Goal: Task Accomplishment & Management: Use online tool/utility

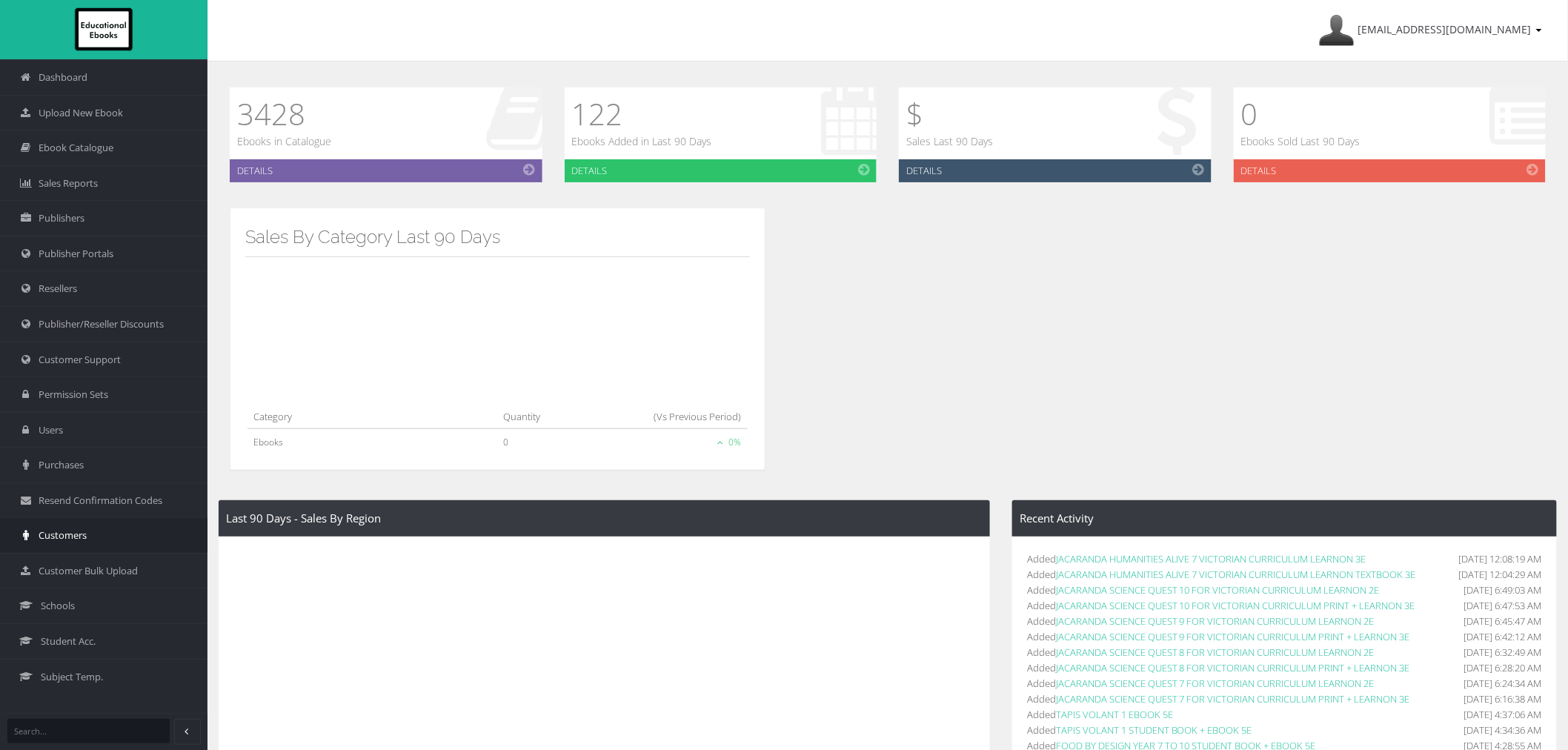
click at [83, 528] on link "Customers" at bounding box center [103, 535] width 208 height 35
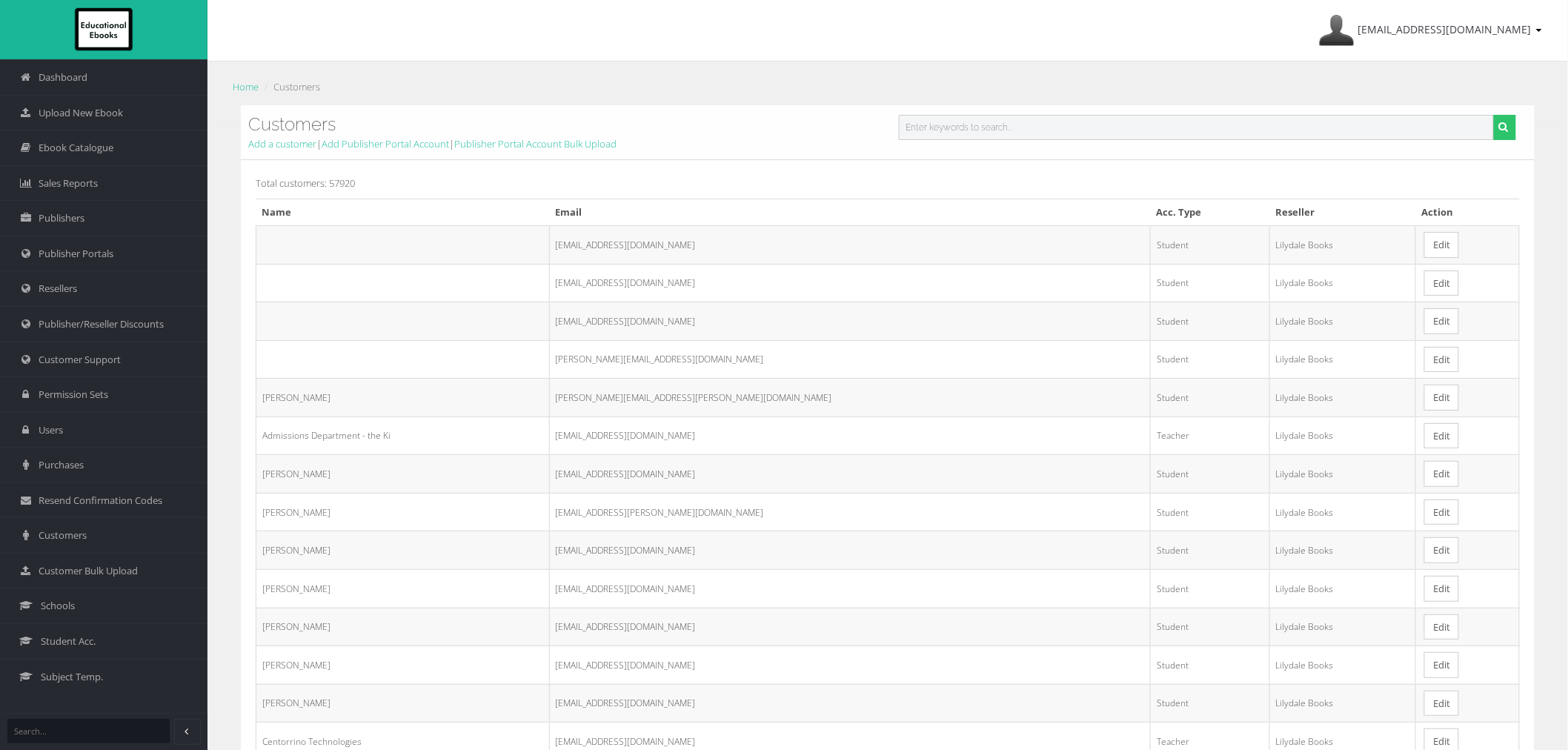
click at [987, 127] on input "text" at bounding box center [1197, 127] width 595 height 25
paste input "[EMAIL_ADDRESS][DOMAIN_NAME]"
type input "[EMAIL_ADDRESS][DOMAIN_NAME]"
click at [1493, 115] on button "submit" at bounding box center [1504, 127] width 23 height 25
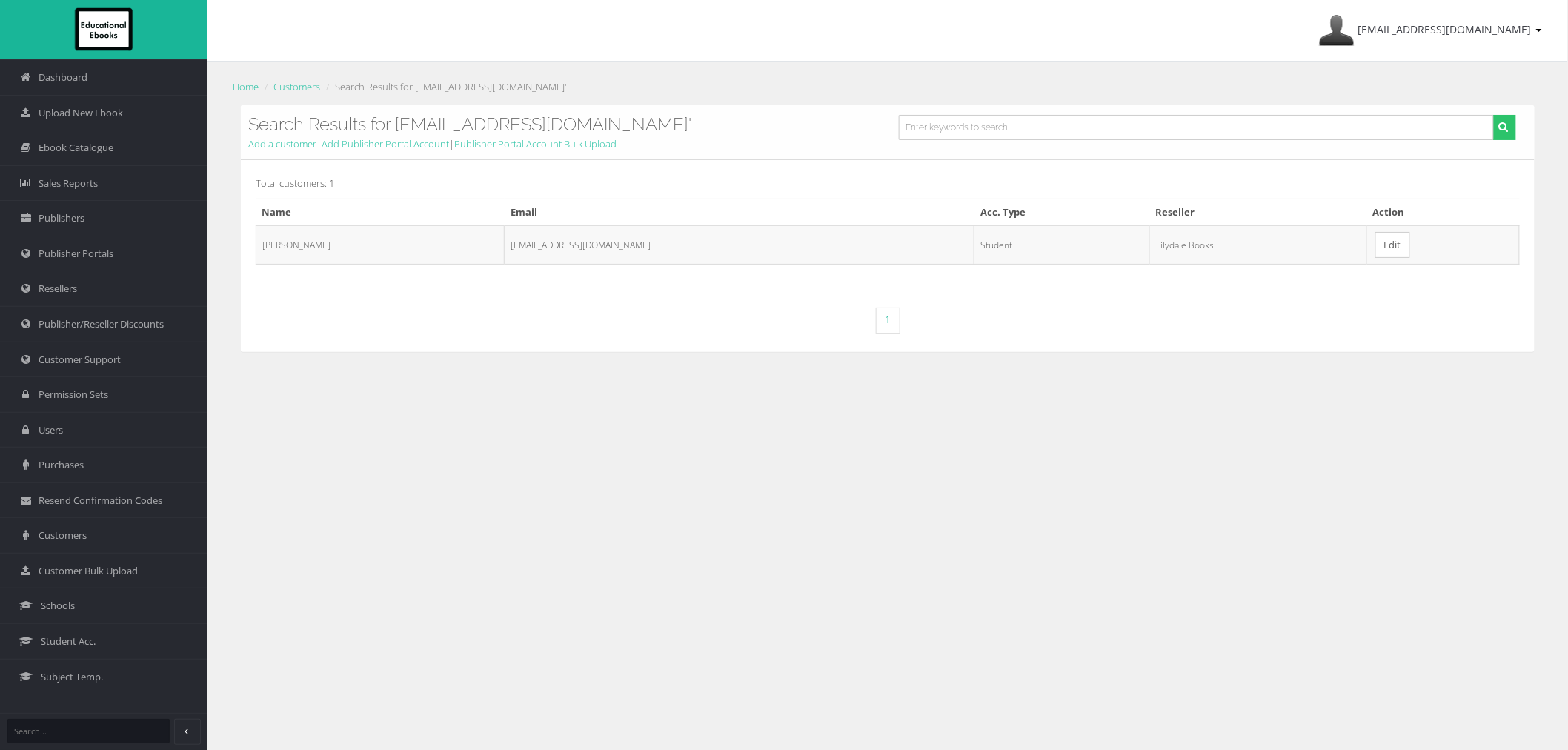
click at [1383, 239] on link "Edit" at bounding box center [1393, 245] width 35 height 26
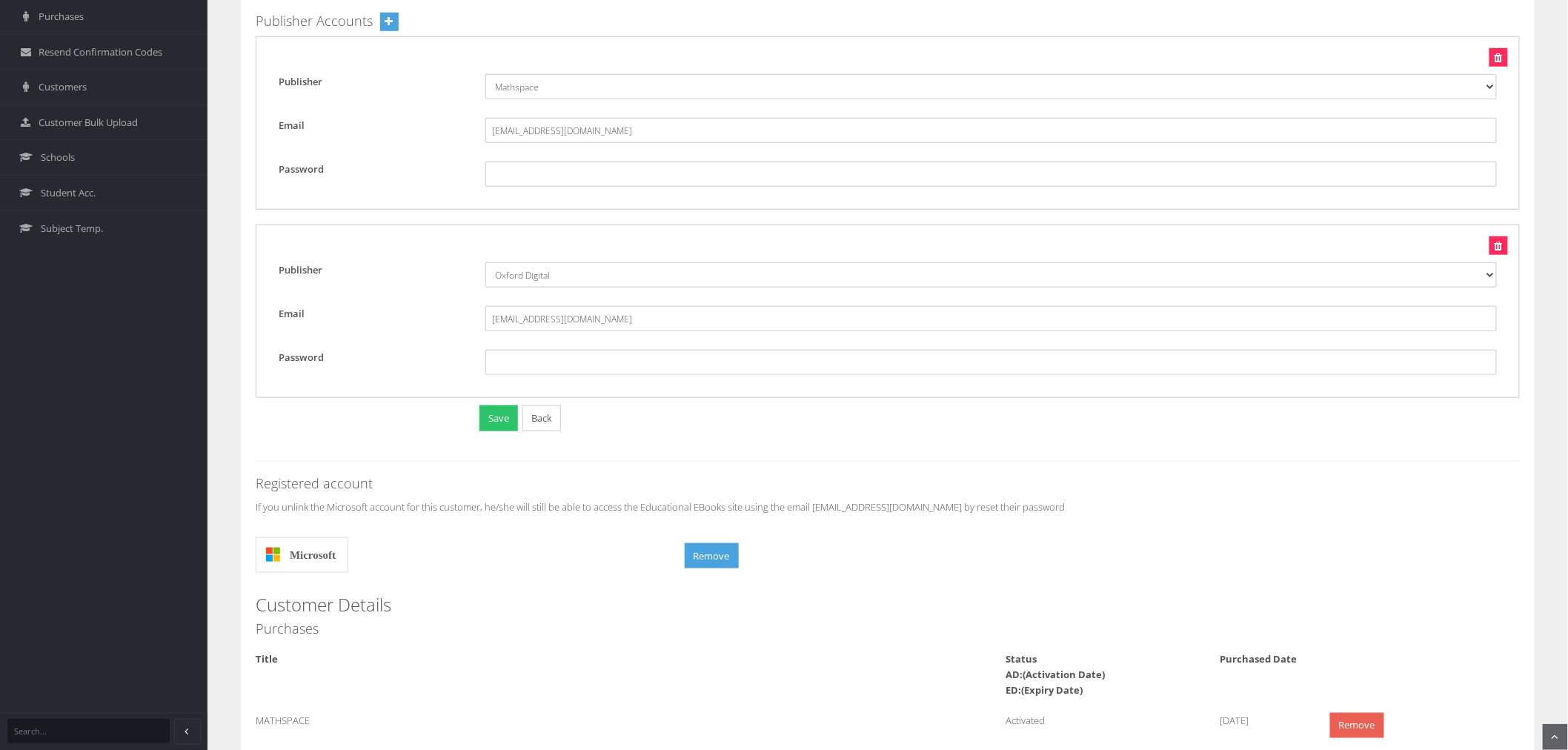
scroll to position [575, 0]
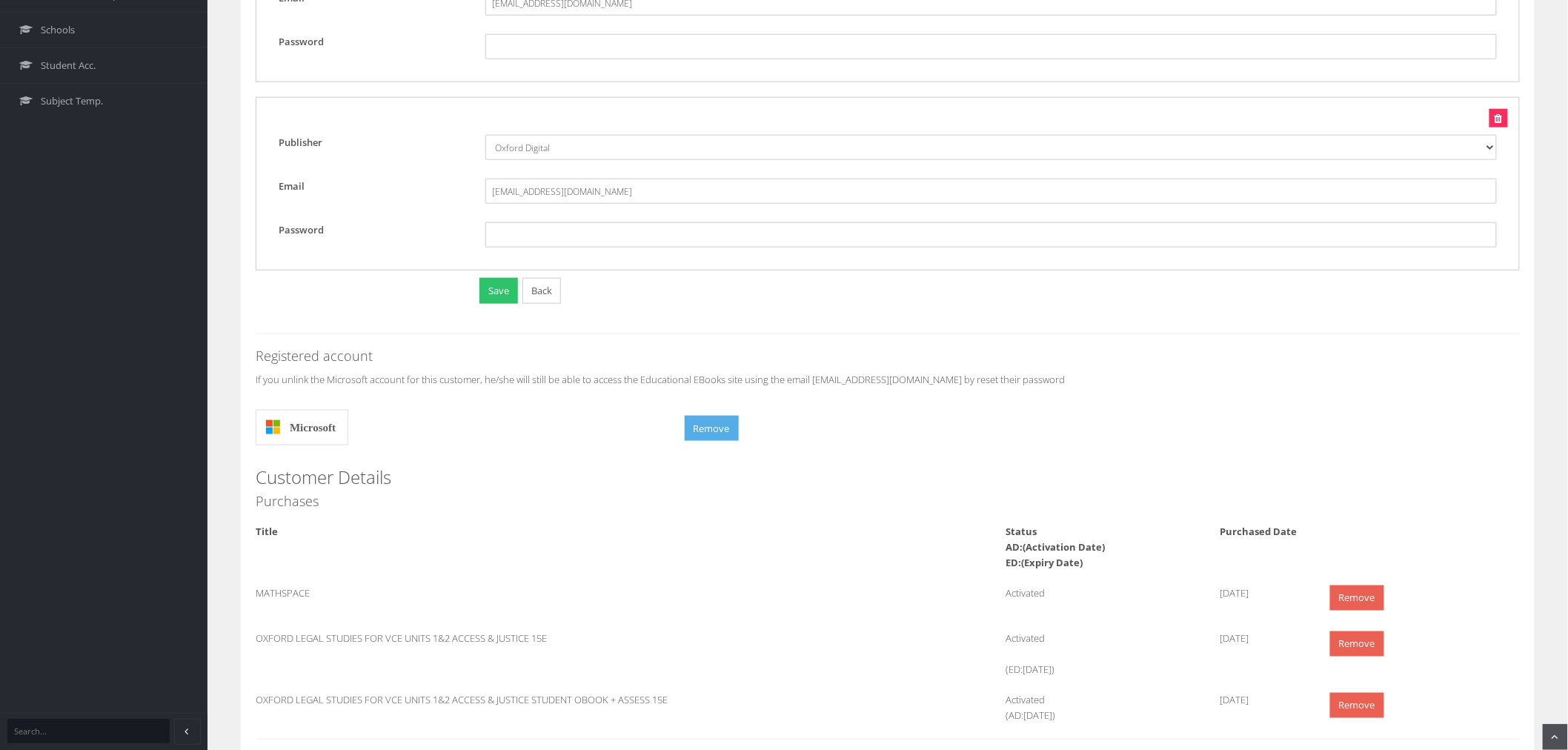
click at [700, 438] on button "Remove" at bounding box center [711, 429] width 55 height 26
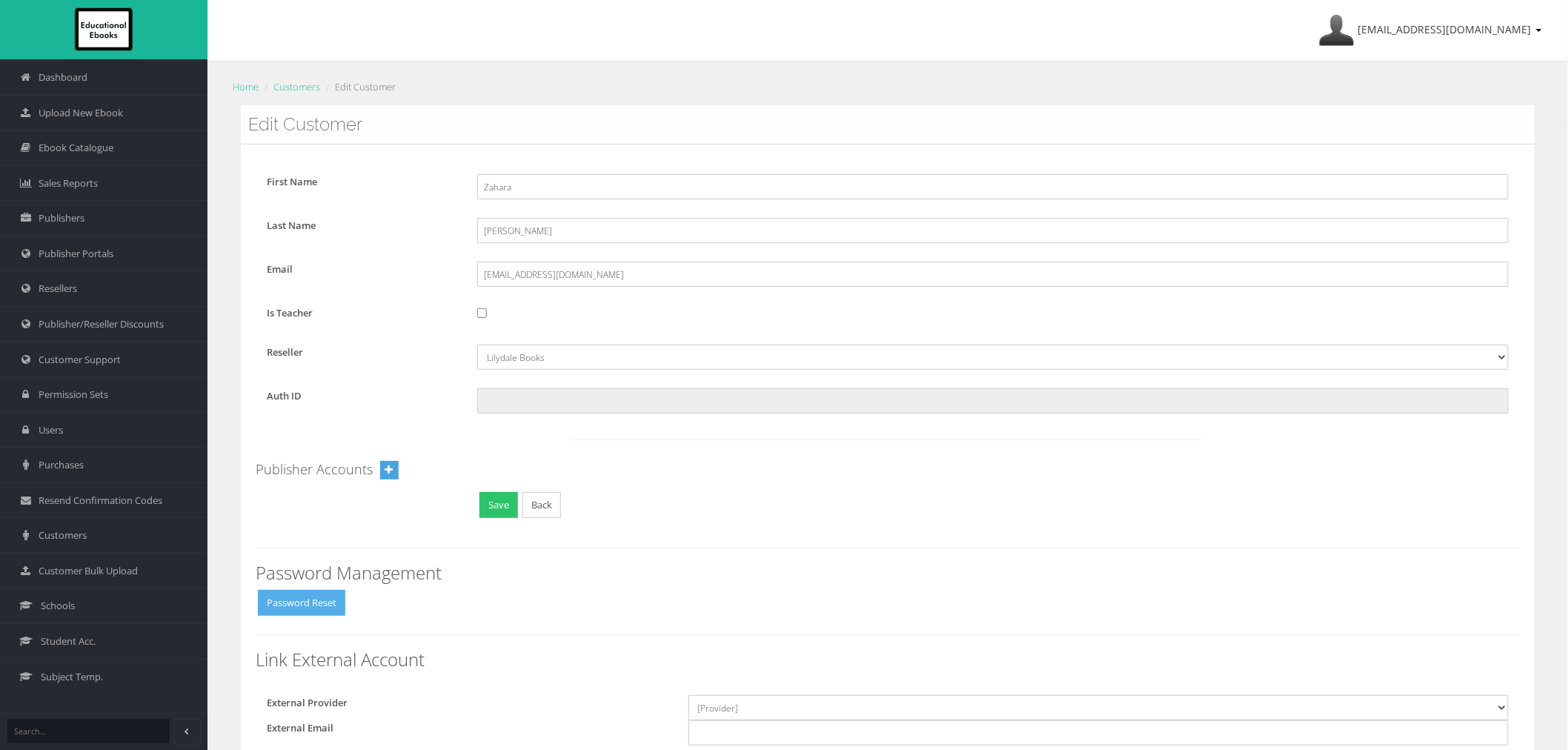
click at [310, 604] on button "Password Reset" at bounding box center [301, 602] width 88 height 26
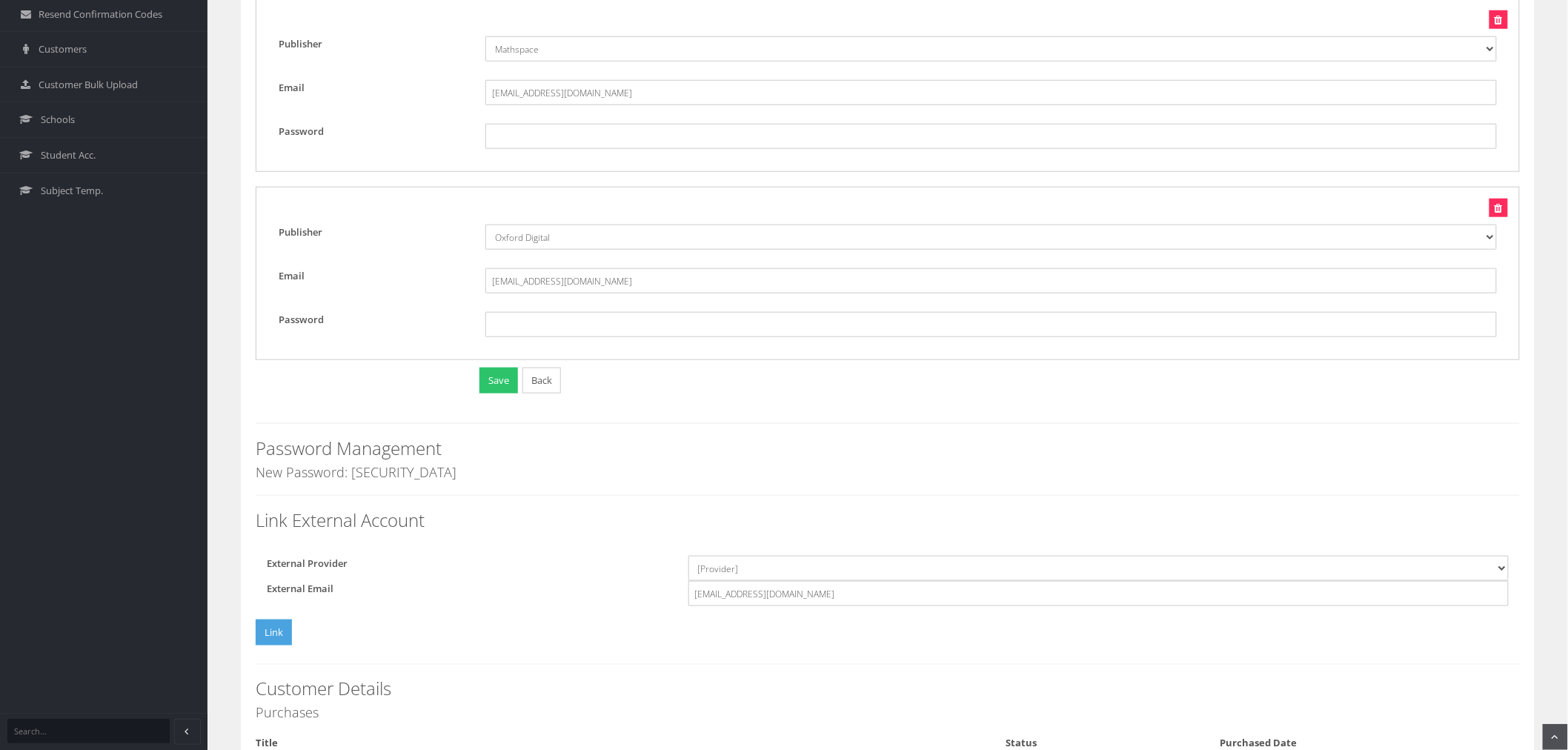
scroll to position [493, 0]
drag, startPoint x: 410, startPoint y: 468, endPoint x: 252, endPoint y: 466, distance: 158.0
click at [252, 466] on div "First Name Zahara Last Name SAKKAL Email zsak1@schools.vic.edu.au Is Teacher Re…" at bounding box center [888, 332] width 1294 height 1362
copy h4 "New Password: eA2)fFH2"
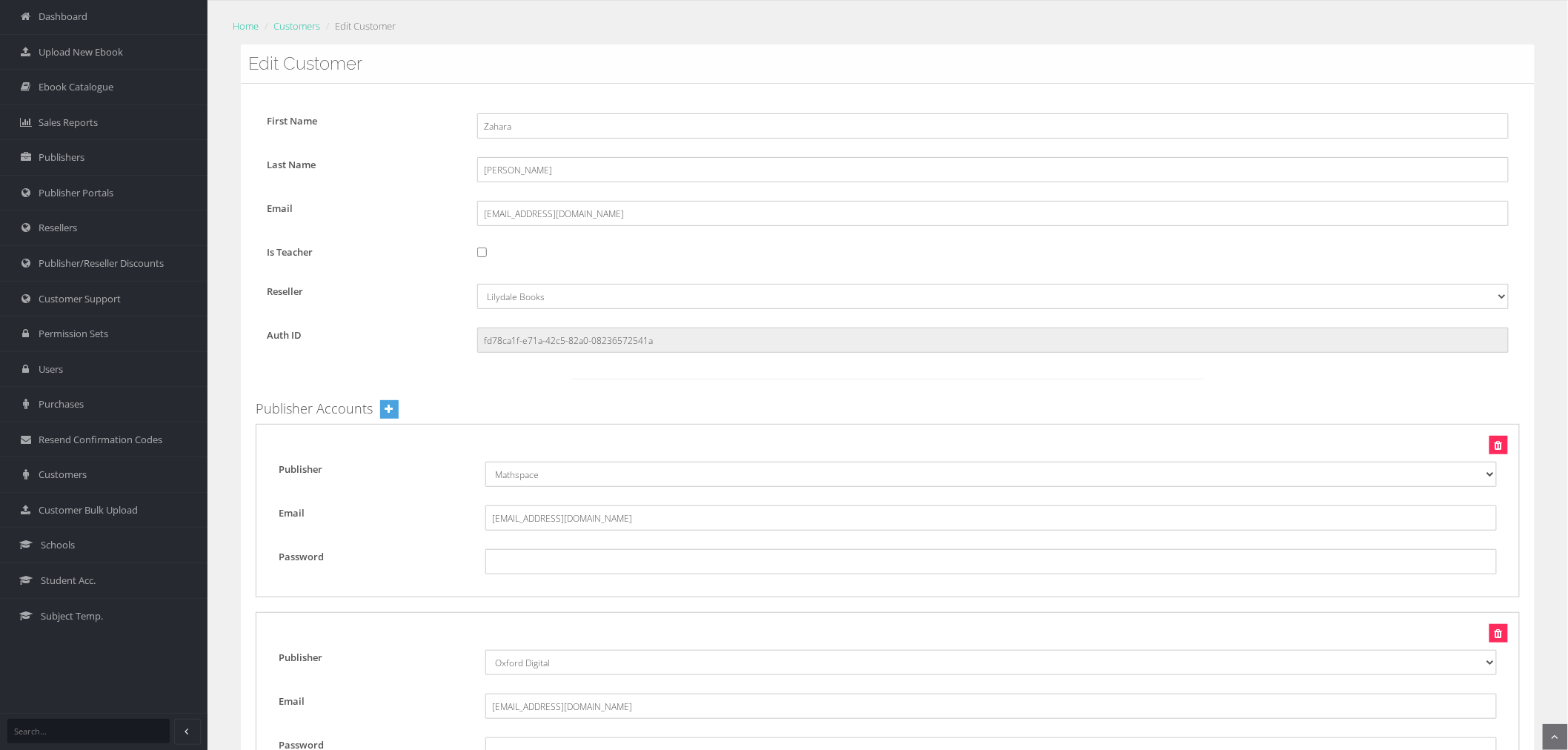
scroll to position [0, 0]
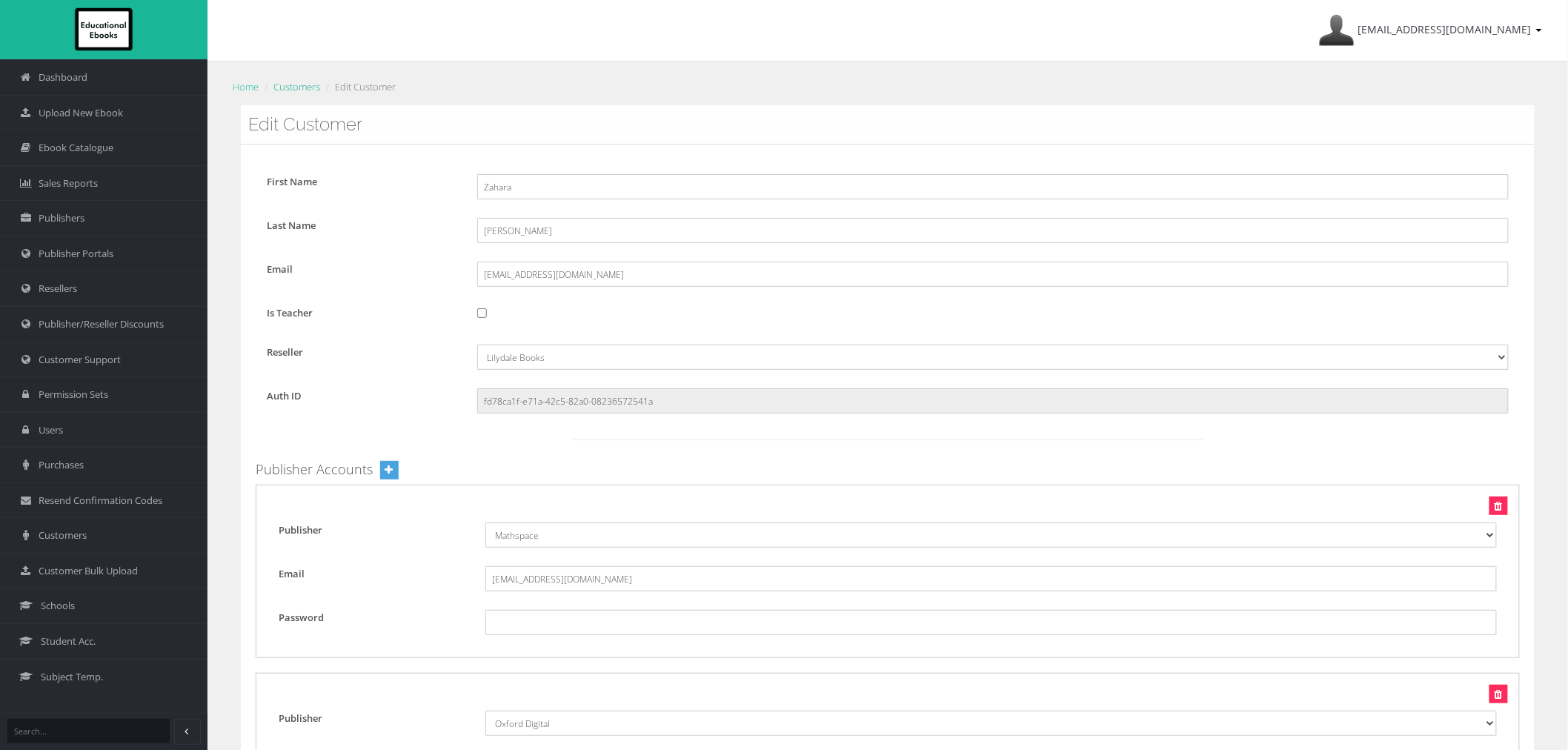
click at [295, 92] on link "Customers" at bounding box center [297, 87] width 47 height 13
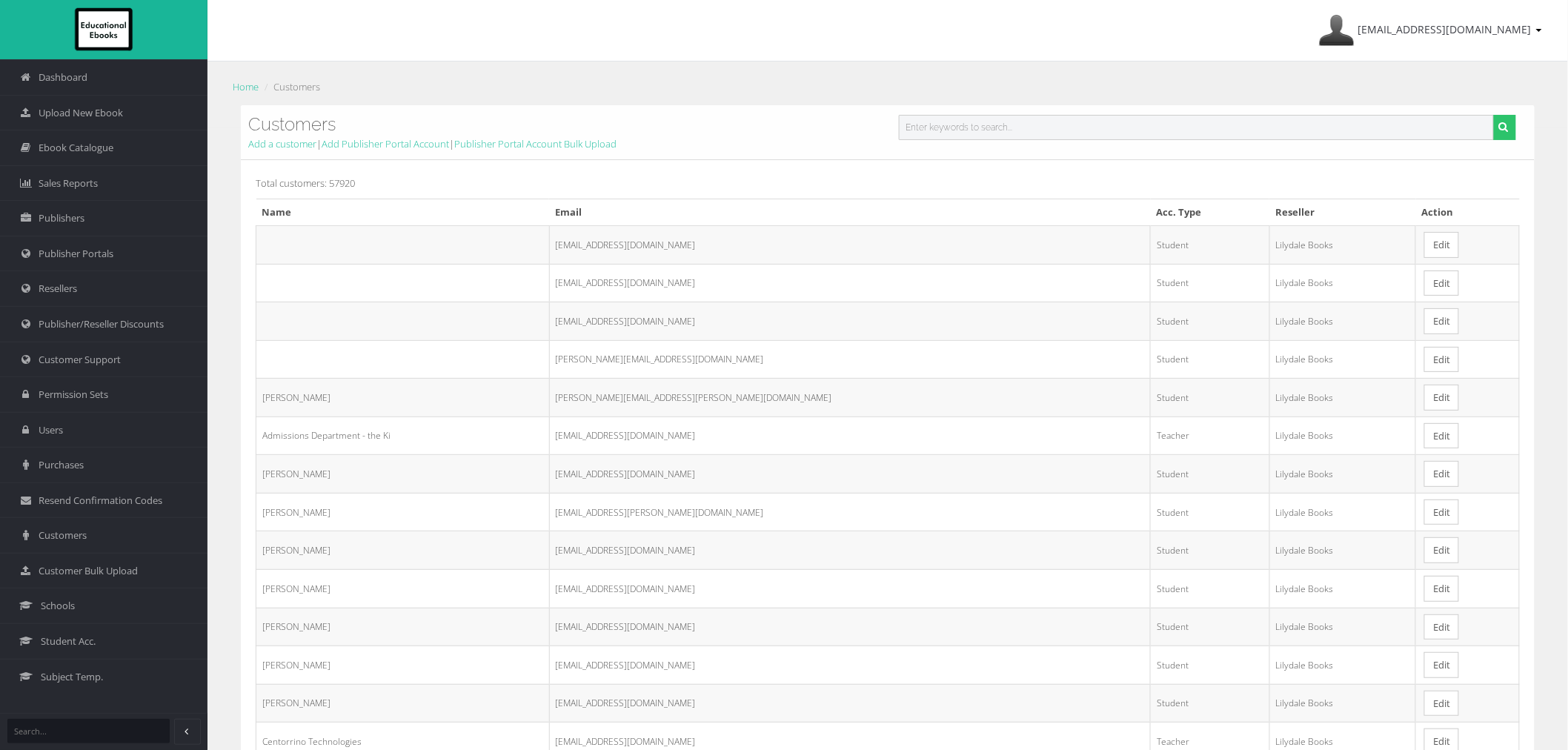
click at [953, 120] on input "text" at bounding box center [1197, 127] width 595 height 25
paste input "[EMAIL_ADDRESS][DOMAIN_NAME]"
type input "[EMAIL_ADDRESS][DOMAIN_NAME]"
click at [1493, 115] on button "submit" at bounding box center [1504, 127] width 23 height 25
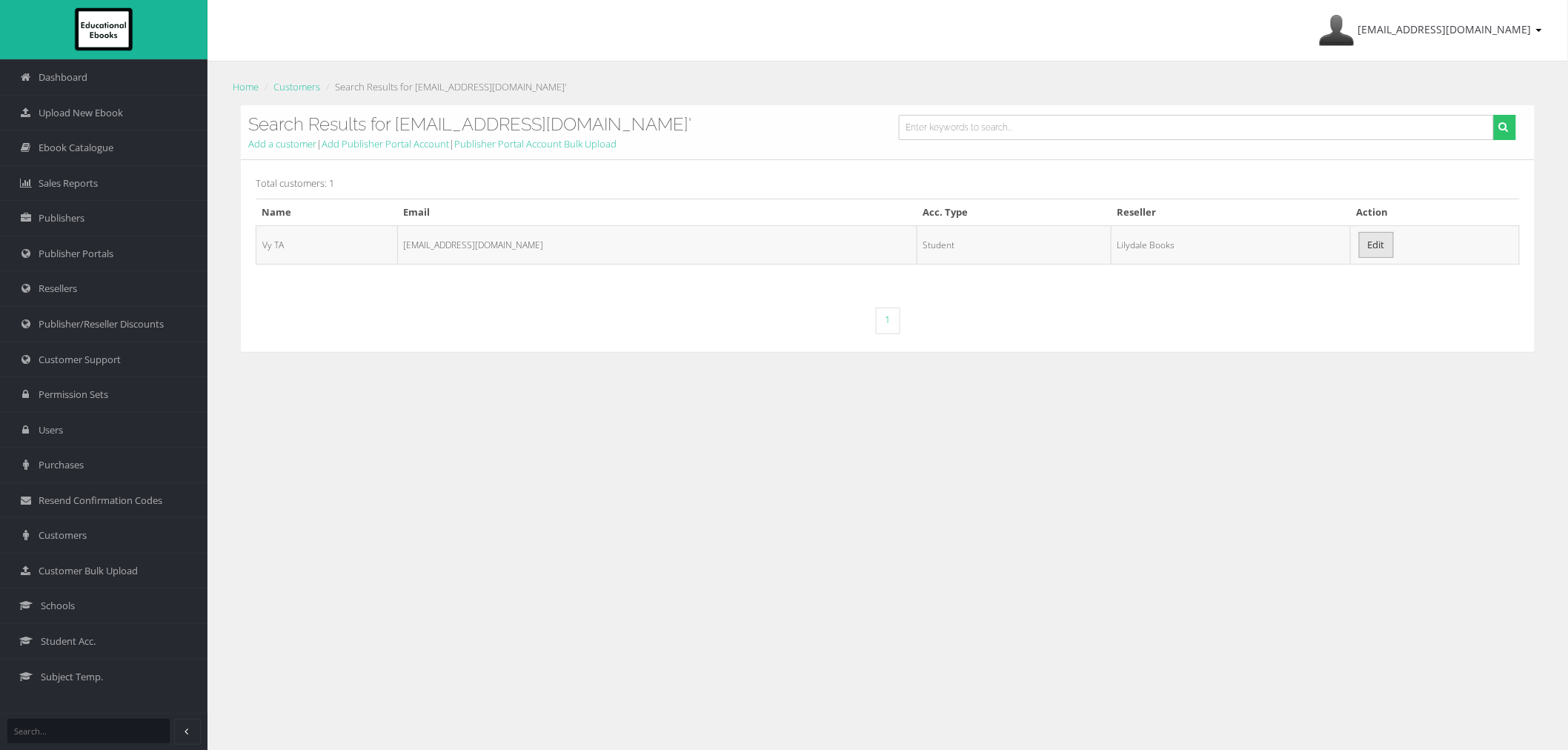
click at [1351, 258] on td "Edit" at bounding box center [1434, 245] width 169 height 39
click at [1359, 248] on link "Edit" at bounding box center [1377, 245] width 35 height 26
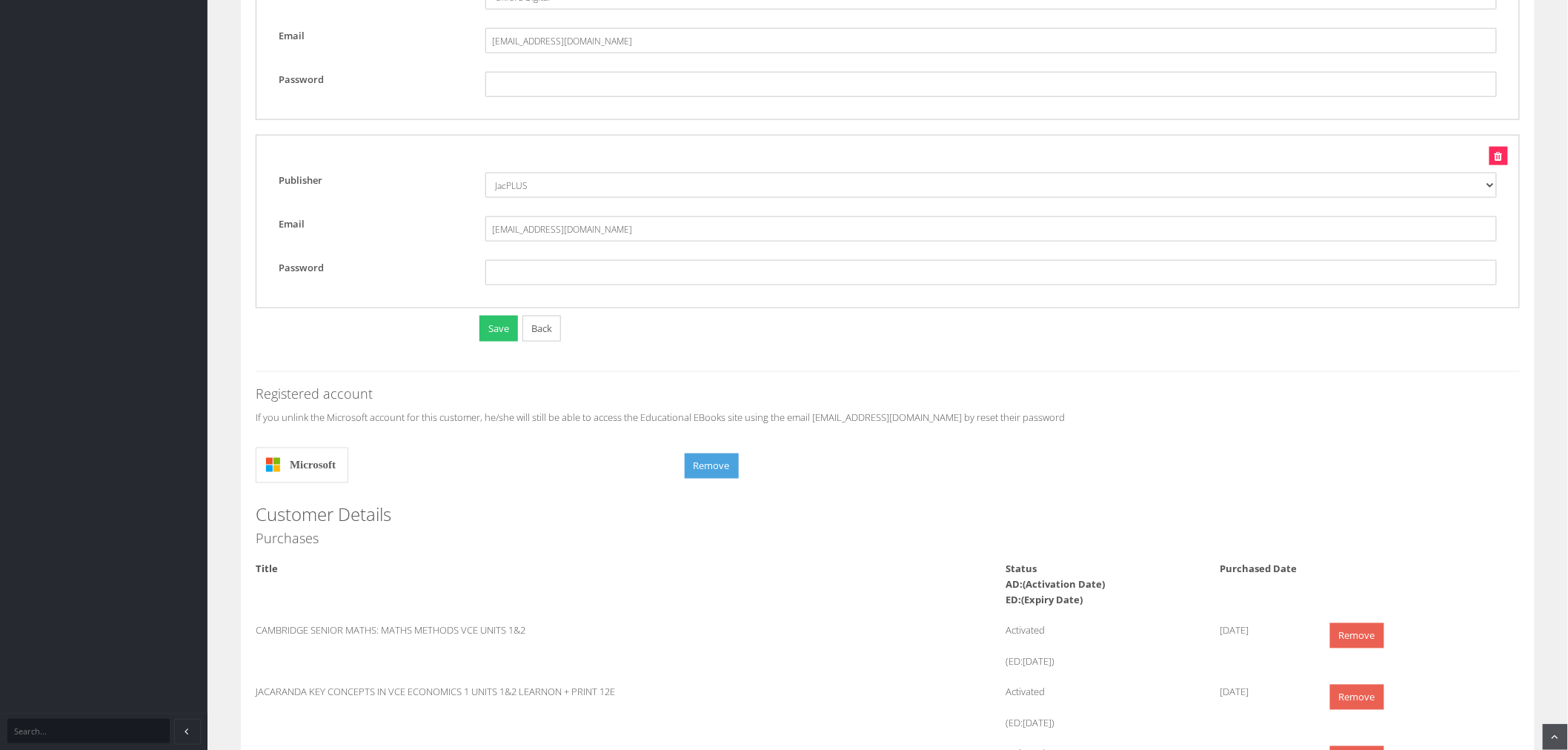
scroll to position [905, 0]
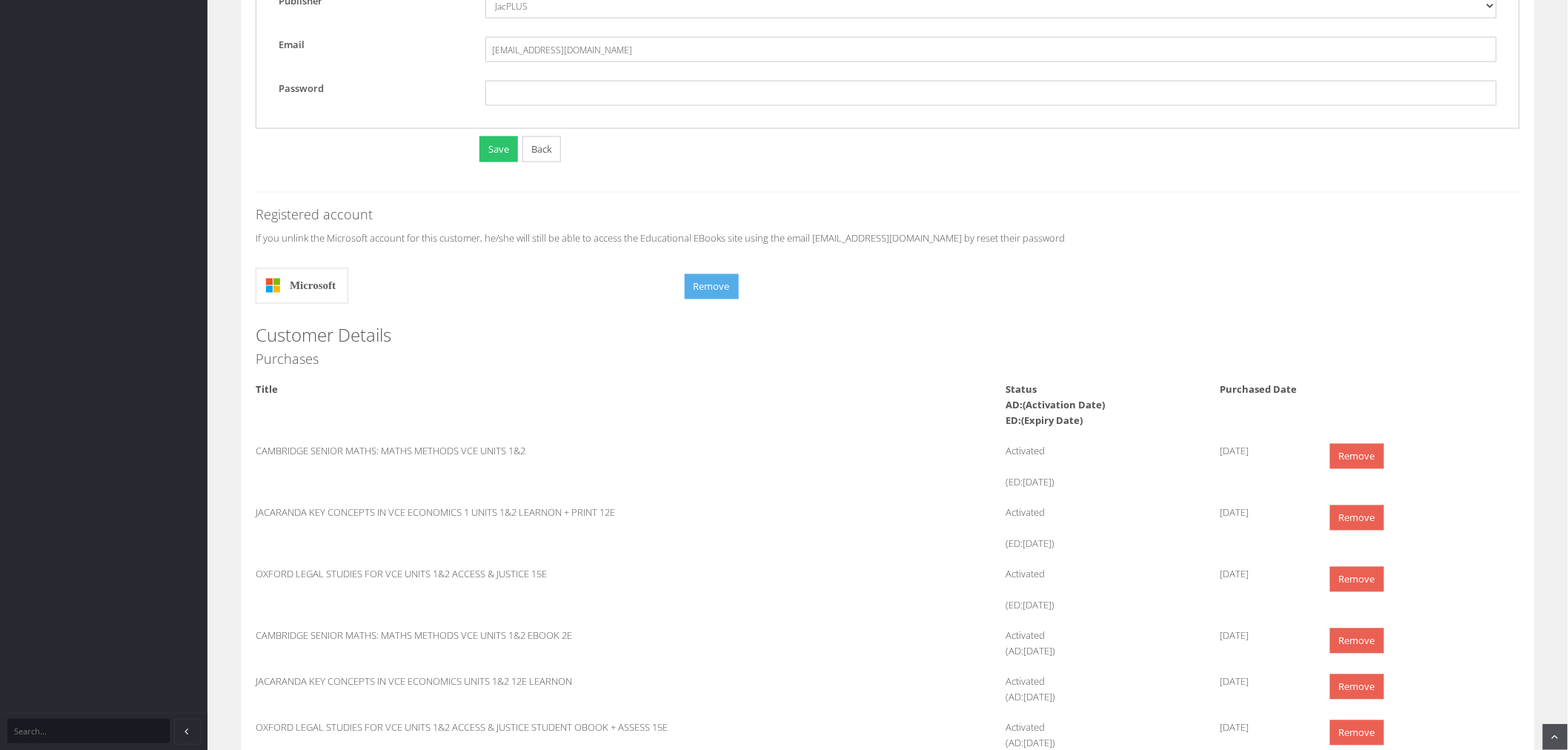
click at [730, 294] on button "Remove" at bounding box center [711, 287] width 55 height 26
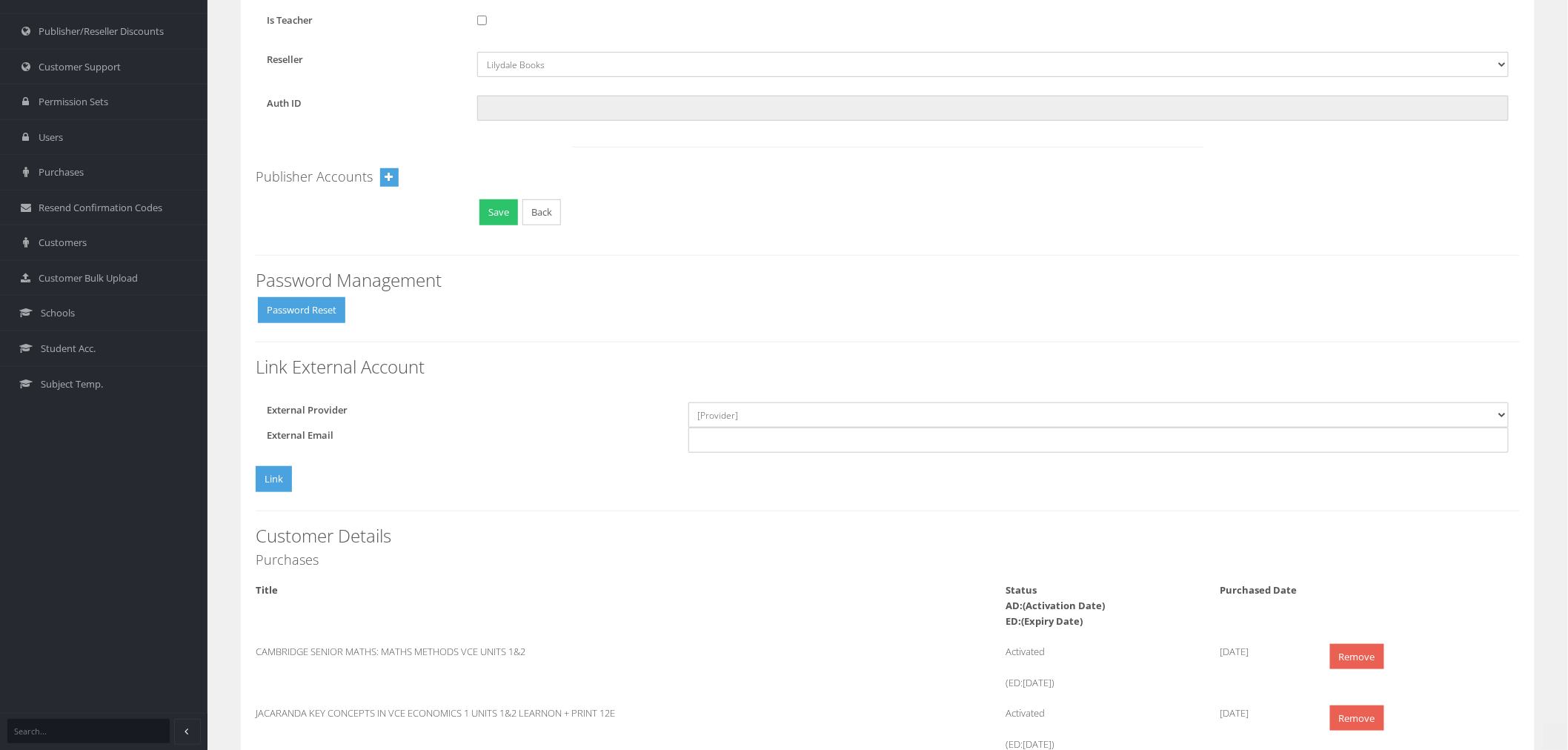
scroll to position [329, 0]
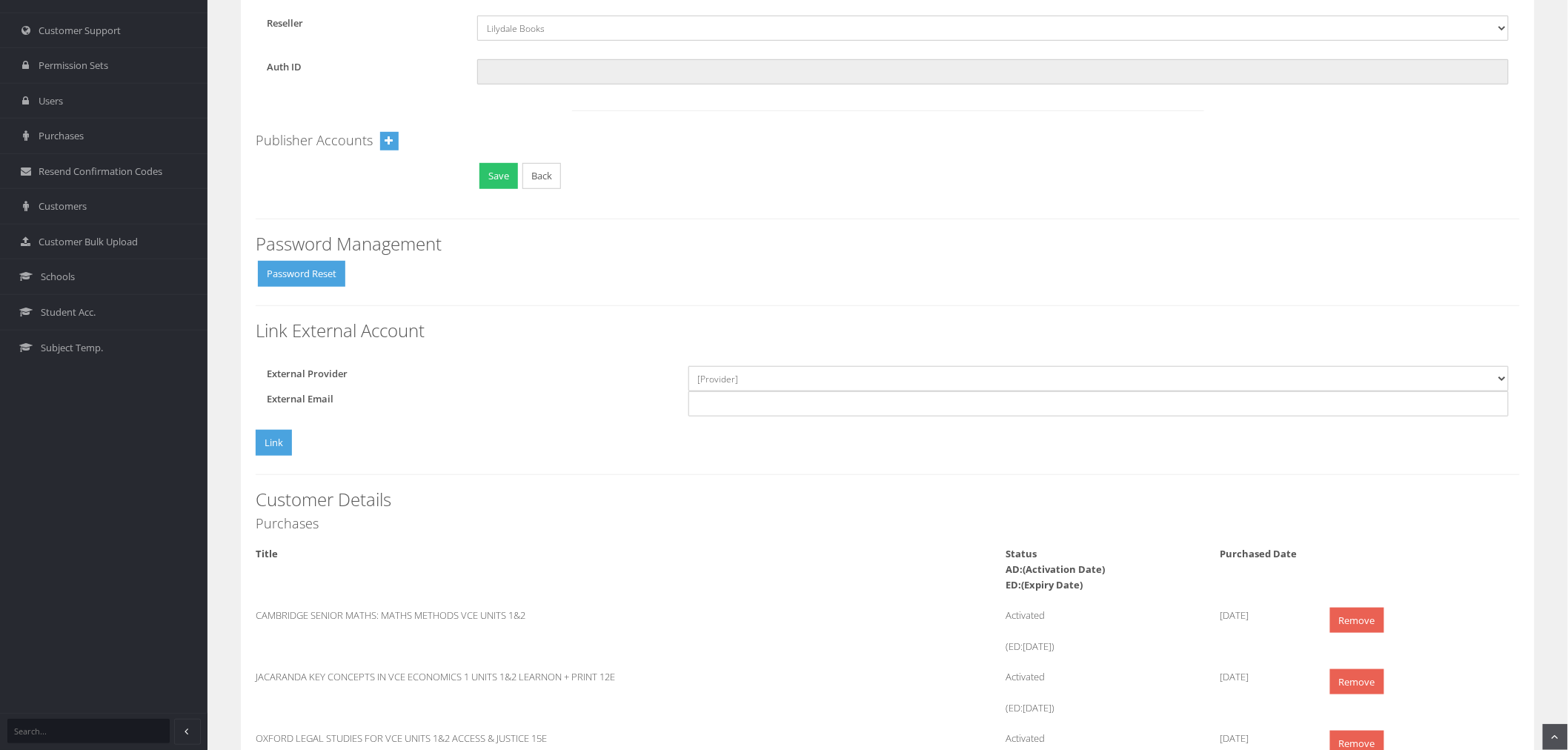
click at [315, 260] on form "Password Management Password Reset" at bounding box center [888, 261] width 1264 height 56
click at [312, 272] on button "Password Reset" at bounding box center [301, 273] width 88 height 26
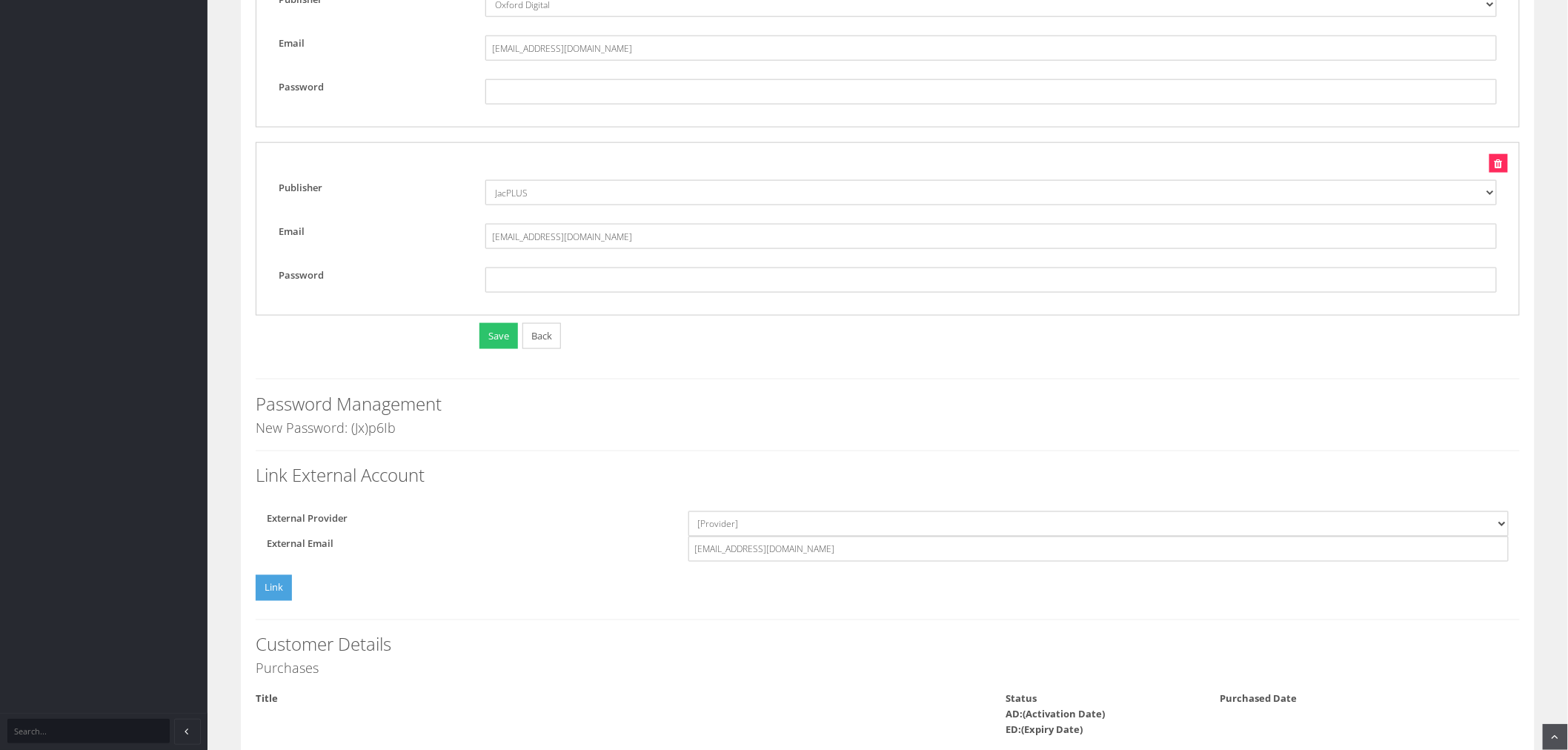
scroll to position [823, 0]
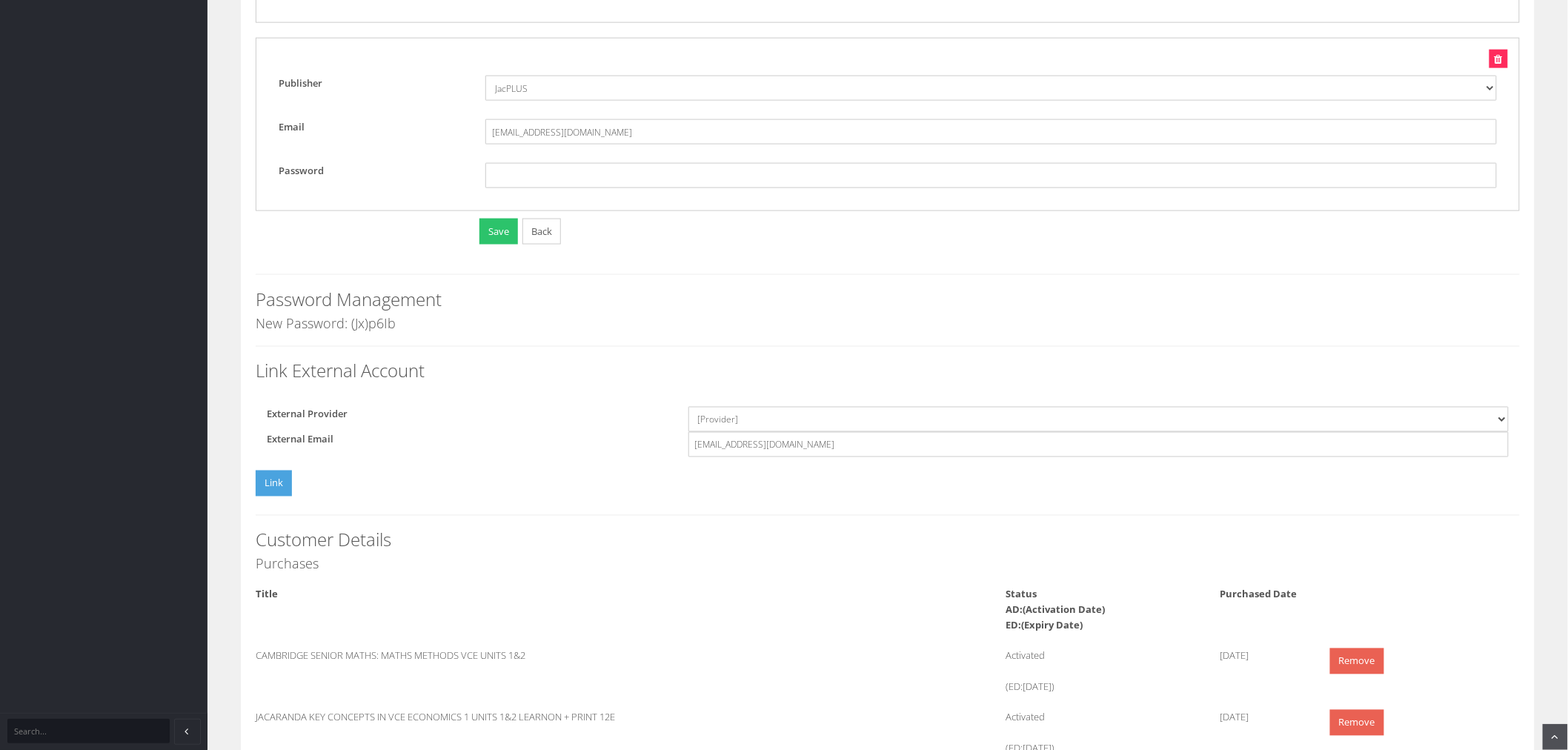
drag, startPoint x: 401, startPoint y: 321, endPoint x: 236, endPoint y: 326, distance: 165.1
click at [236, 326] on div "Edit Customer First Name Vy Last Name TA Email vyta@schools.vic.edu.au Is Teach…" at bounding box center [888, 173] width 1316 height 1782
copy h4 "New Password: (Jx)p6Ib"
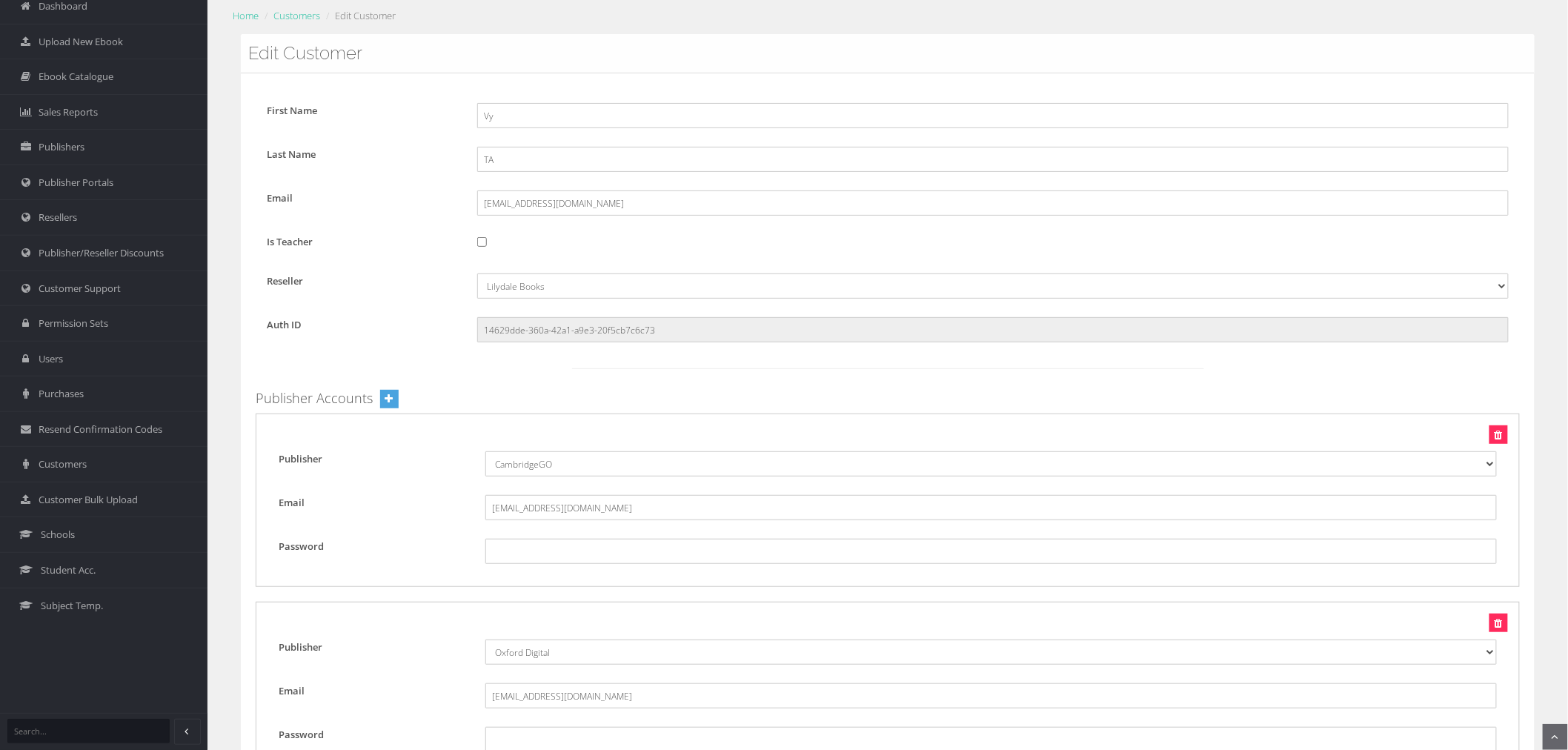
scroll to position [0, 0]
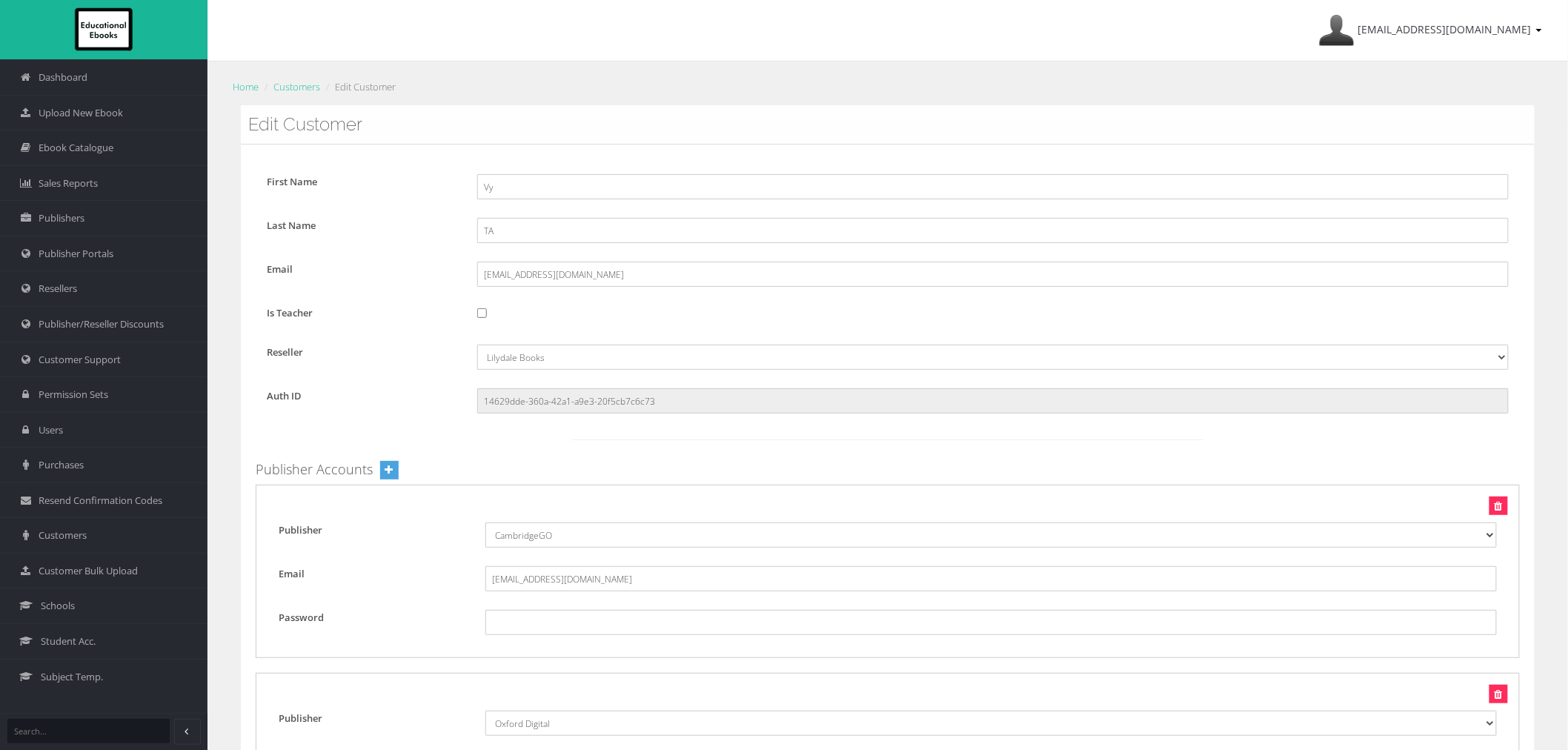
click at [279, 94] on li "Customers" at bounding box center [290, 87] width 59 height 16
click at [292, 91] on link "Customers" at bounding box center [297, 87] width 47 height 13
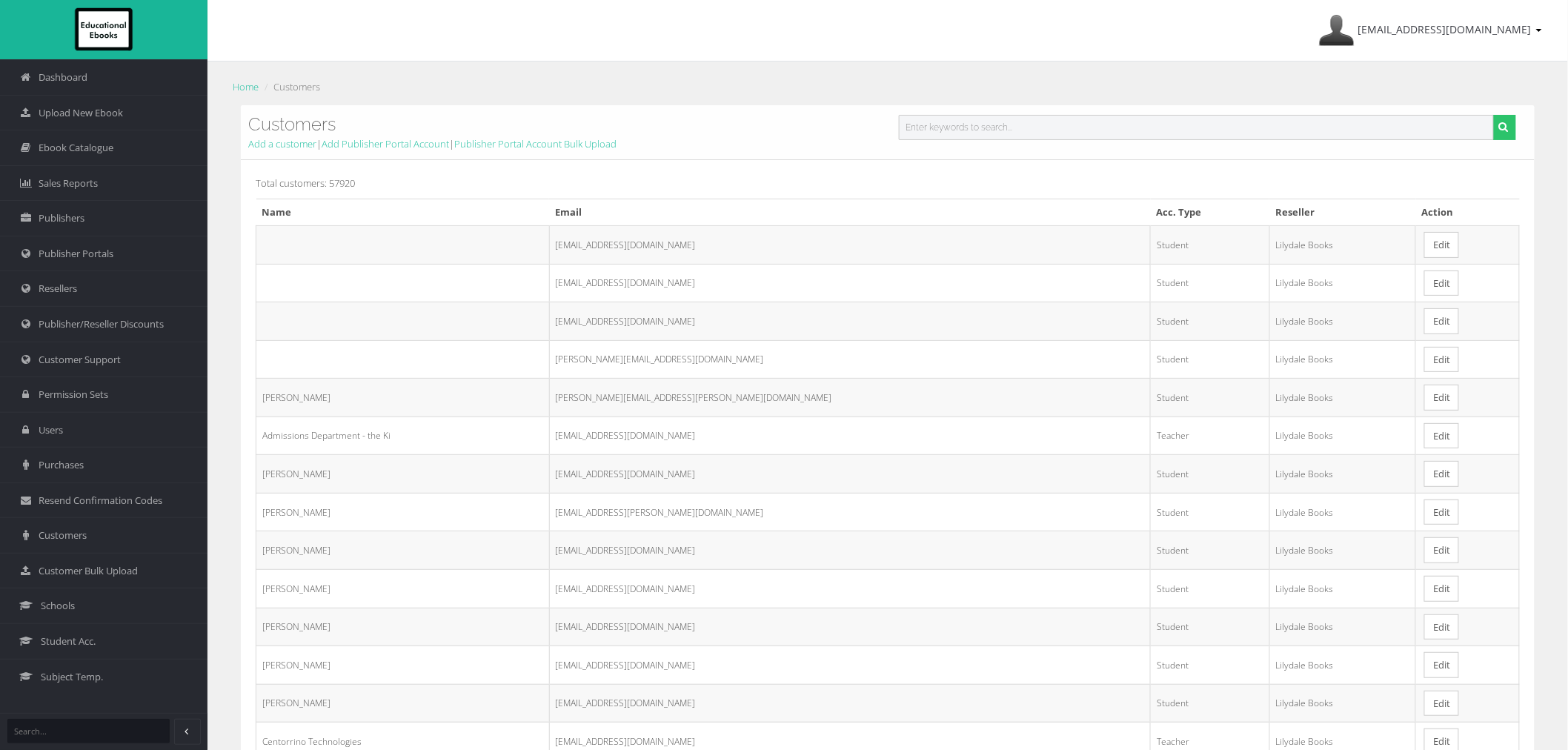
click at [983, 123] on input "text" at bounding box center [1197, 127] width 595 height 25
paste input "[EMAIL_ADDRESS][DOMAIN_NAME]"
type input "[EMAIL_ADDRESS][DOMAIN_NAME]"
click at [1493, 115] on button "submit" at bounding box center [1504, 127] width 23 height 25
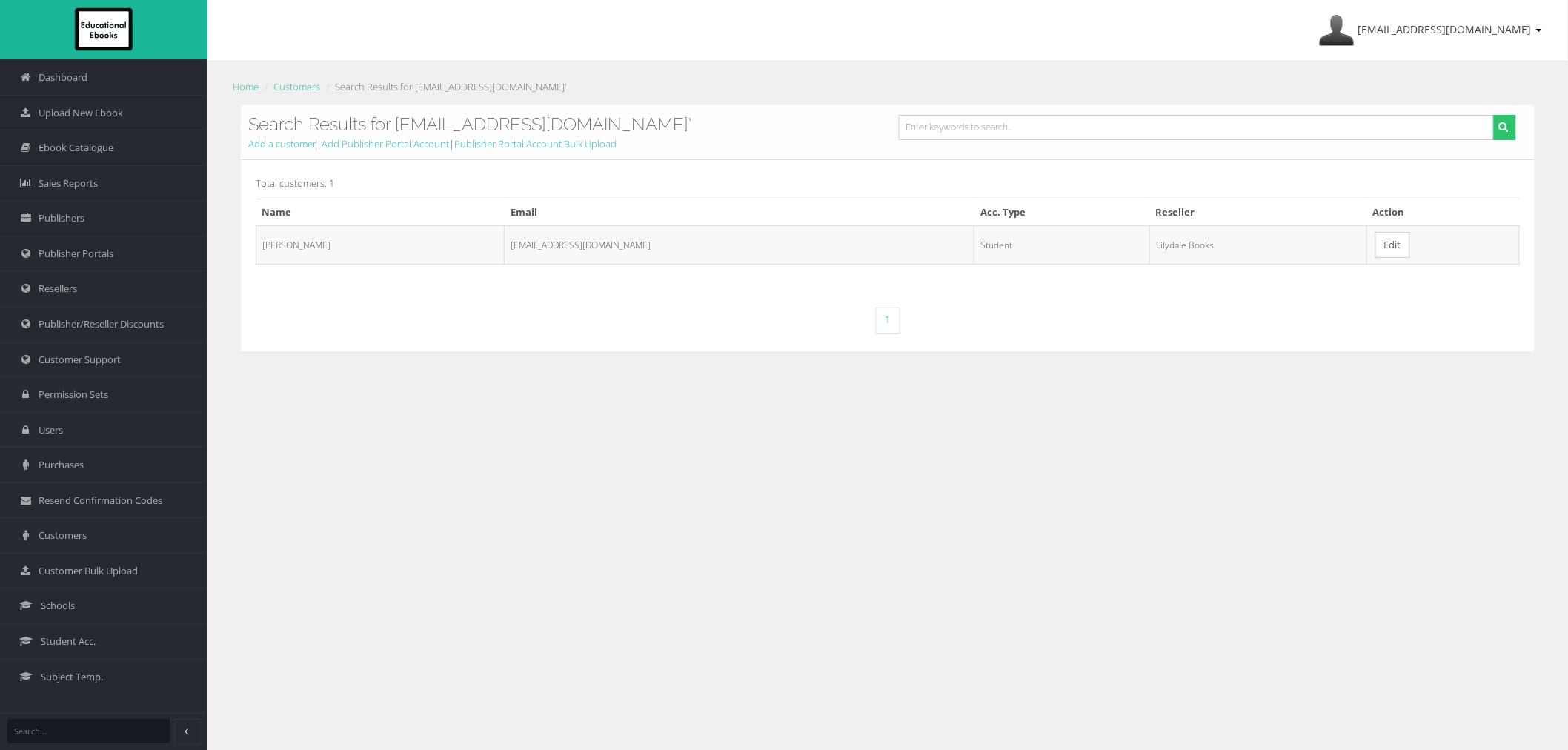
click at [1376, 246] on link "Edit" at bounding box center [1393, 245] width 35 height 26
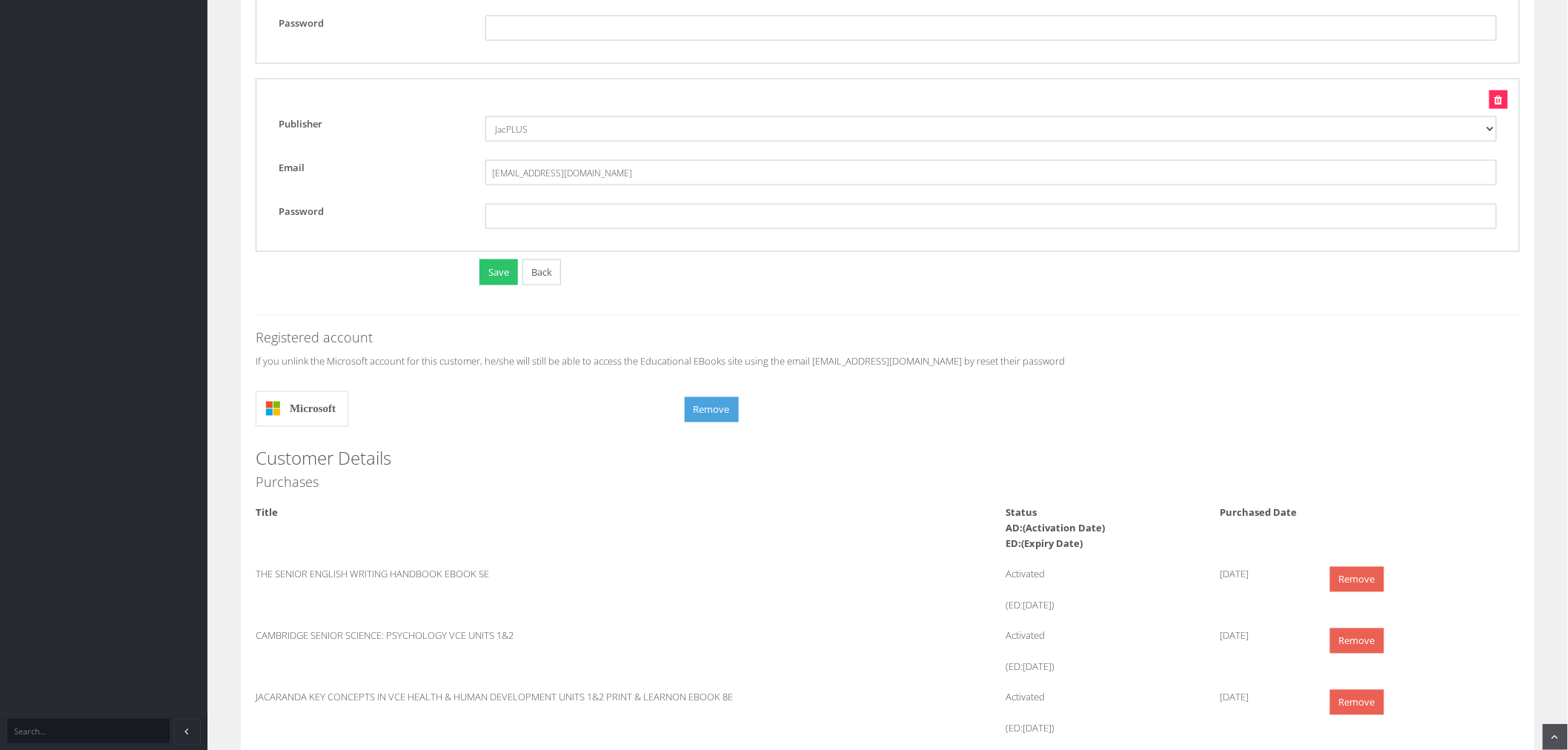
scroll to position [905, 0]
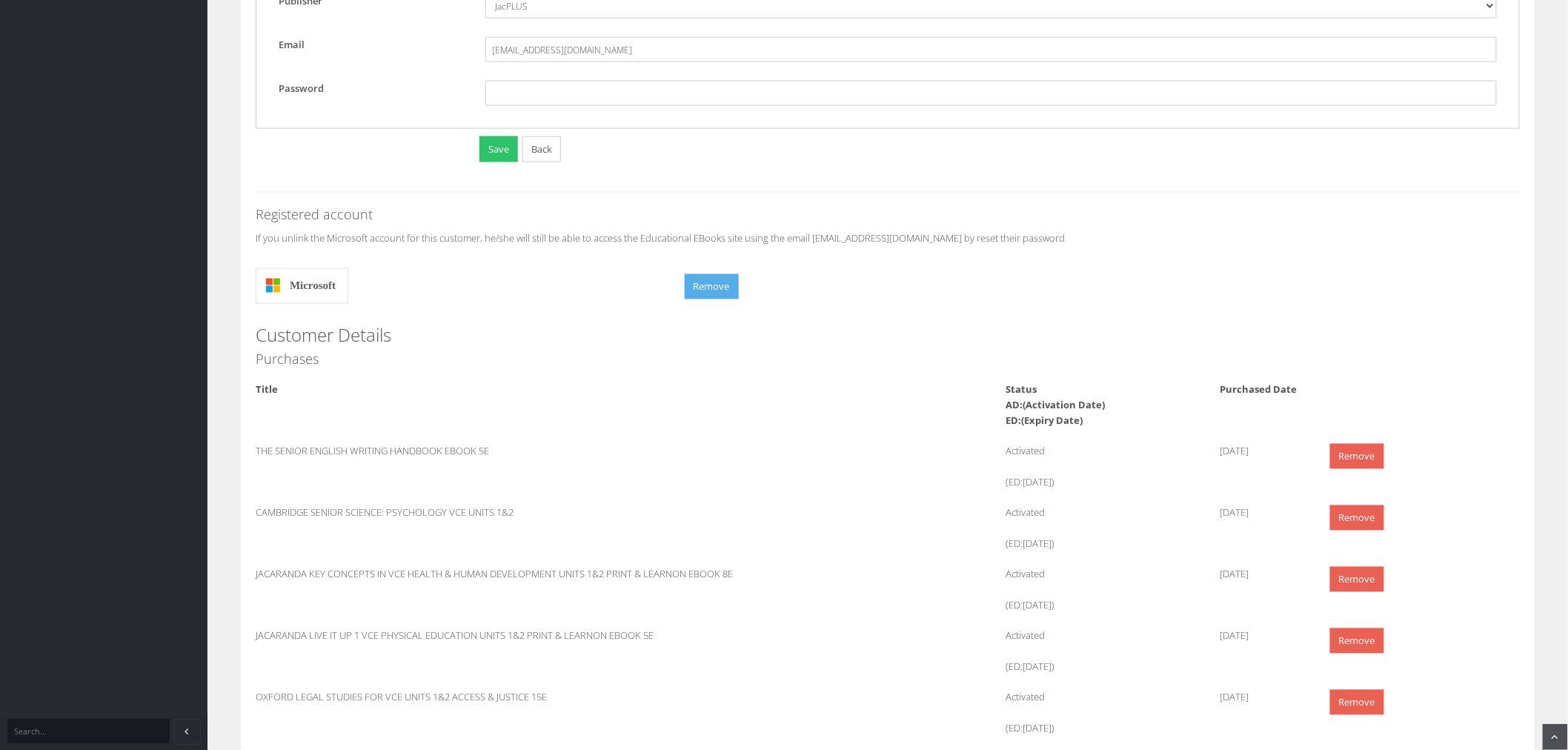
click at [735, 285] on button "Remove" at bounding box center [711, 287] width 55 height 26
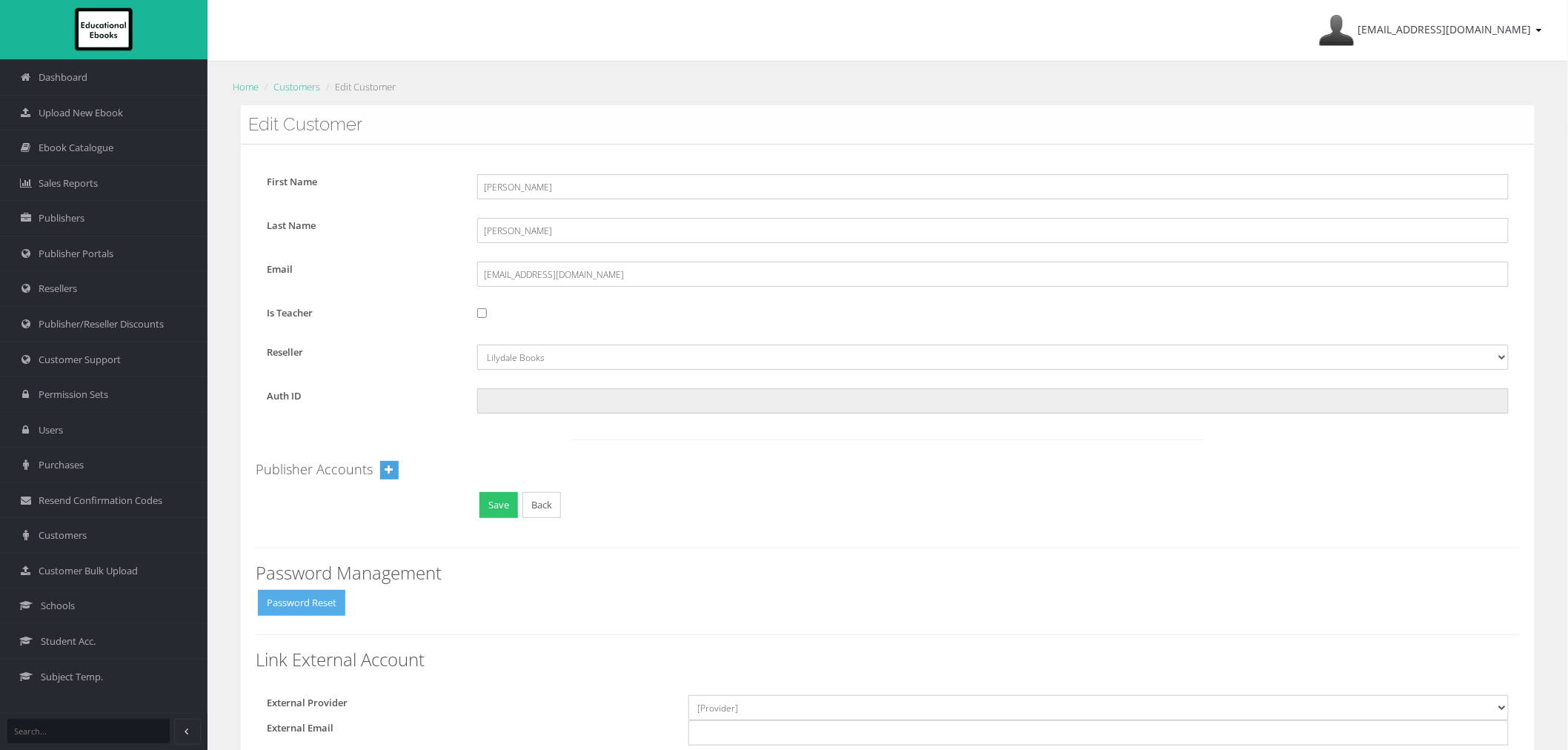
click at [323, 609] on button "Password Reset" at bounding box center [301, 602] width 88 height 26
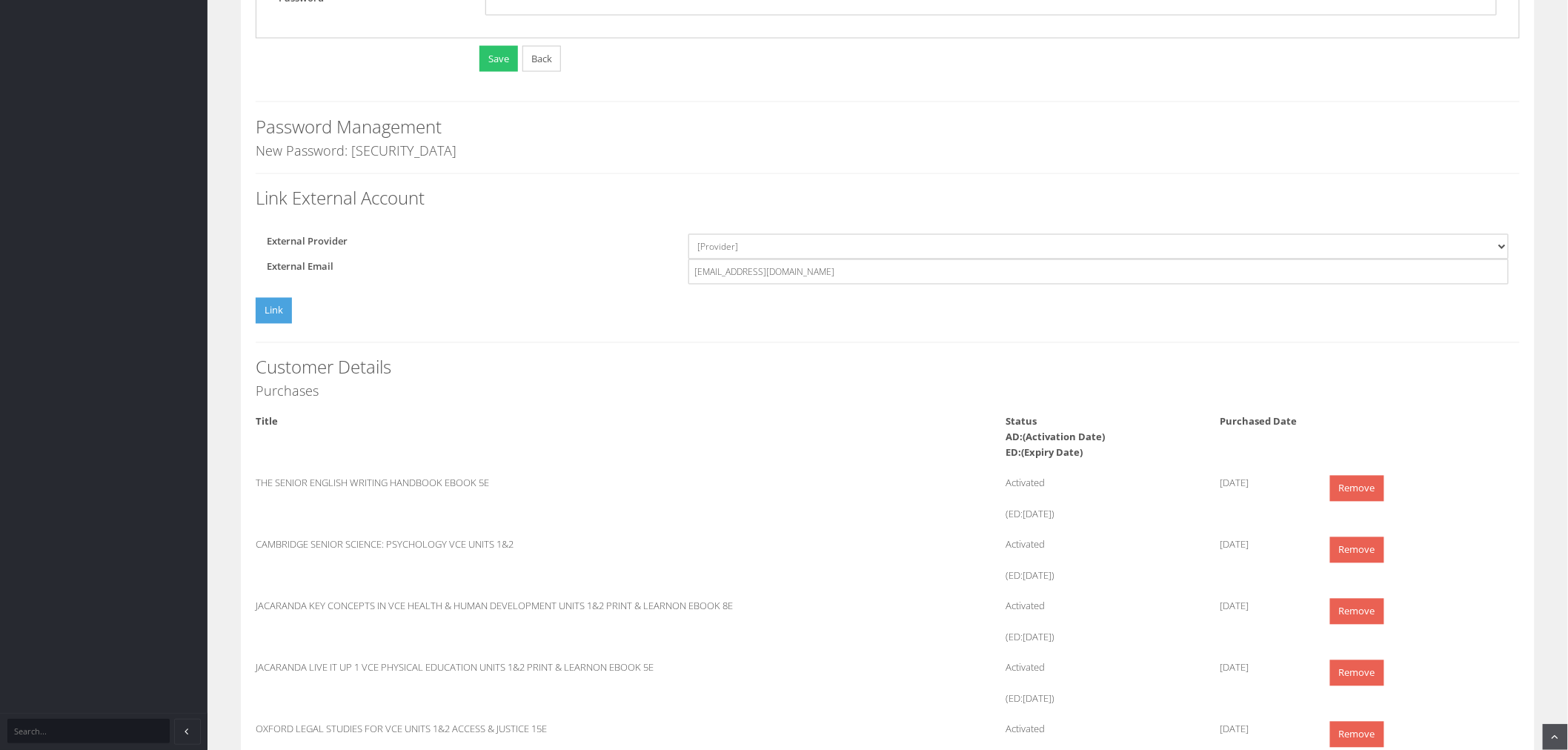
scroll to position [905, 0]
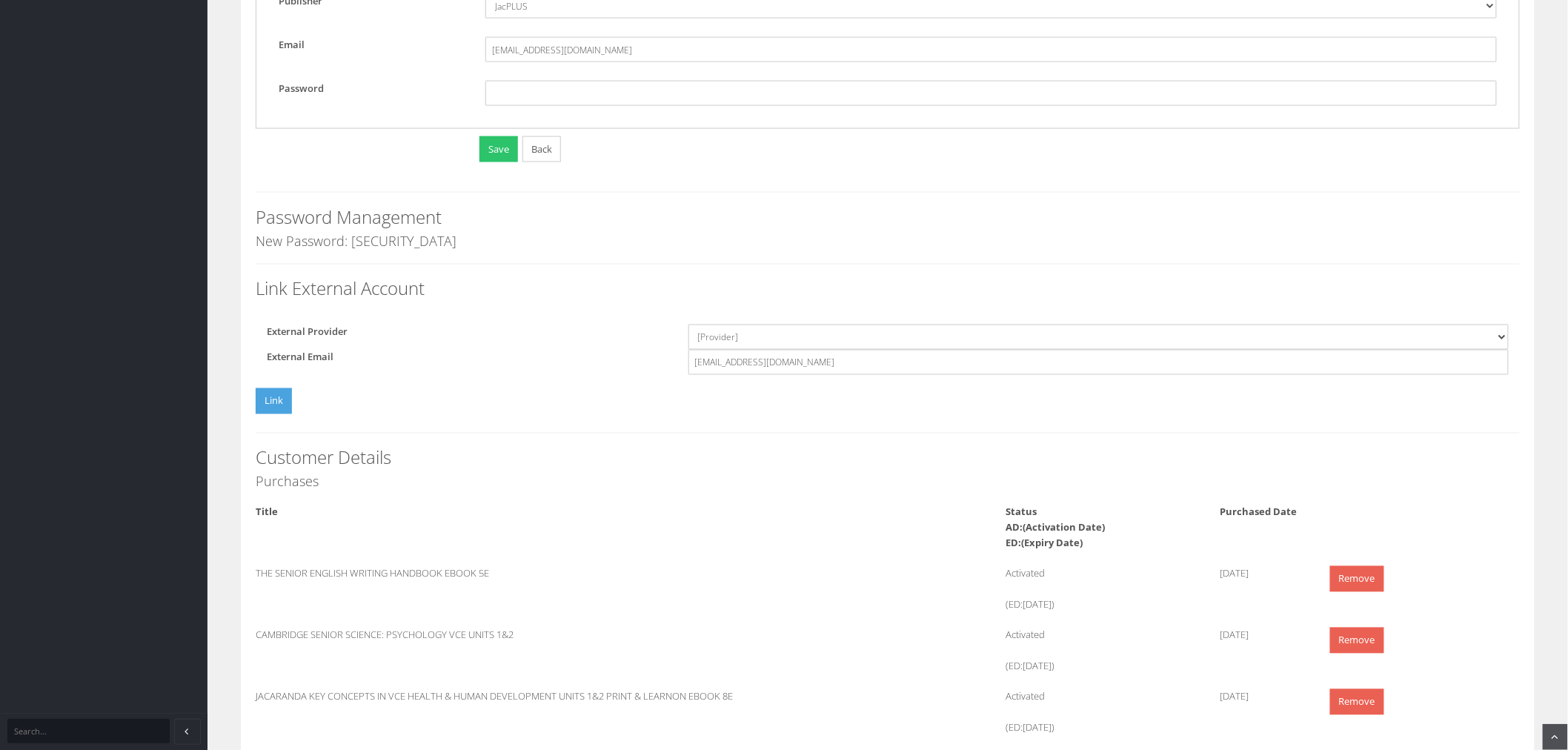
drag, startPoint x: 413, startPoint y: 241, endPoint x: 249, endPoint y: 239, distance: 164.0
click at [249, 239] on div "First Name Cassandra Last Name HOYE Email clhoy@schools.vic.edu.au Is Teacher R…" at bounding box center [888, 183] width 1294 height 1888
copy h4 "New Password: yx7C@a)z"
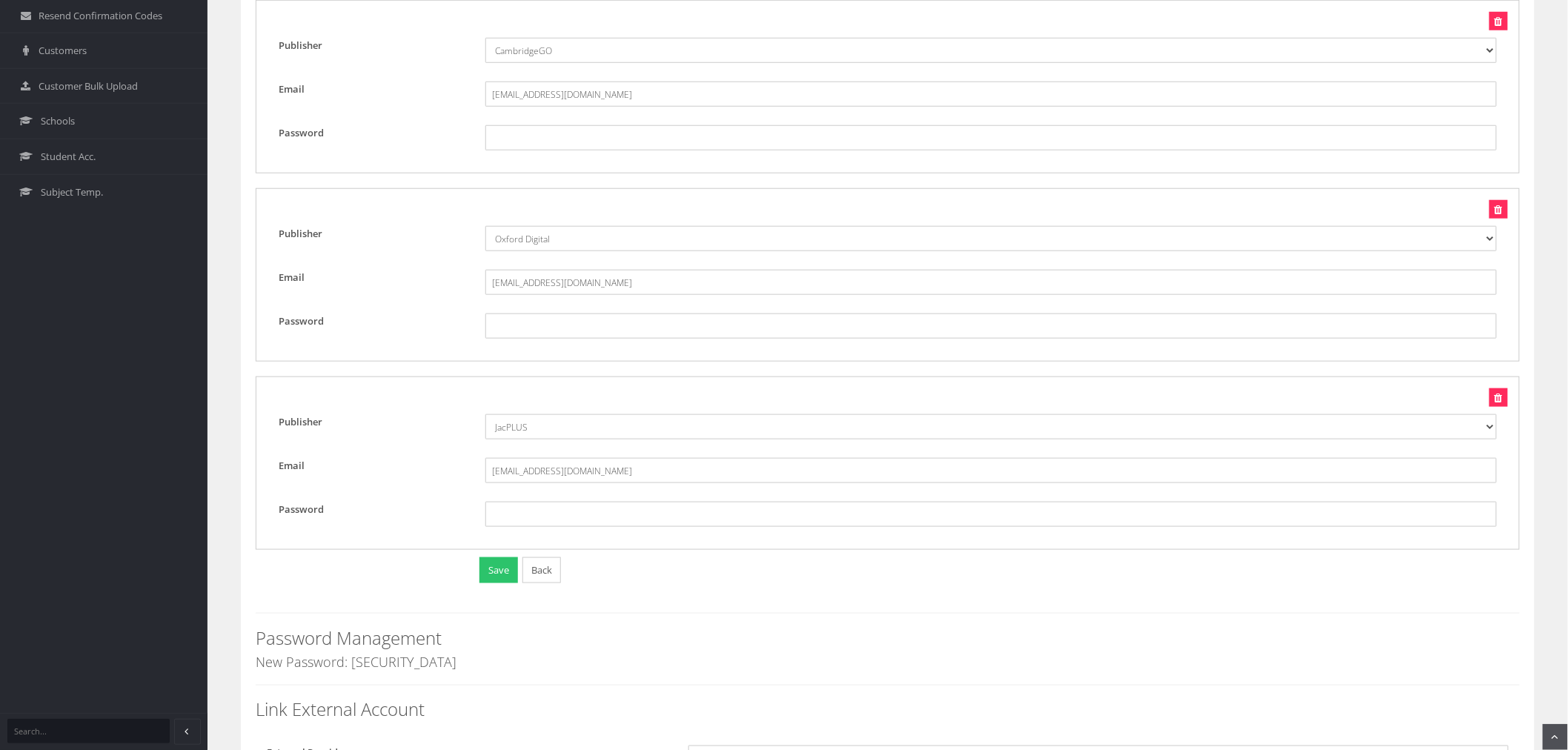
scroll to position [0, 0]
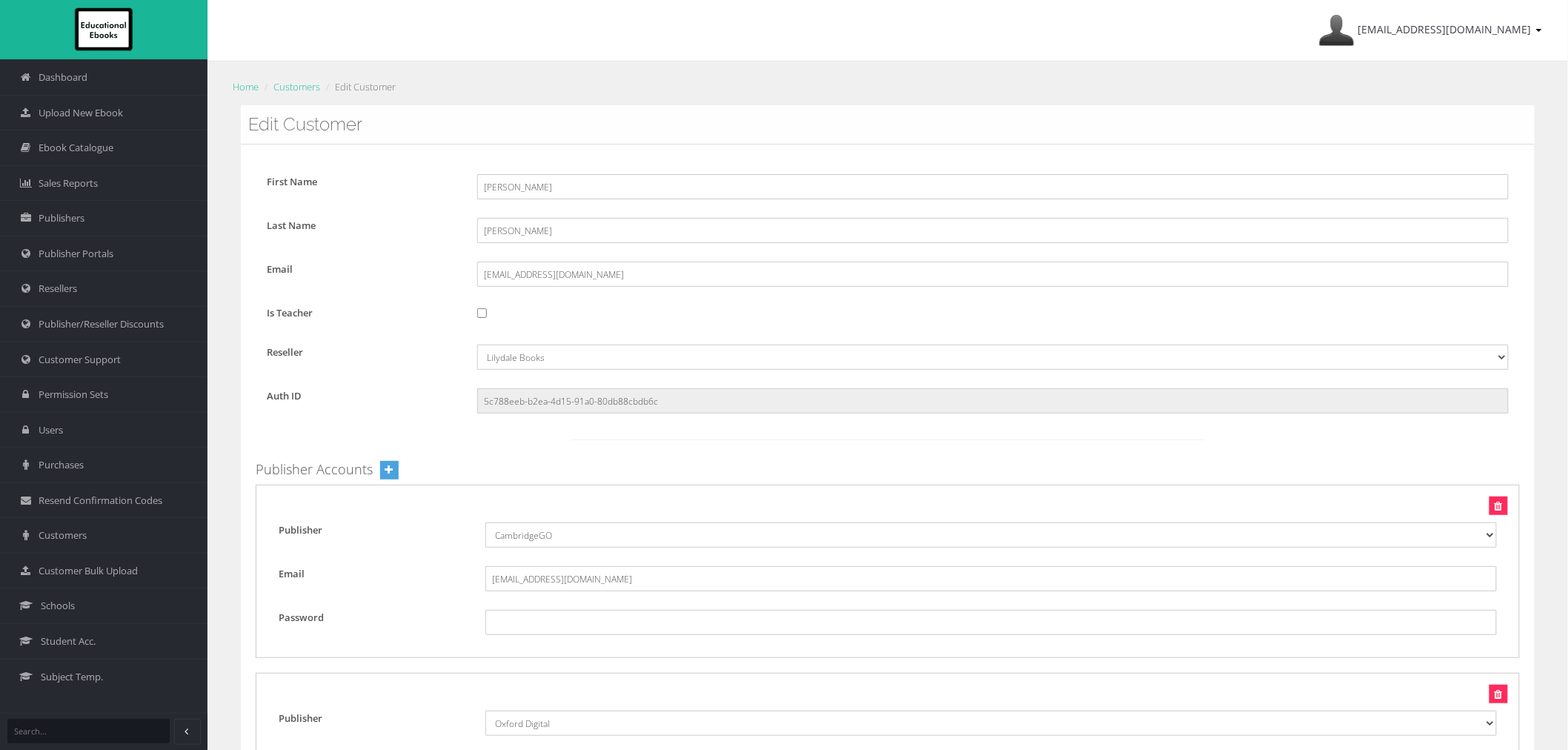
click at [308, 77] on ol "Home Customers Edit Customer" at bounding box center [888, 87] width 1316 height 21
click at [299, 96] on ol "Home Customers Edit Customer" at bounding box center [888, 87] width 1316 height 21
click at [295, 83] on link "Customers" at bounding box center [297, 87] width 47 height 13
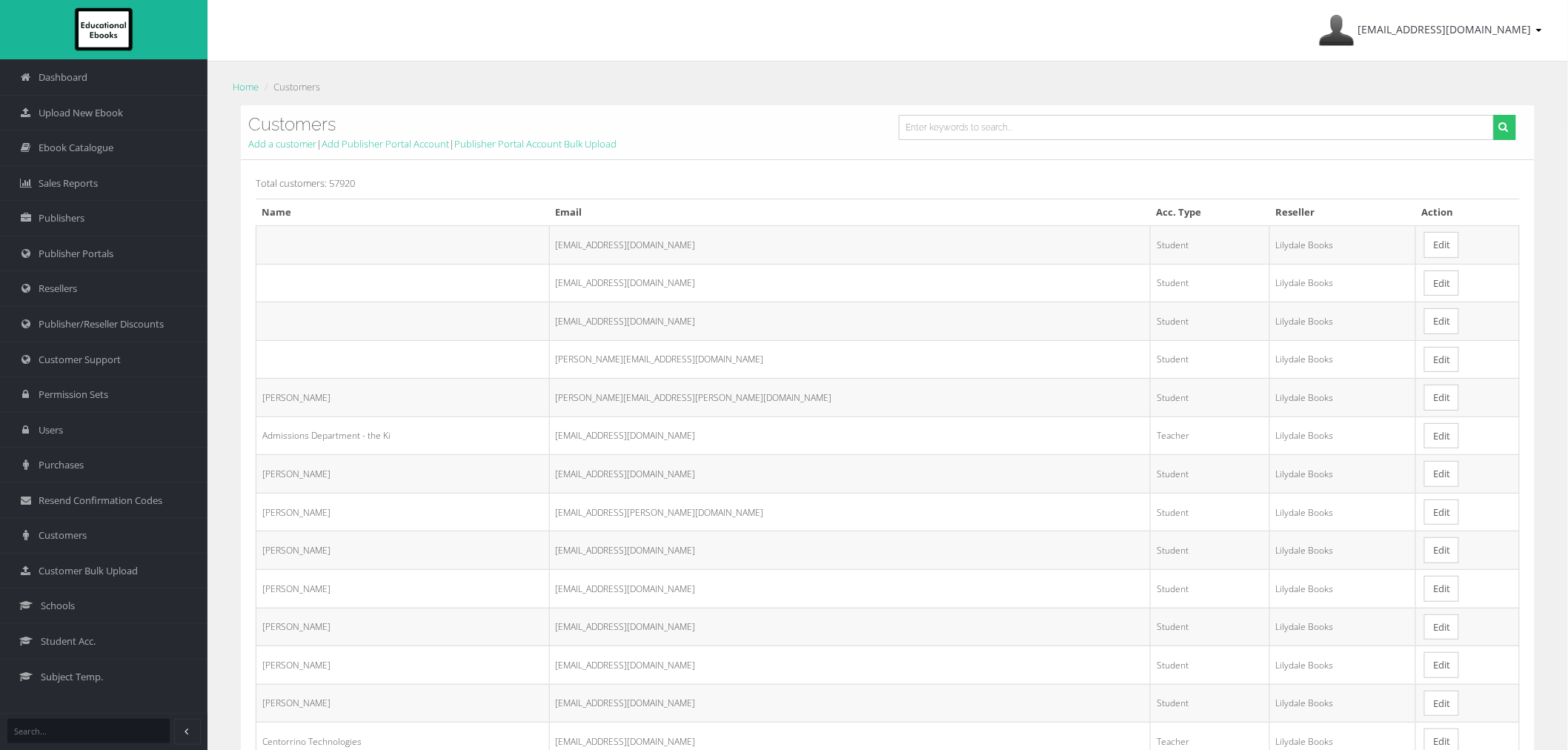
click at [1027, 113] on div "Customers Add a customer | Add Publisher Portal Account | Publisher Portal Acco…" at bounding box center [888, 132] width 1294 height 54
click at [1023, 120] on input "text" at bounding box center [1197, 127] width 595 height 25
paste input "[EMAIL_ADDRESS][DOMAIN_NAME]"
type input "[EMAIL_ADDRESS][DOMAIN_NAME]"
click at [1493, 115] on button "submit" at bounding box center [1504, 127] width 23 height 25
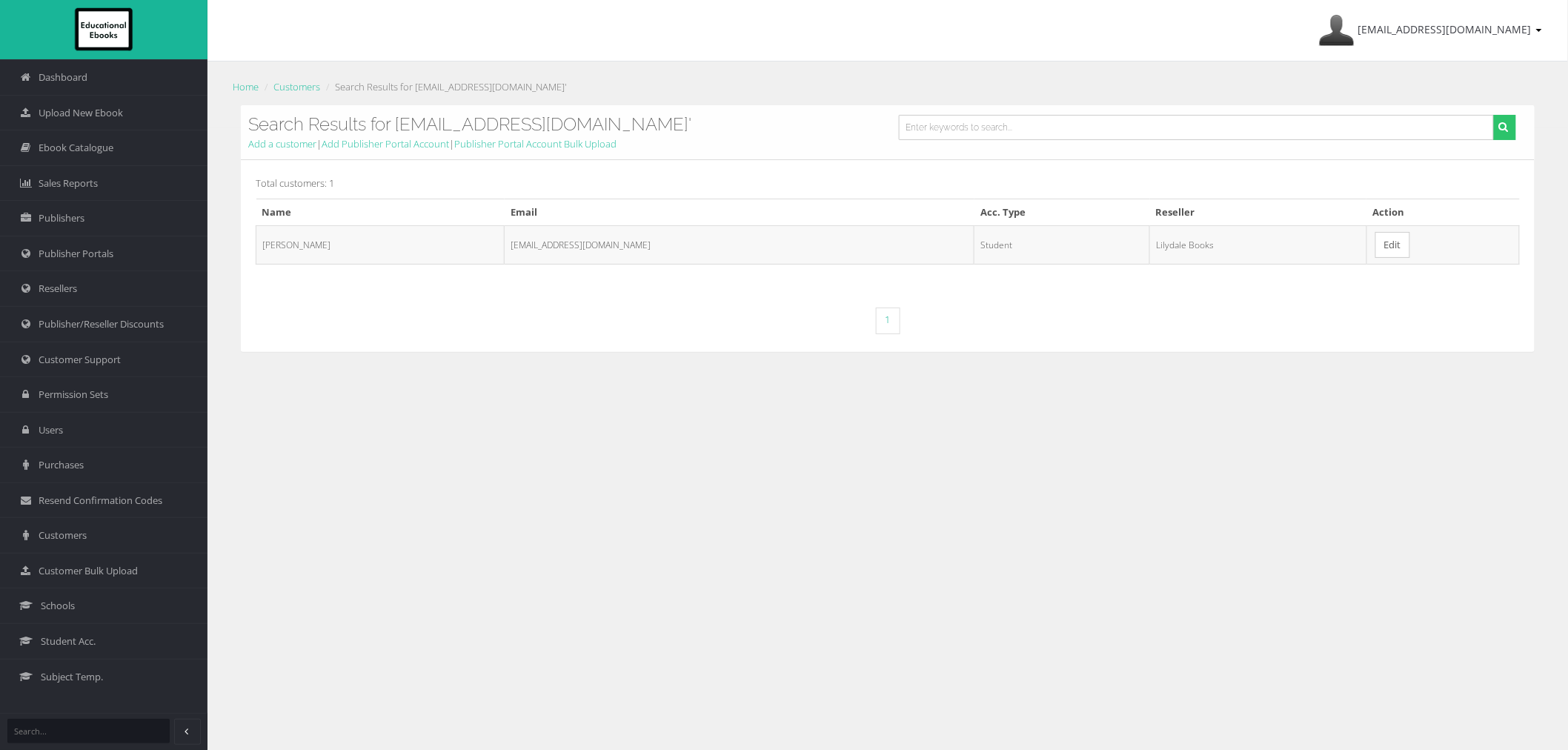
click at [1376, 248] on link "Edit" at bounding box center [1393, 245] width 35 height 26
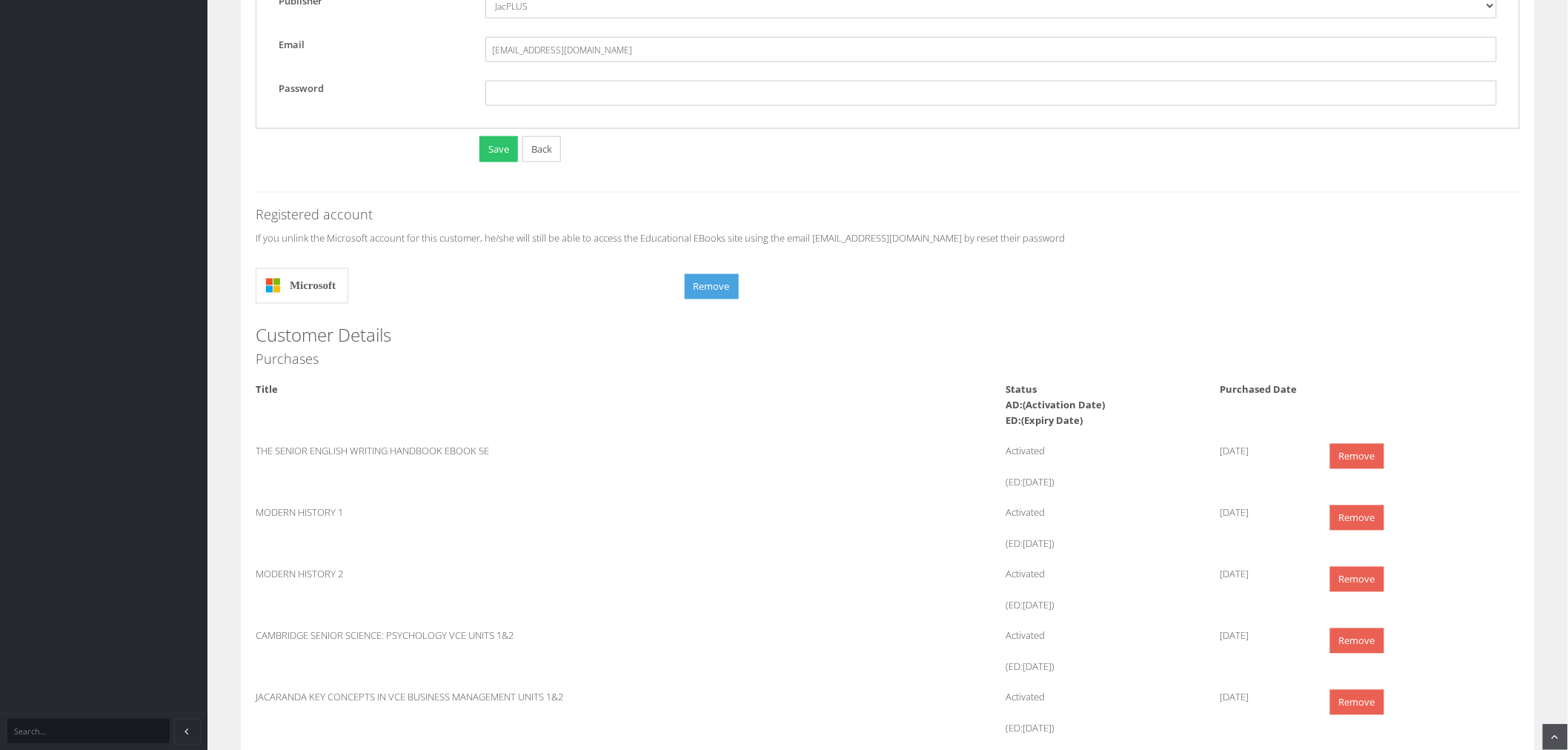
scroll to position [987, 0]
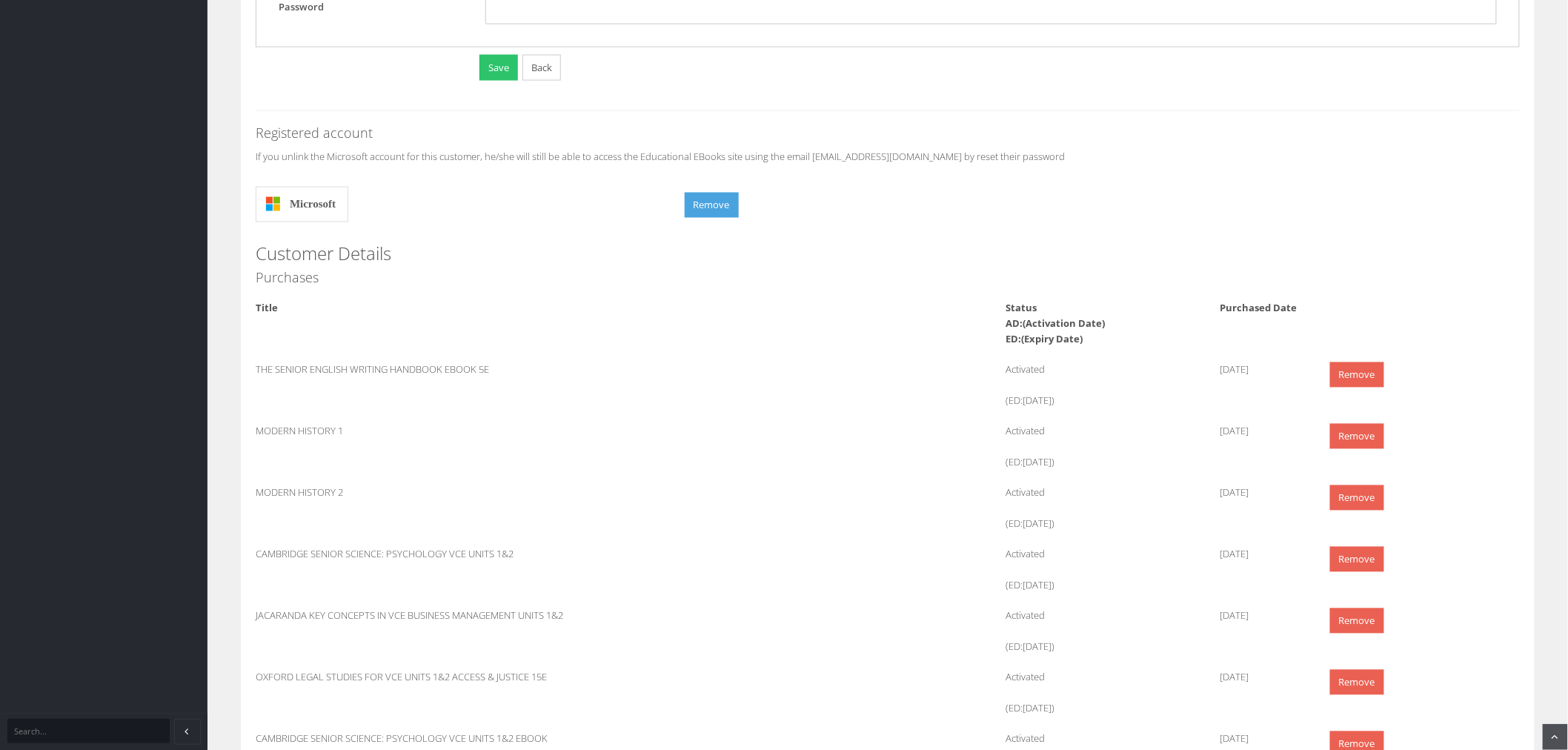
click at [709, 301] on div "Title" at bounding box center [513, 308] width 536 height 16
click at [706, 216] on button "Remove" at bounding box center [711, 205] width 55 height 26
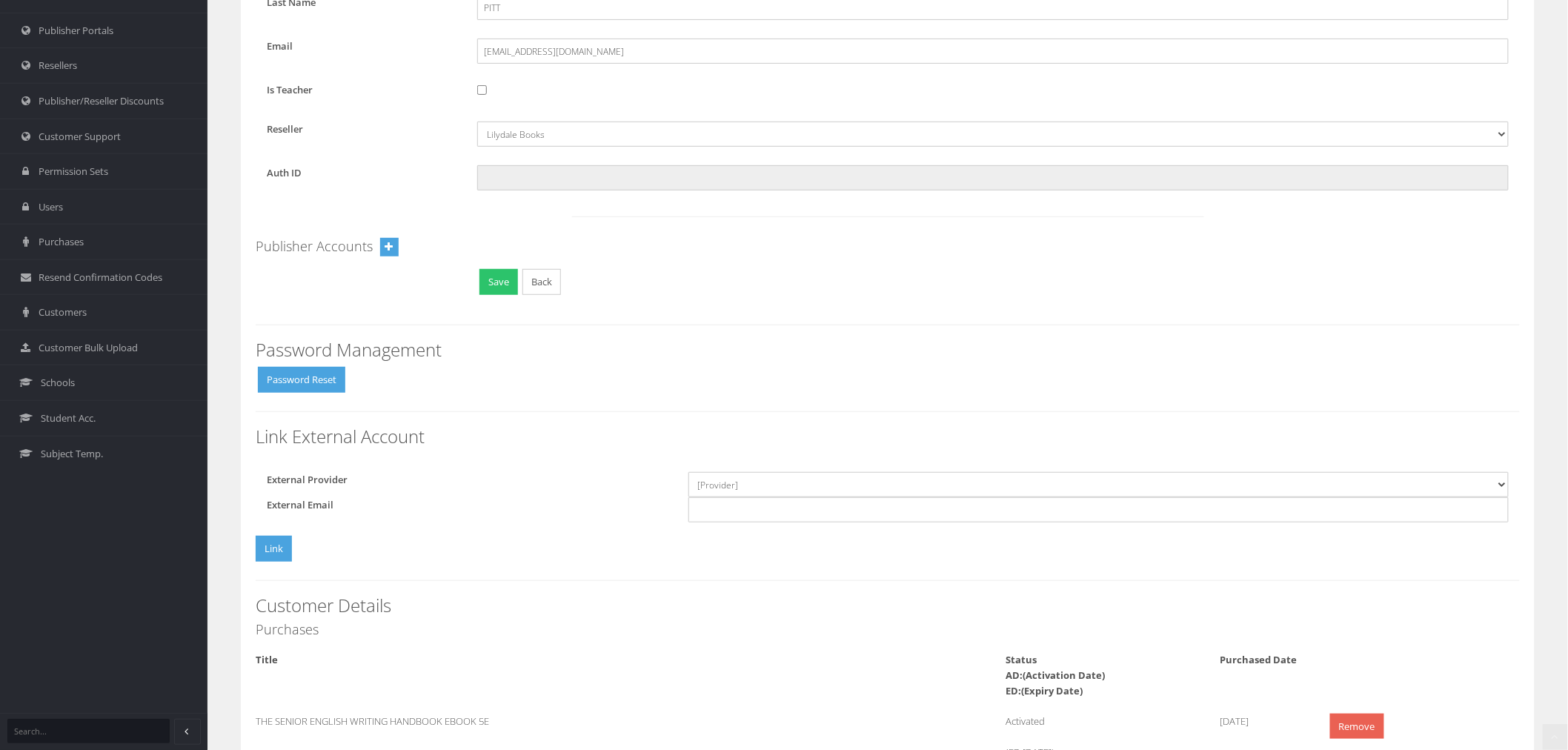
scroll to position [329, 0]
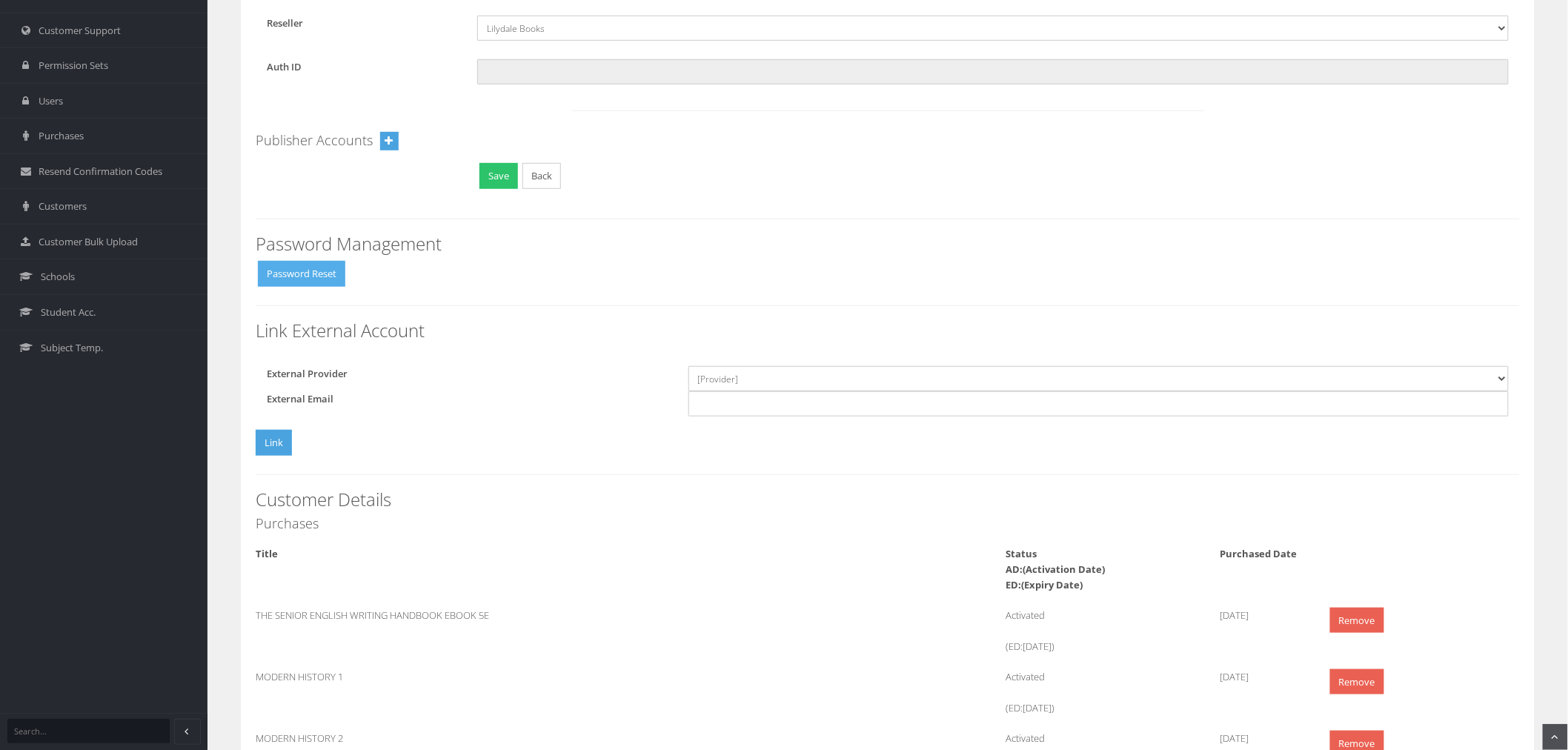
click at [322, 272] on button "Password Reset" at bounding box center [301, 273] width 88 height 26
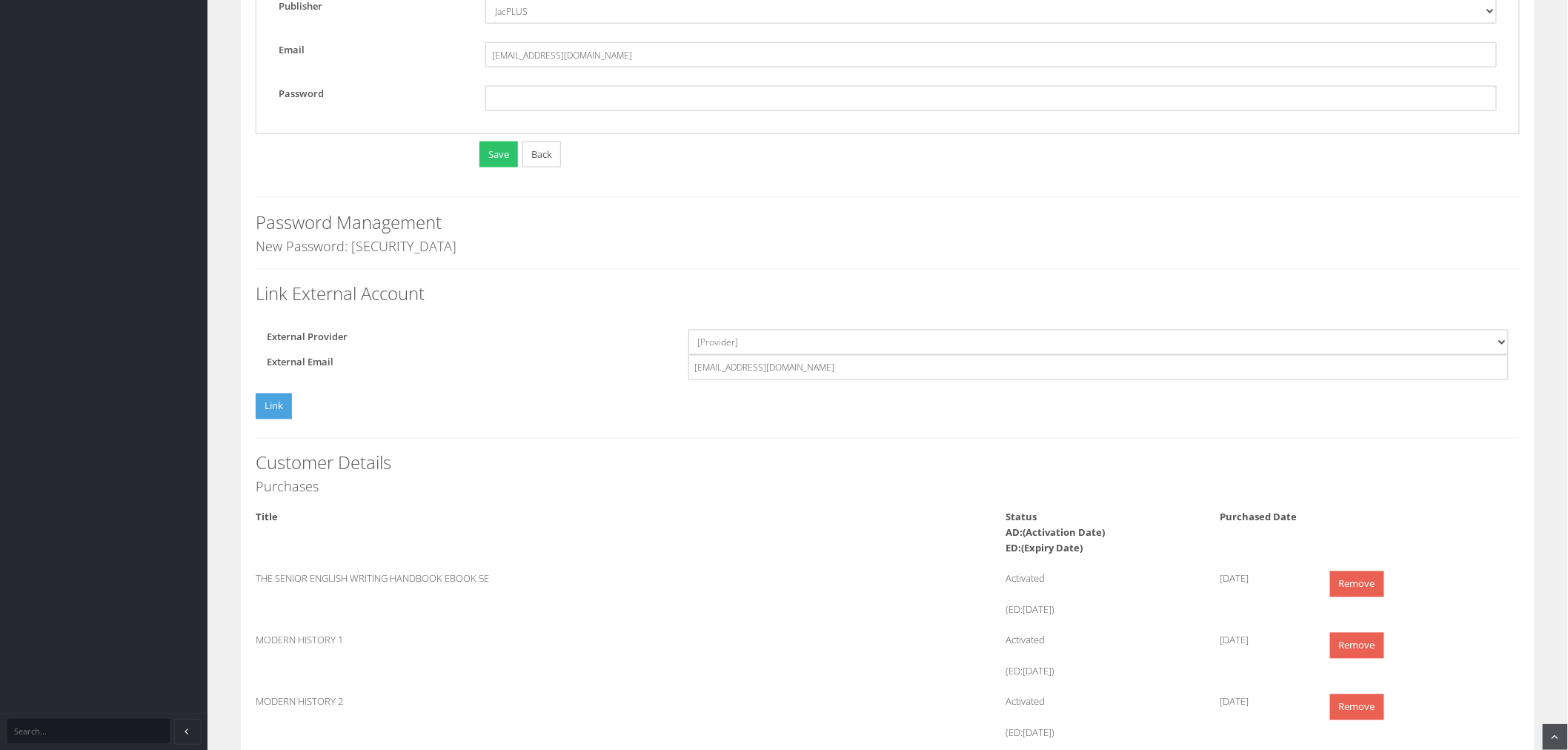
scroll to position [905, 0]
drag, startPoint x: 411, startPoint y: 241, endPoint x: 253, endPoint y: 248, distance: 158.2
click at [253, 248] on div "First Name Riley Last Name PITT Email rcpit2@schools.vic.edu.au Is Teacher Rese…" at bounding box center [888, 190] width 1294 height 1904
copy h4 "New Password: C(dmc6bF"
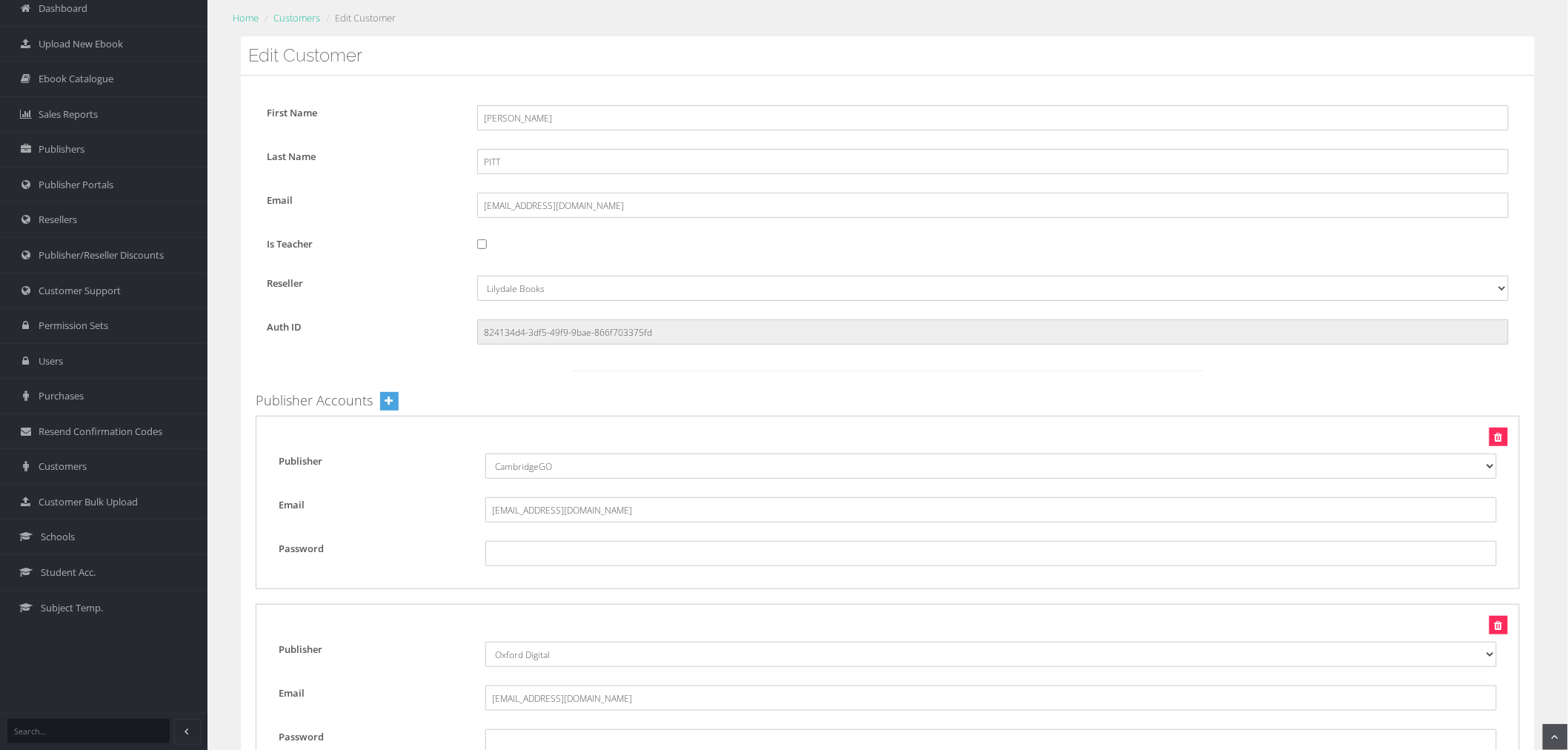
scroll to position [0, 0]
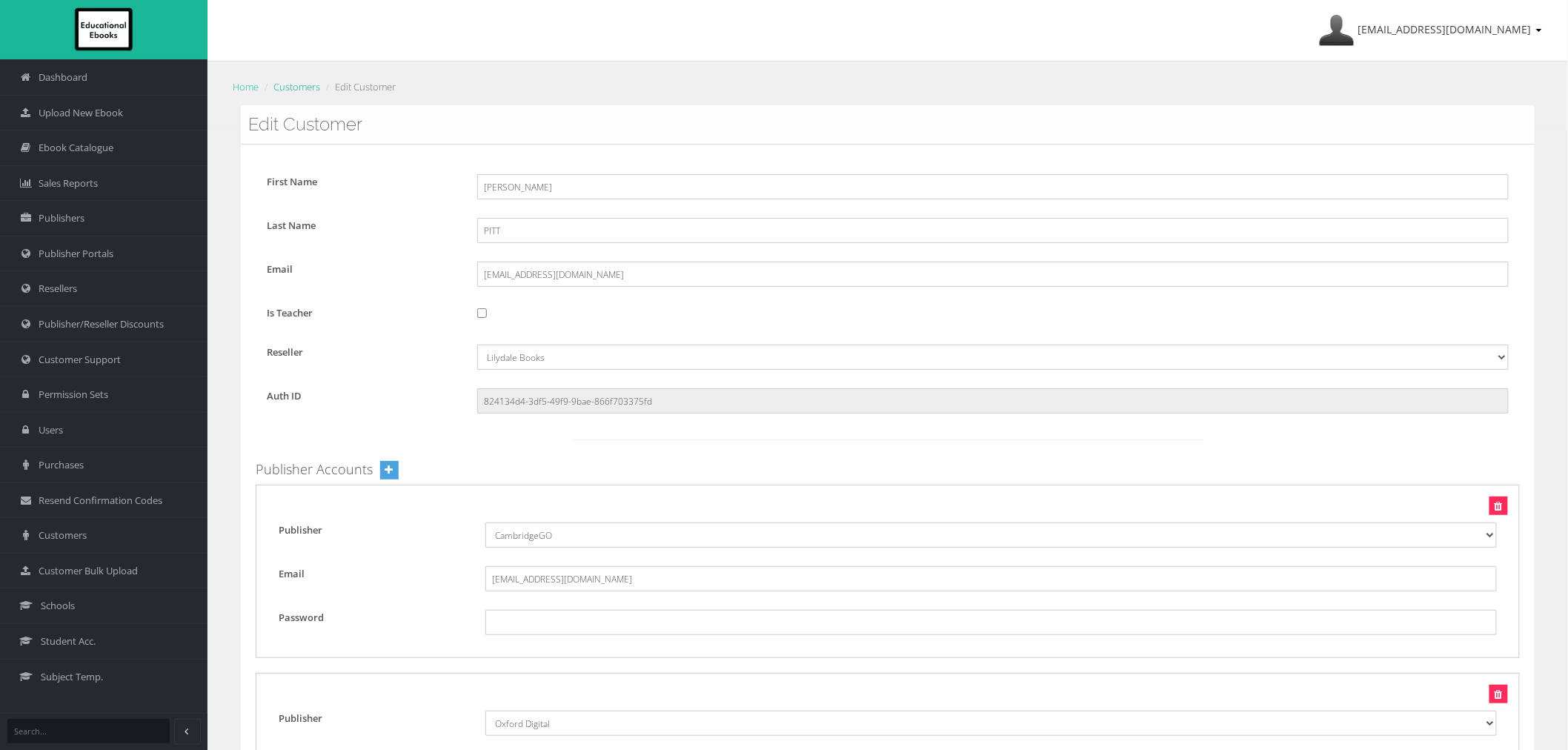
click at [316, 87] on link "Customers" at bounding box center [297, 87] width 47 height 13
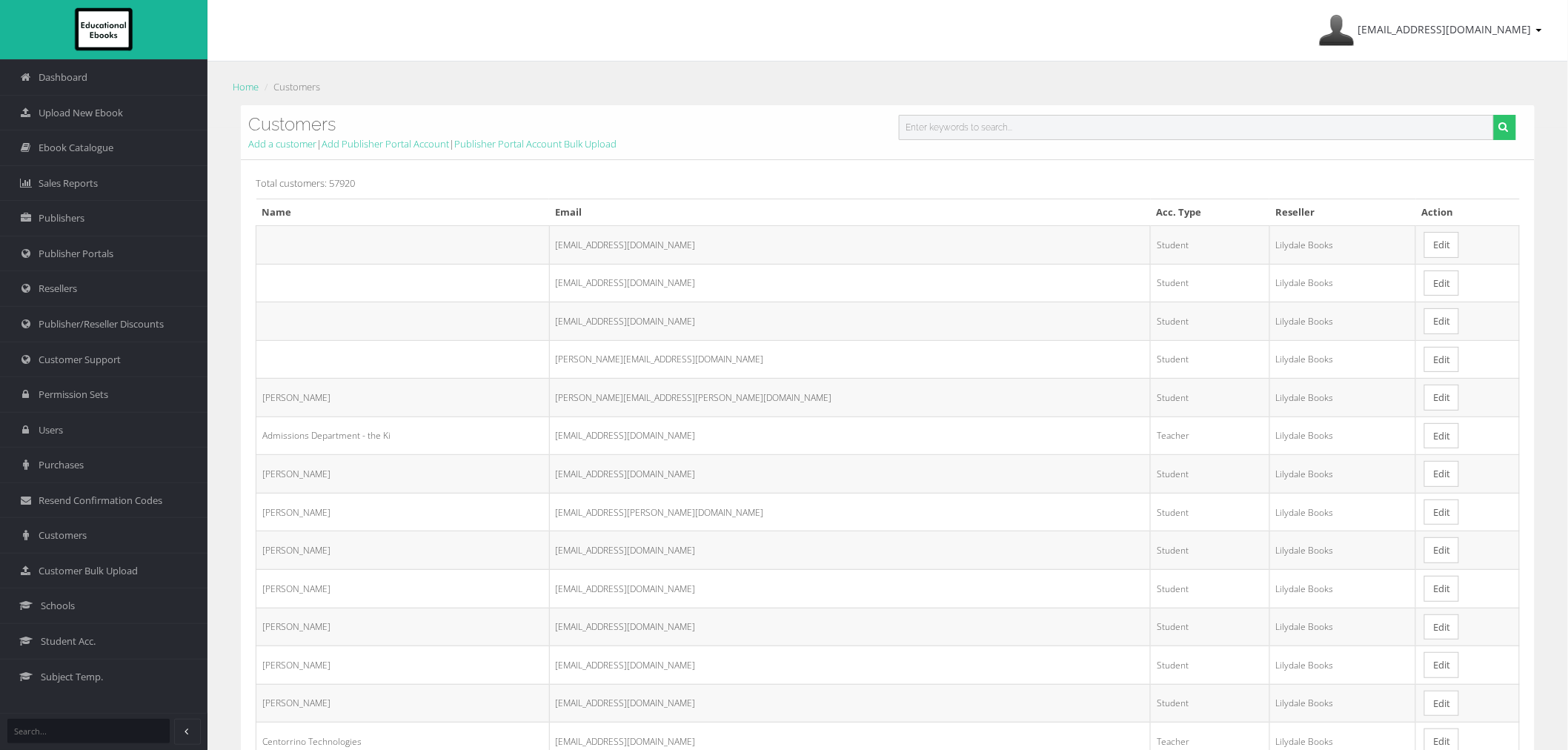
click at [994, 137] on input "text" at bounding box center [1197, 127] width 595 height 25
paste input "[EMAIL_ADDRESS][DOMAIN_NAME]"
type input "[EMAIL_ADDRESS][DOMAIN_NAME]"
click at [1493, 115] on button "submit" at bounding box center [1504, 127] width 23 height 25
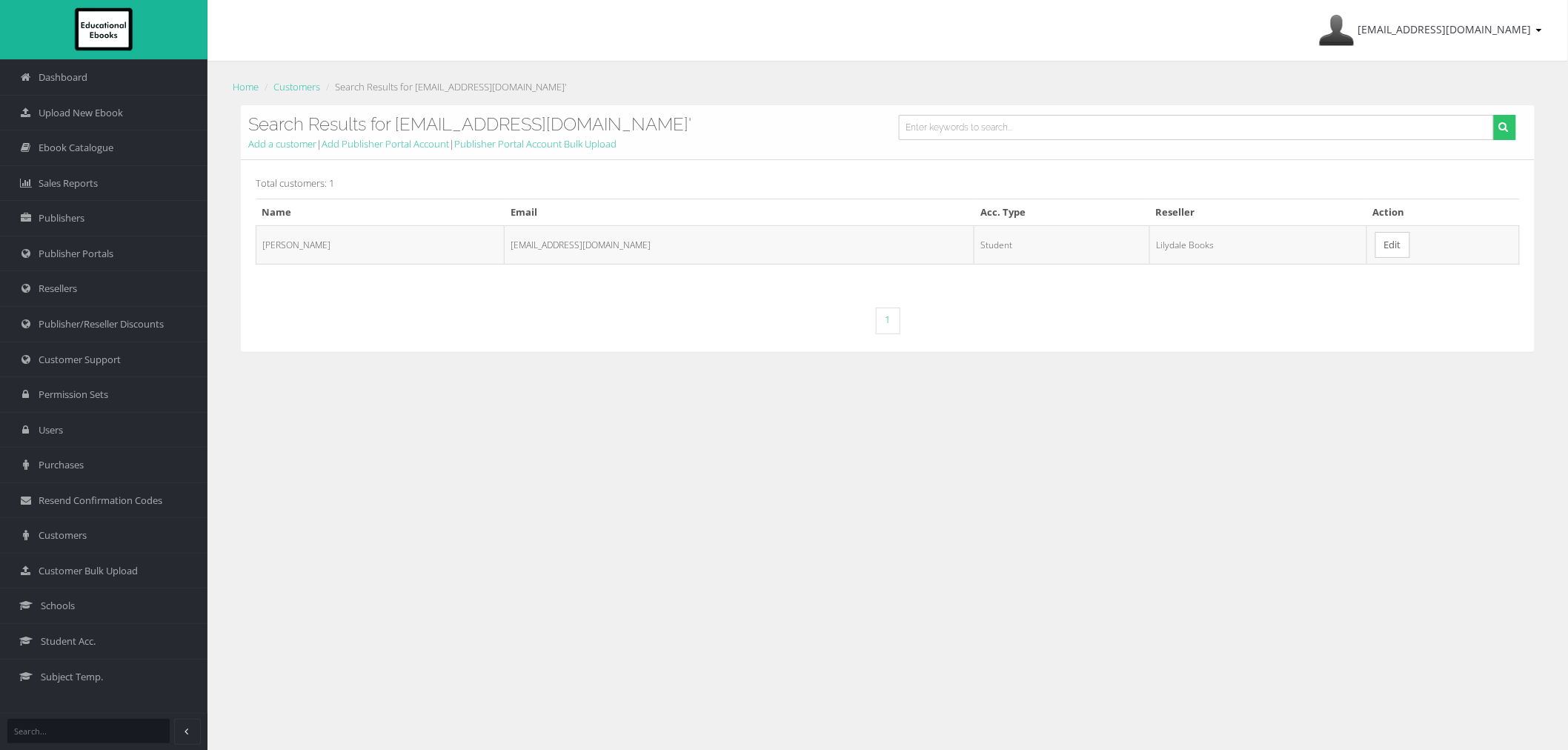
click at [1393, 240] on td "Edit" at bounding box center [1442, 245] width 152 height 39
click at [1380, 245] on link "Edit" at bounding box center [1393, 245] width 35 height 26
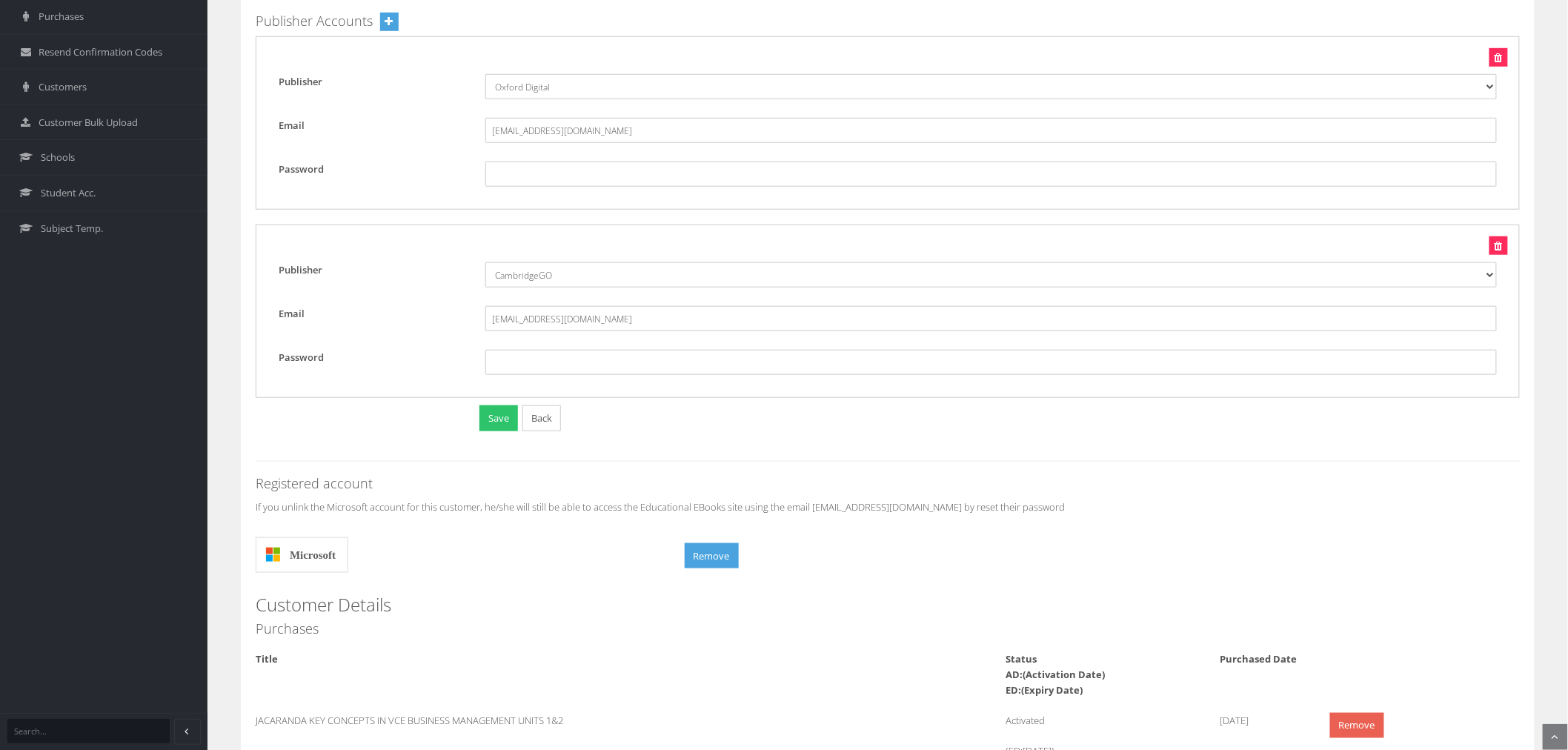
scroll to position [575, 0]
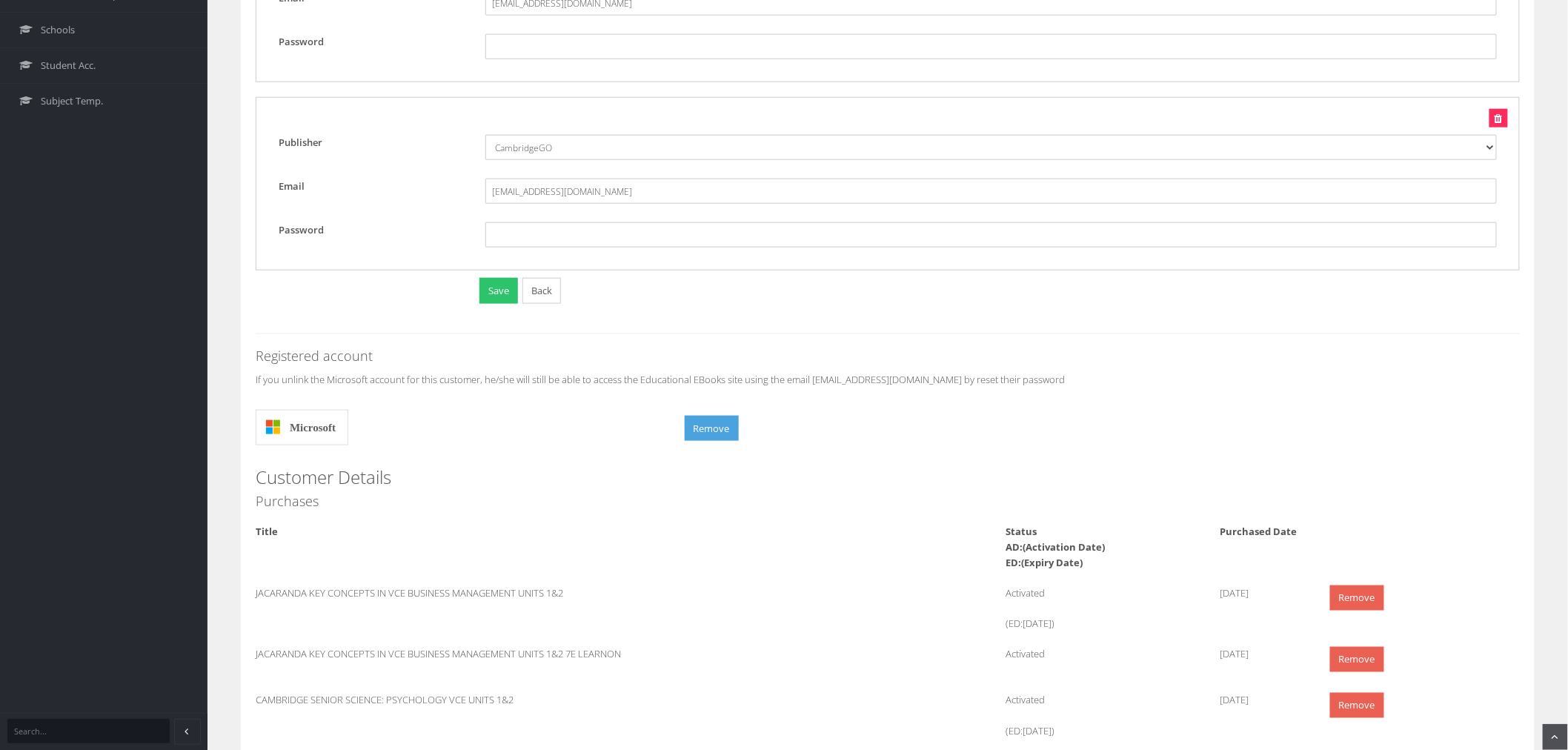
click at [709, 442] on form "Remove" at bounding box center [1102, 424] width 835 height 43
click at [719, 430] on button "Remove" at bounding box center [711, 429] width 55 height 26
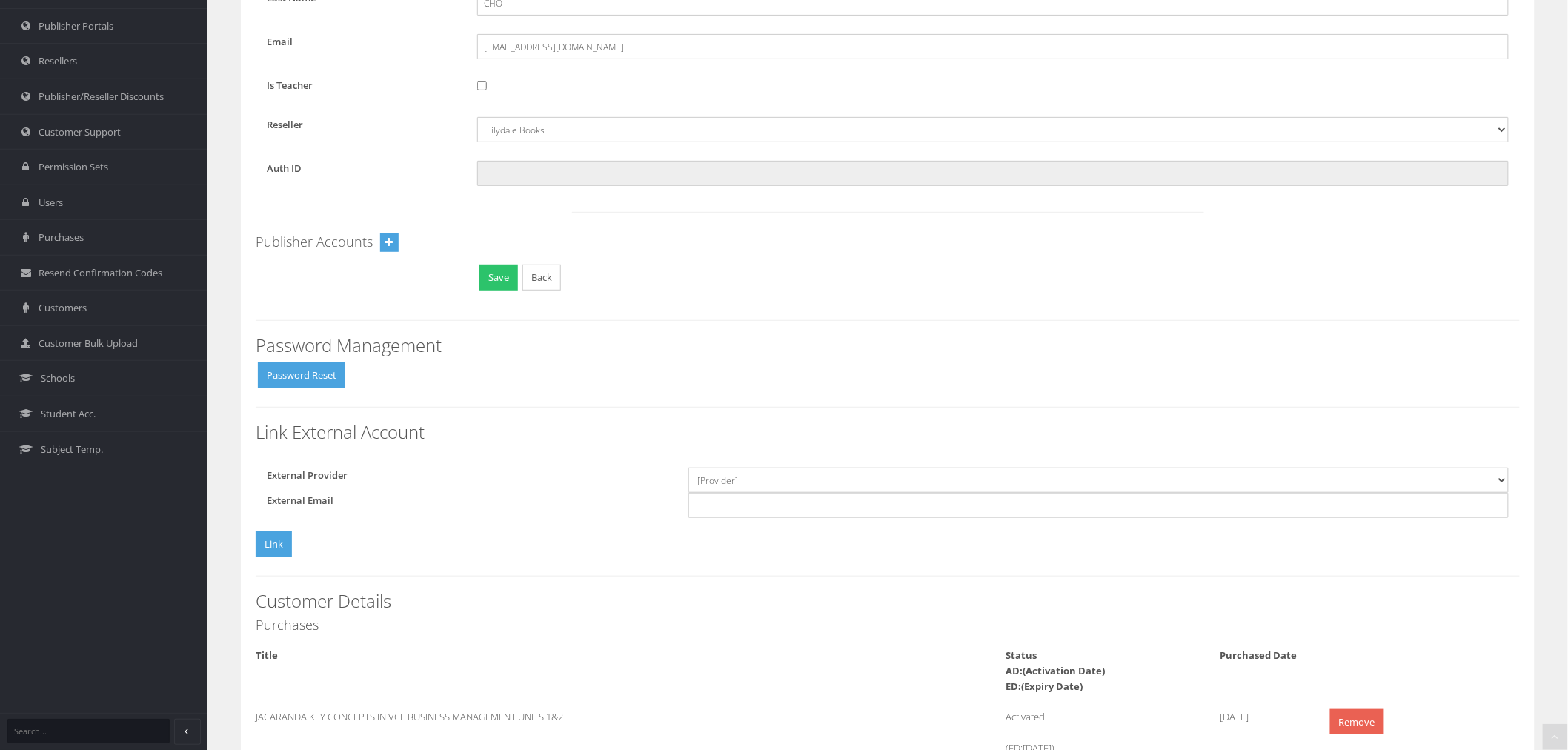
scroll to position [247, 0]
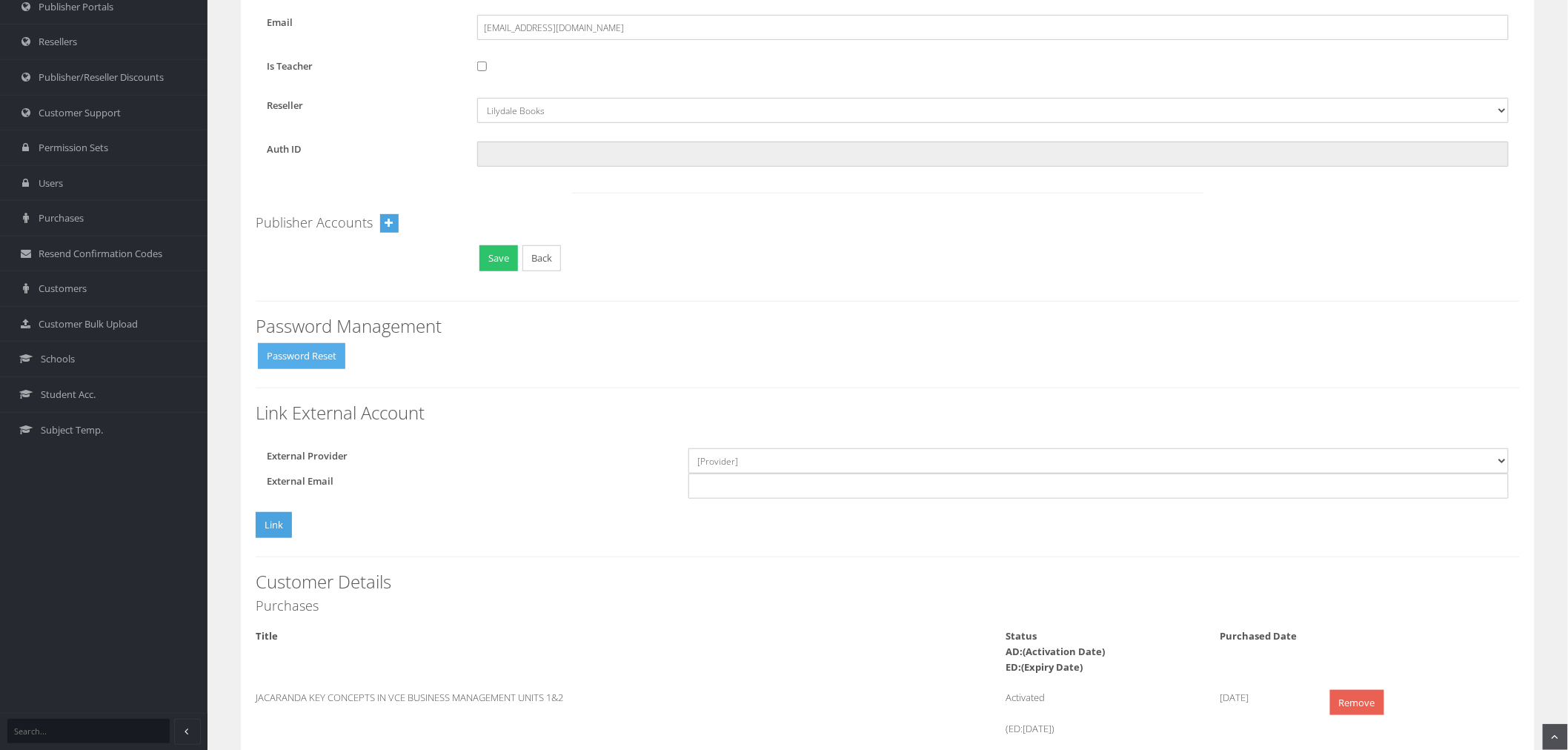
click at [335, 364] on button "Password Reset" at bounding box center [301, 356] width 88 height 26
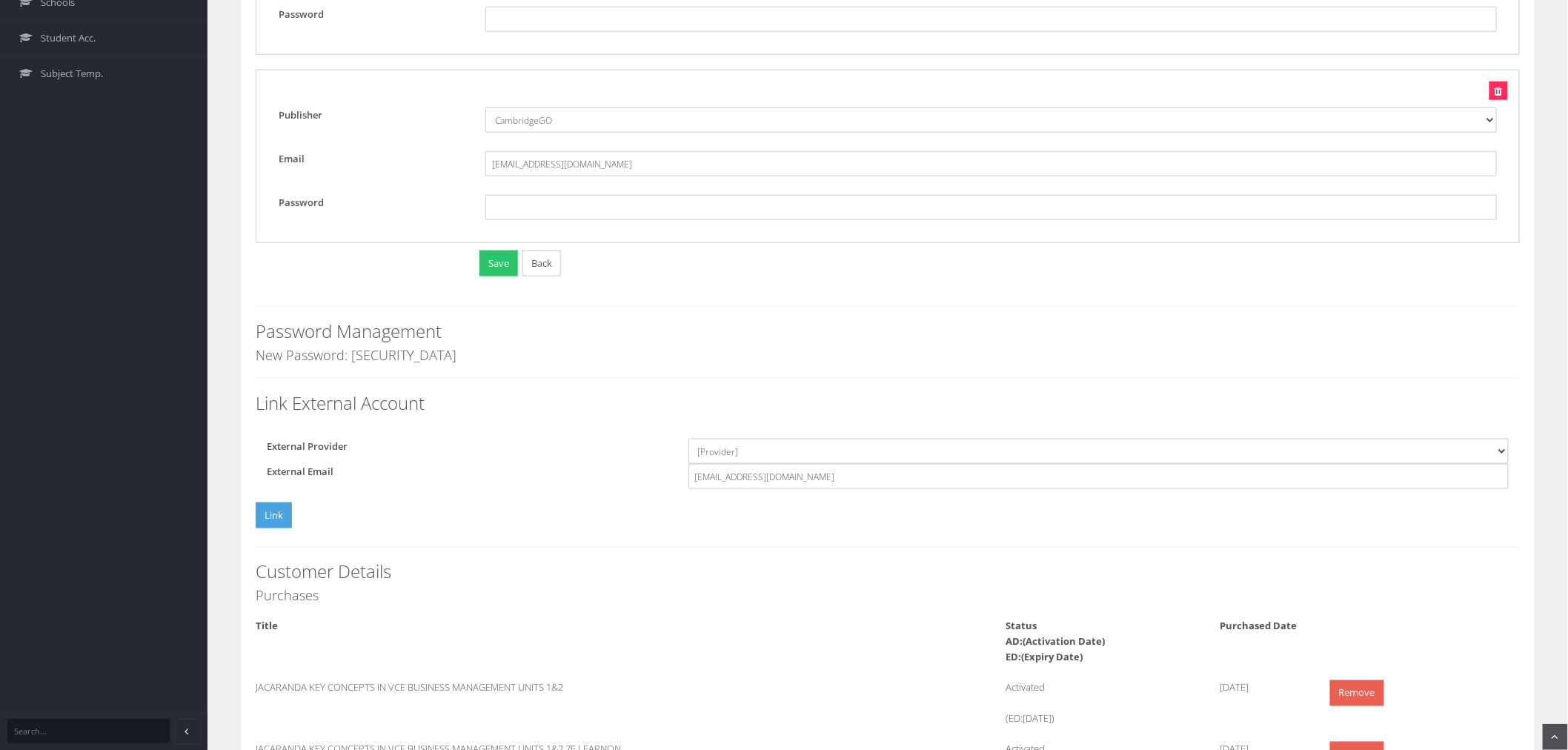
scroll to position [741, 0]
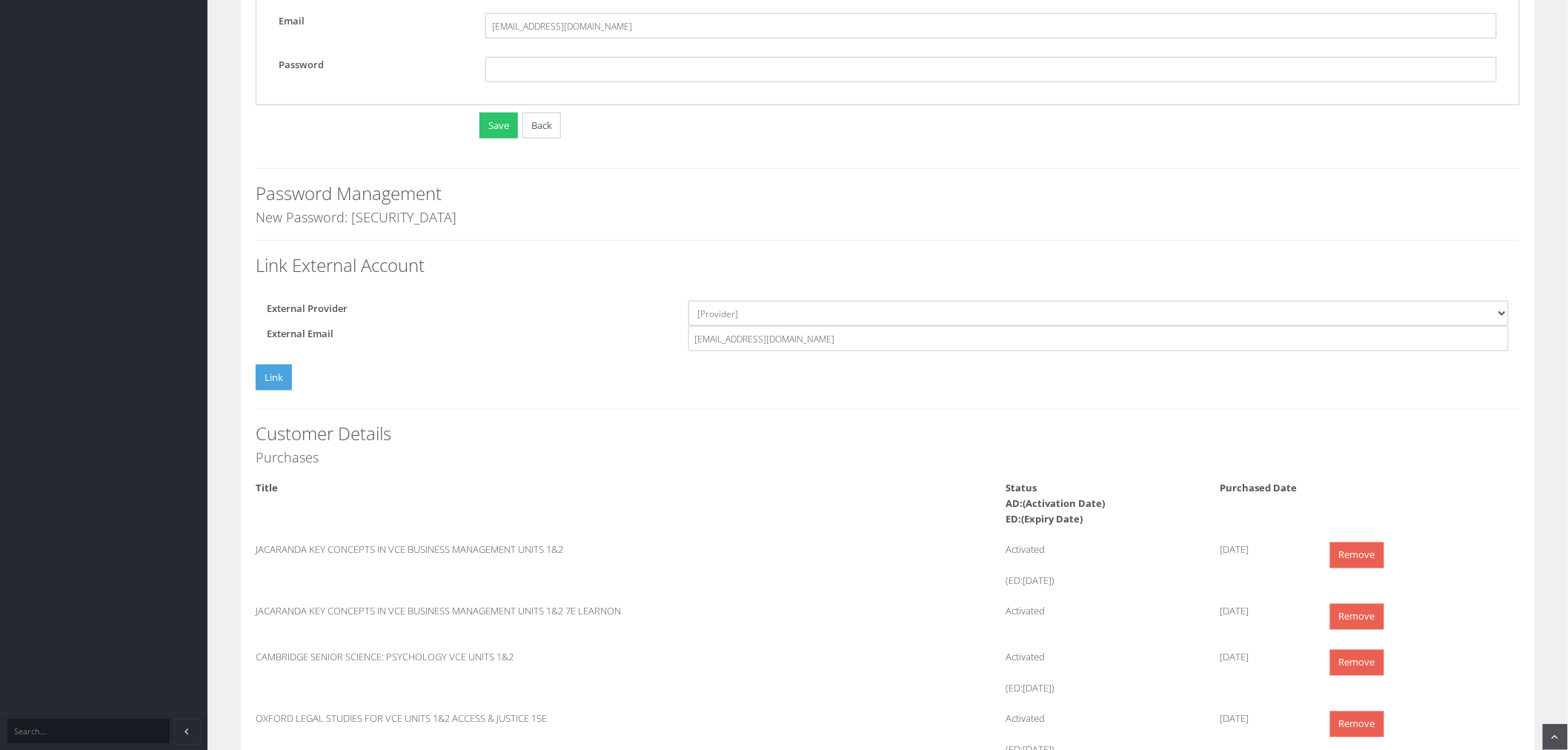
drag, startPoint x: 417, startPoint y: 216, endPoint x: 249, endPoint y: 221, distance: 168.1
click at [249, 221] on div "First Name Hannah Last Name CHO Email hcho43@schools.vic.edu.au Is Teacher Rese…" at bounding box center [888, 200] width 1294 height 1592
copy h4 "New Password: E(eGC8Gw"
click at [76, 412] on div "Dashboard Upload New Ebook Ebook Catalogue Sales Reports Publishers Publisher P…" at bounding box center [103, 139] width 208 height 1760
click at [115, 260] on div "Dashboard Upload New Ebook Ebook Catalogue Sales Reports Publishers Publisher P…" at bounding box center [103, 139] width 208 height 1760
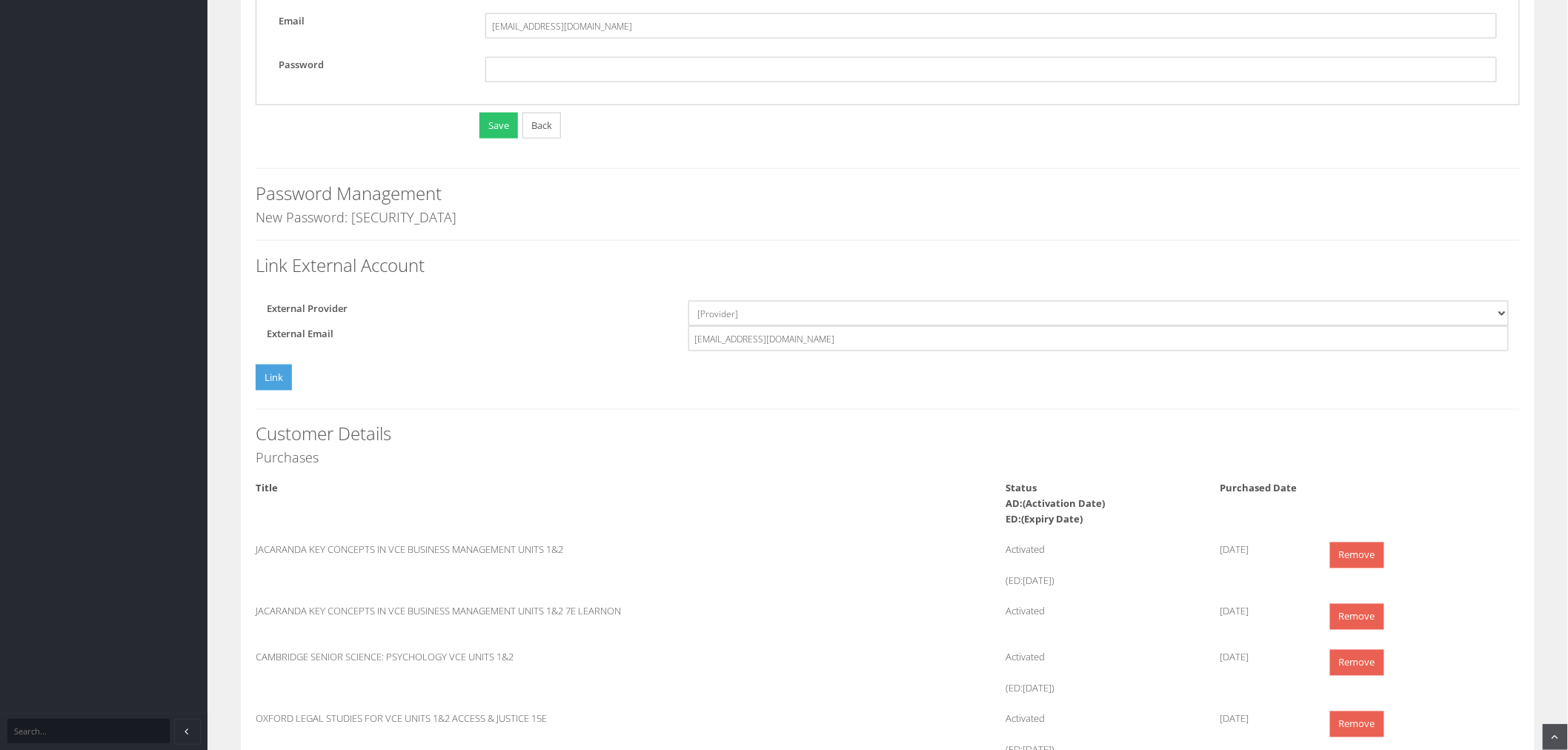
click at [79, 321] on div "Dashboard Upload New Ebook Ebook Catalogue Sales Reports Publishers Publisher P…" at bounding box center [103, 139] width 208 height 1760
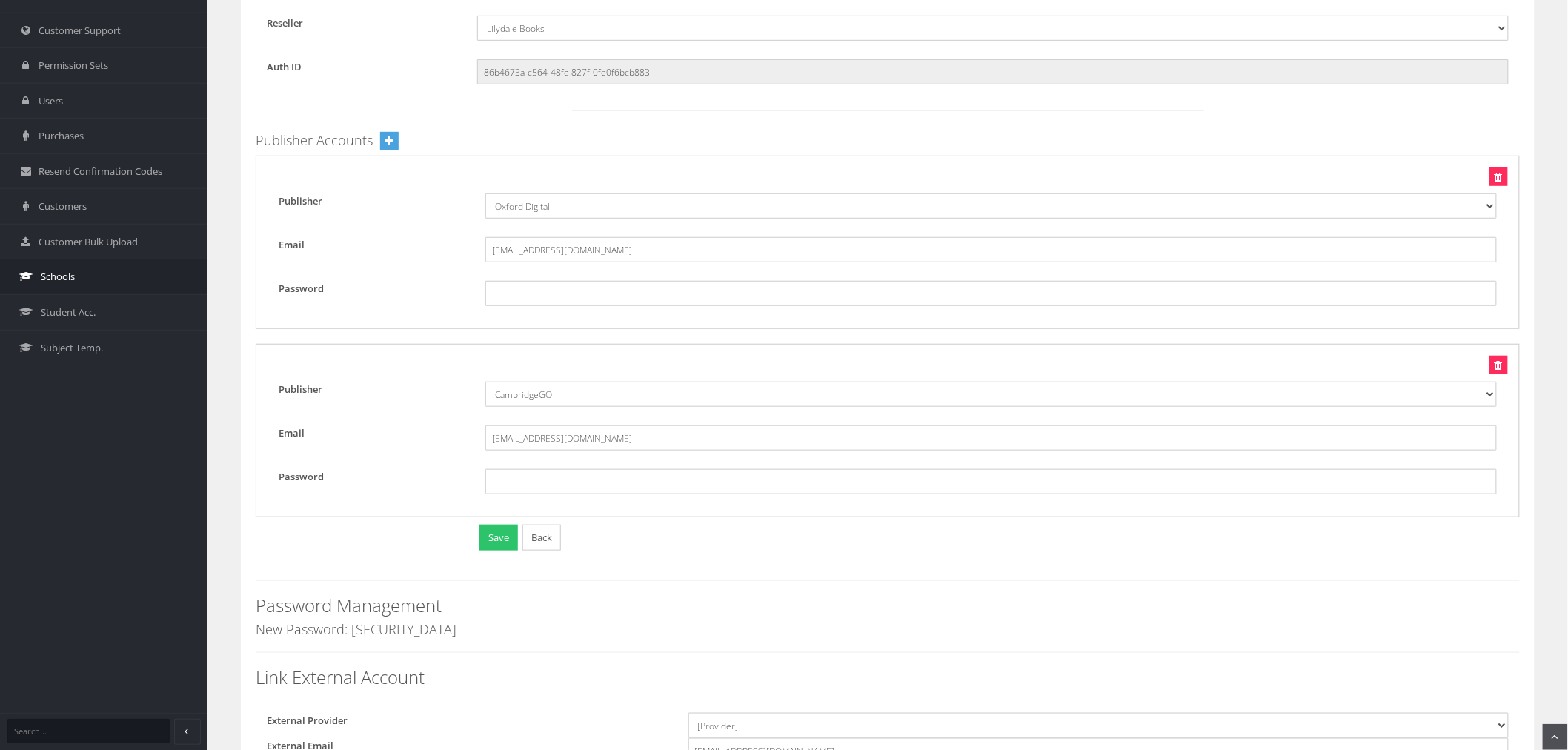
scroll to position [247, 0]
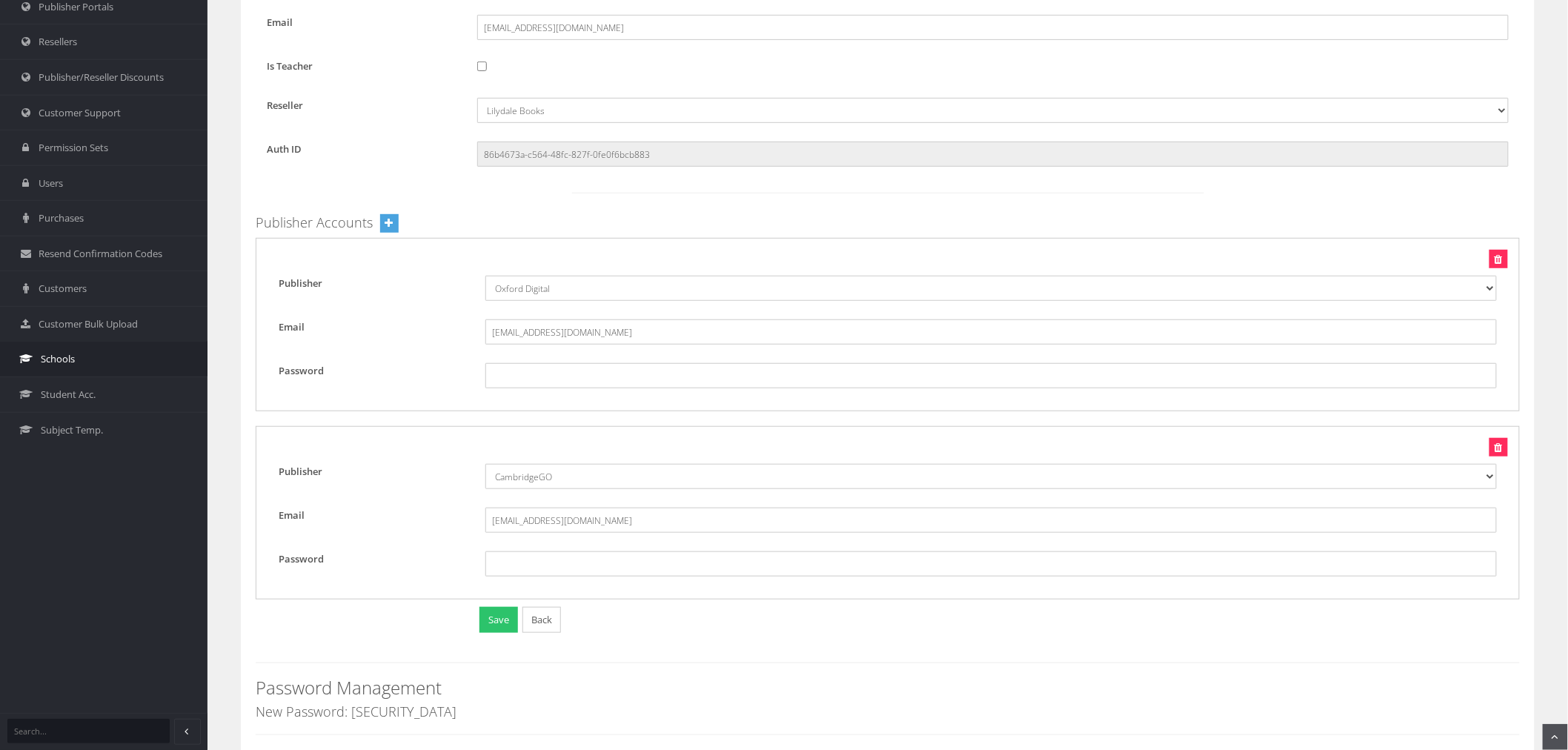
click at [76, 354] on link "Schools" at bounding box center [103, 358] width 208 height 35
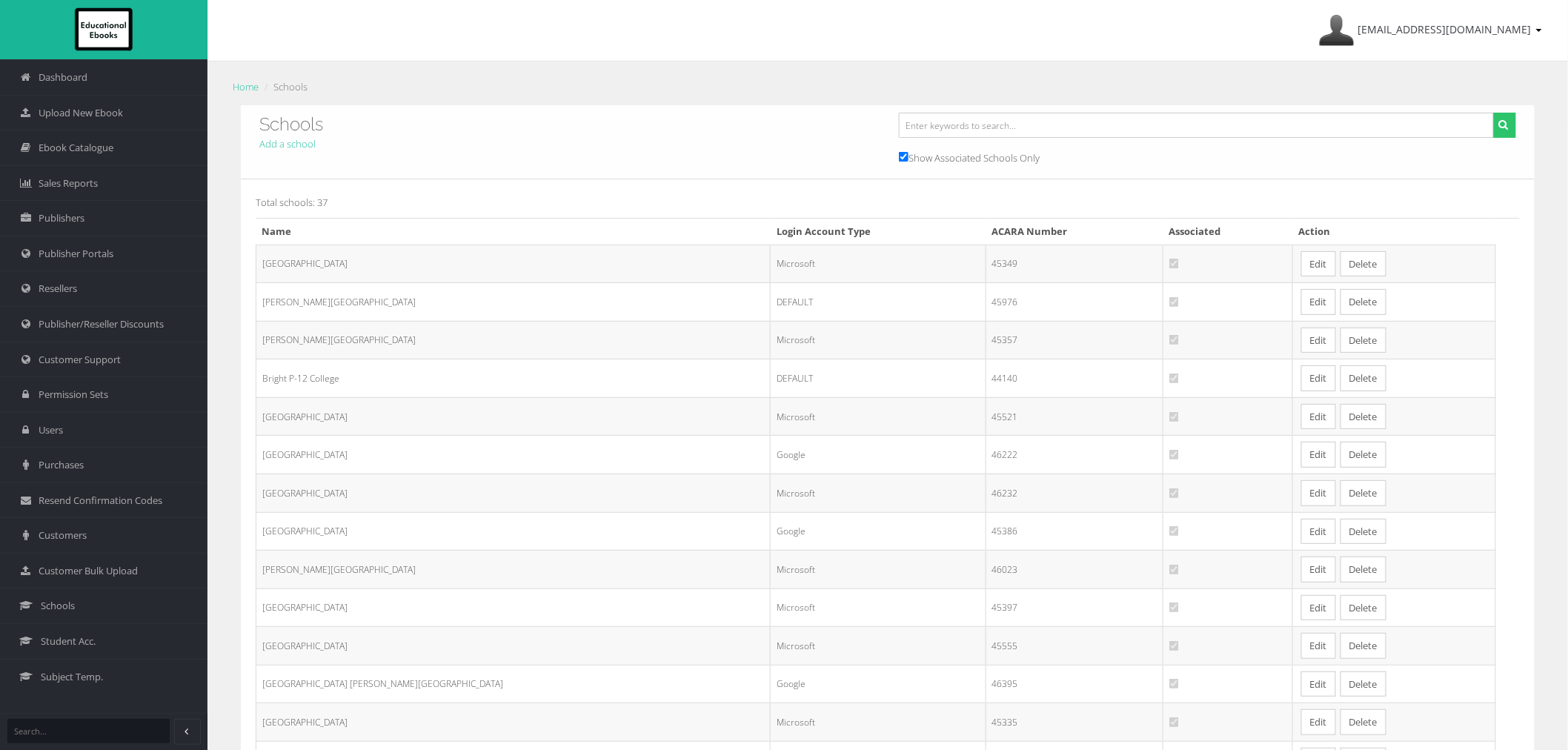
click at [1301, 335] on link "Edit" at bounding box center [1319, 341] width 35 height 26
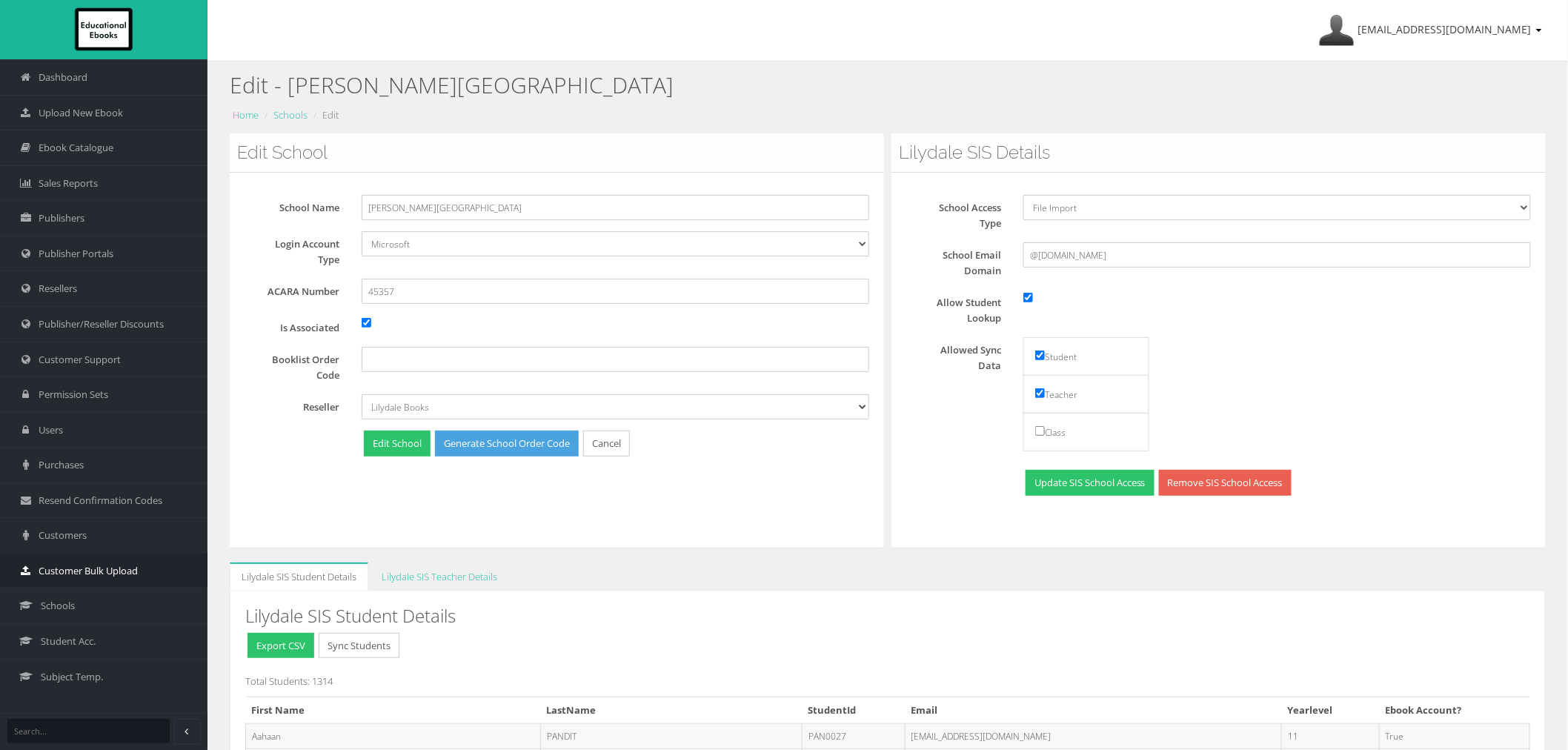
click at [77, 571] on span "Customer Bulk Upload" at bounding box center [88, 570] width 99 height 14
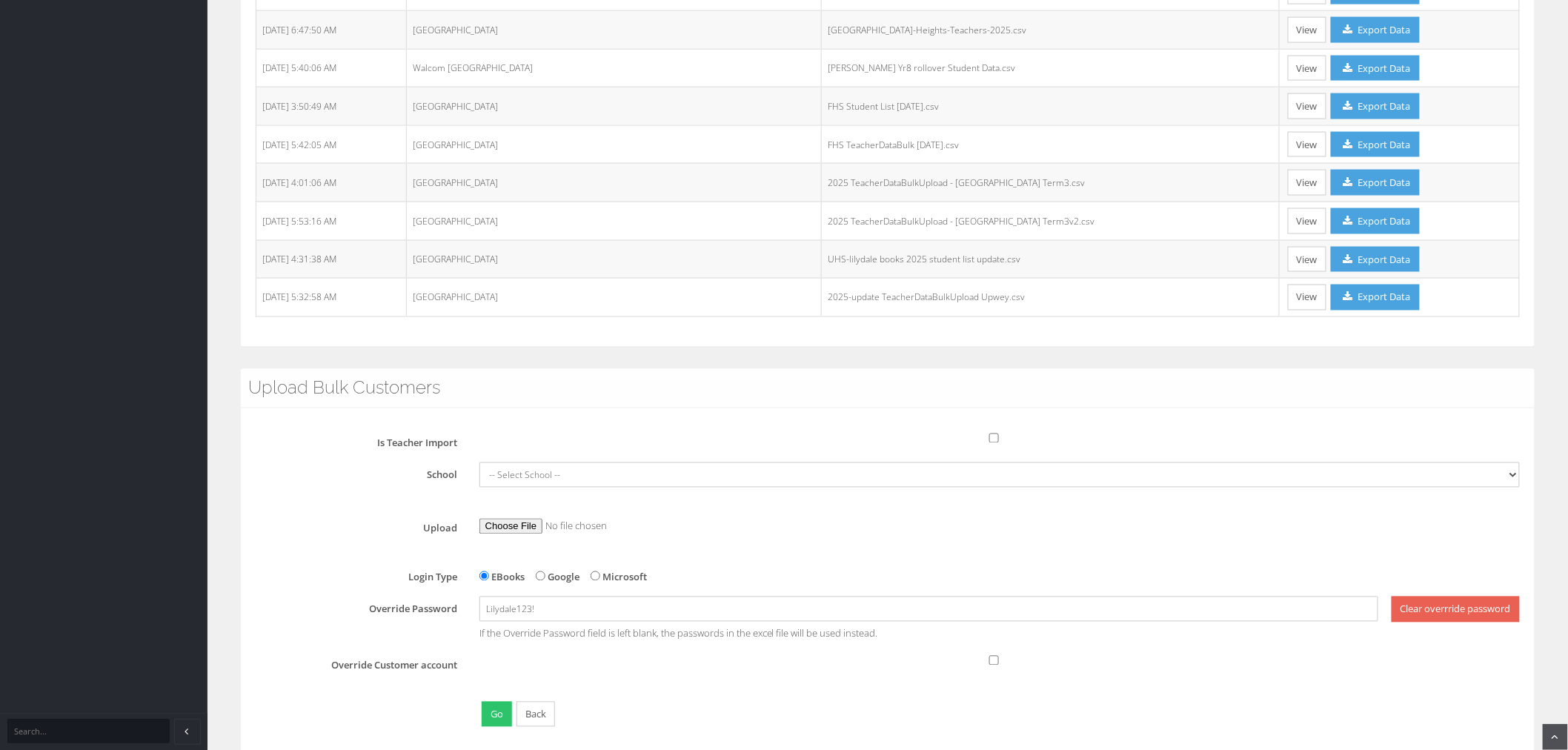
scroll to position [926, 0]
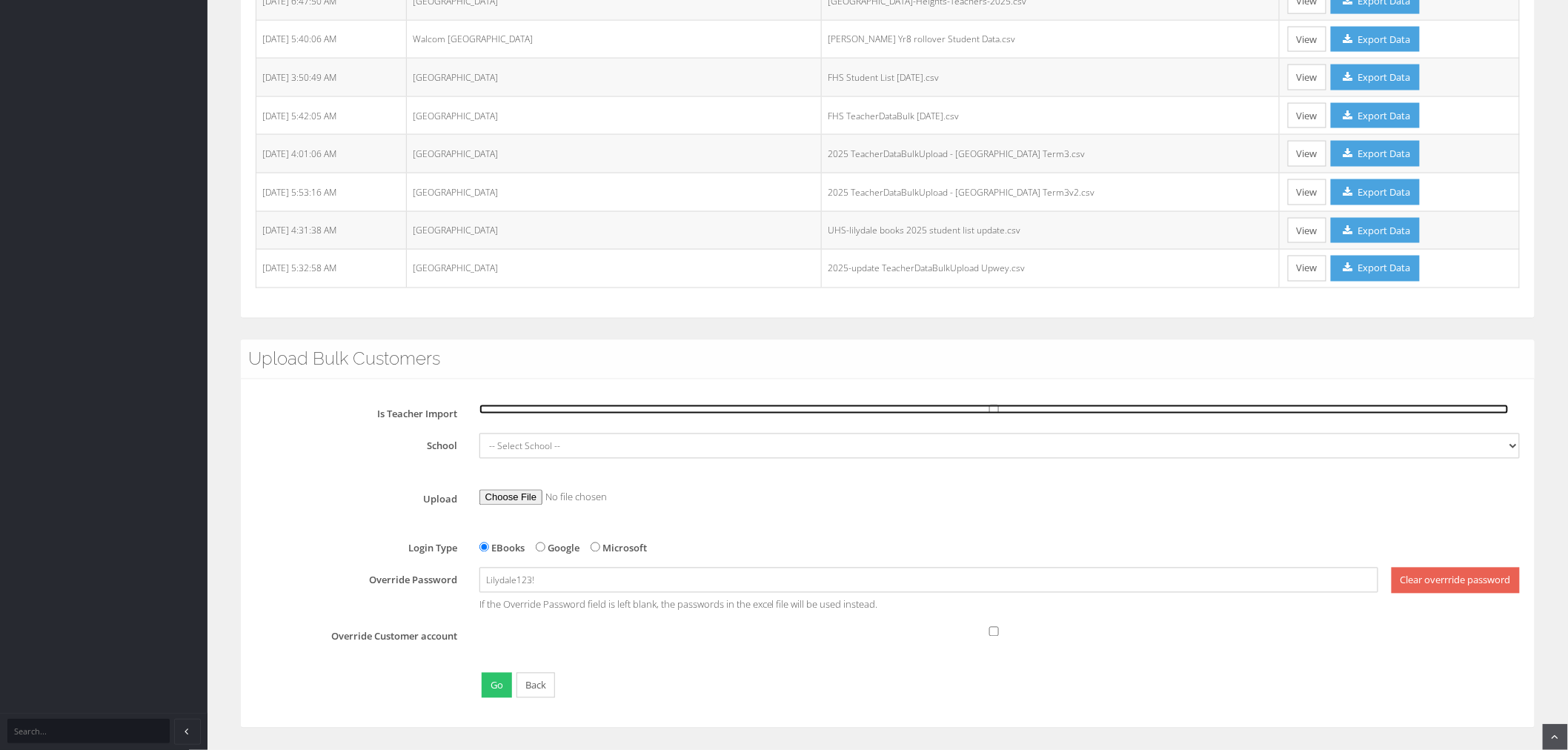
click at [993, 411] on input "Is Teacher Import" at bounding box center [994, 409] width 1029 height 9
checkbox input "true"
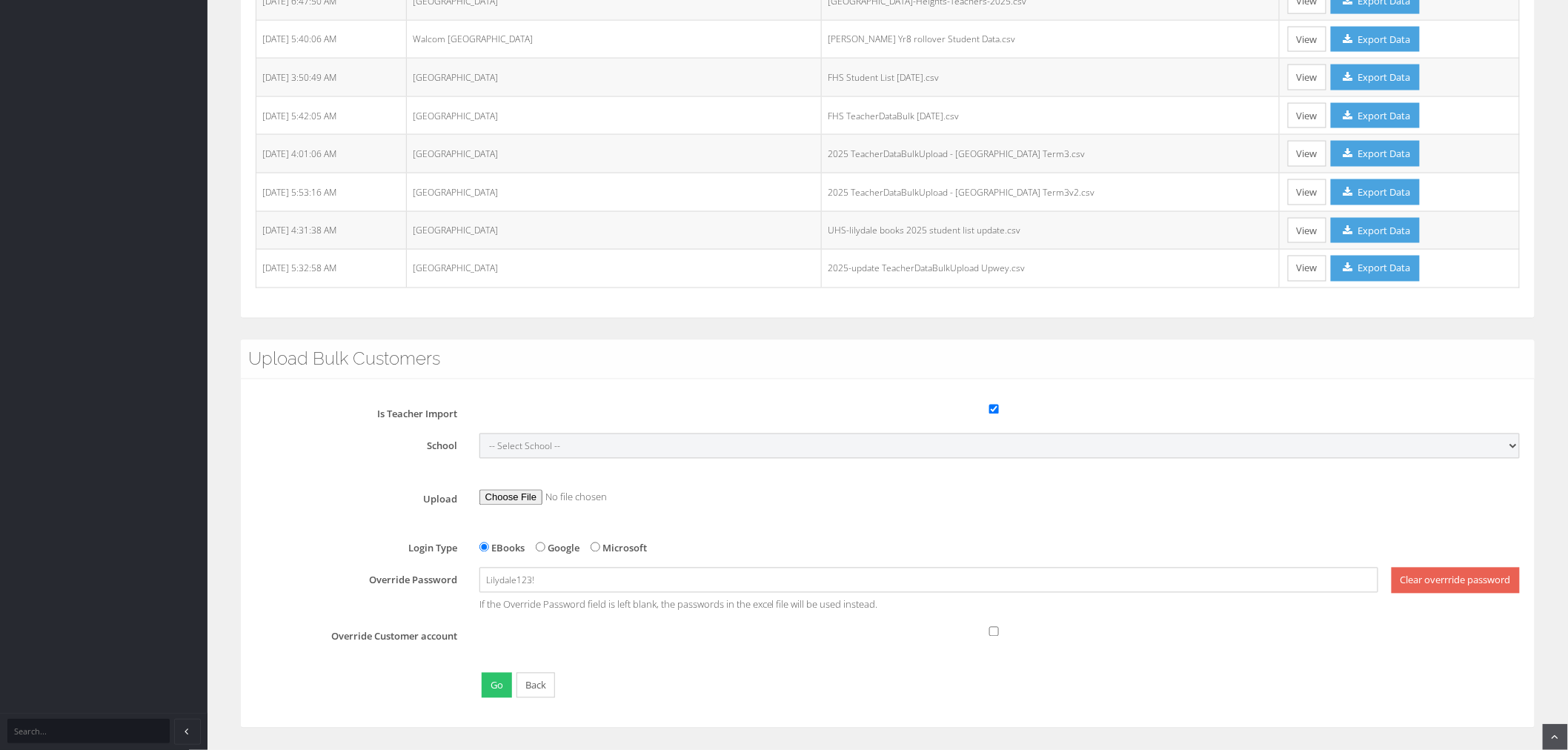
click at [938, 451] on select "-- Select School -- Alexandra Secondary College Avila College Blackburn High Sc…" at bounding box center [1000, 445] width 1040 height 25
select select "cff8580b-5dfa-eb11-a9a8-0272d098c78b"
click at [480, 433] on select "-- Select School -- Alexandra Secondary College Avila College Blackburn High Sc…" at bounding box center [1000, 445] width 1040 height 25
radio input "true"
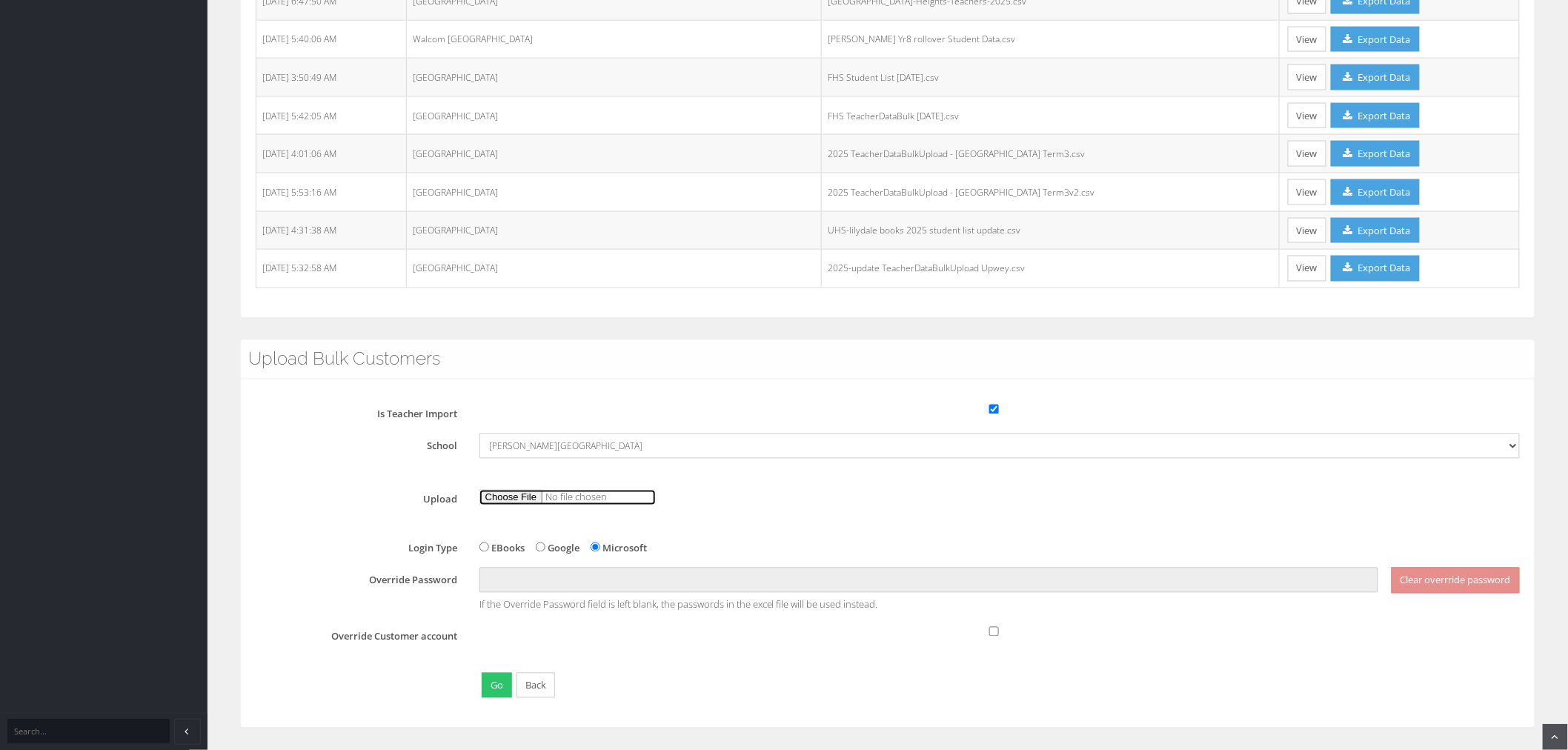
click at [489, 500] on input "file" at bounding box center [567, 497] width 176 height 16
type input "C:\fakepath\TeacherDataBulk 28AUG.csv"
click at [506, 686] on button "Go" at bounding box center [496, 685] width 30 height 26
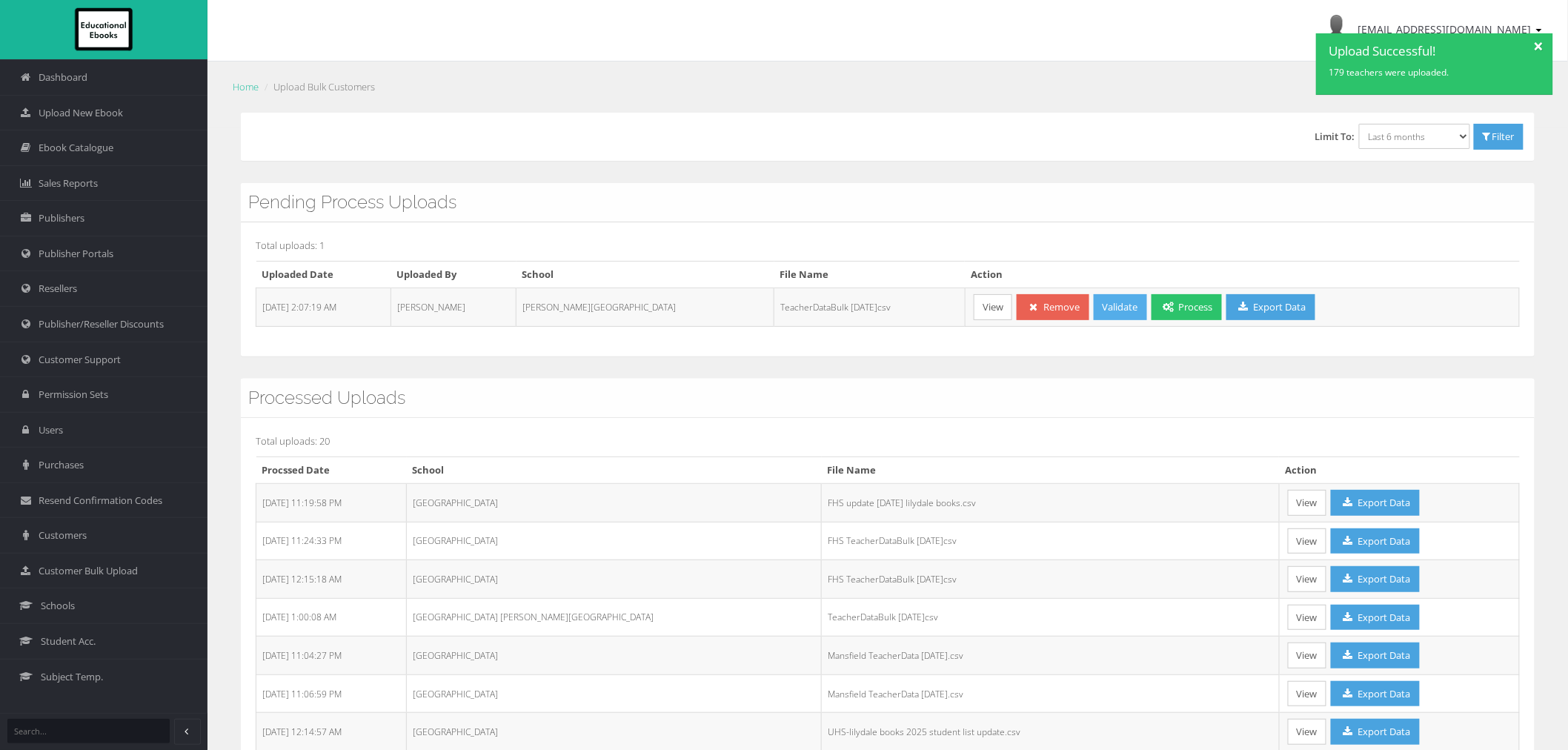
click at [1094, 308] on link "Validate" at bounding box center [1121, 307] width 54 height 26
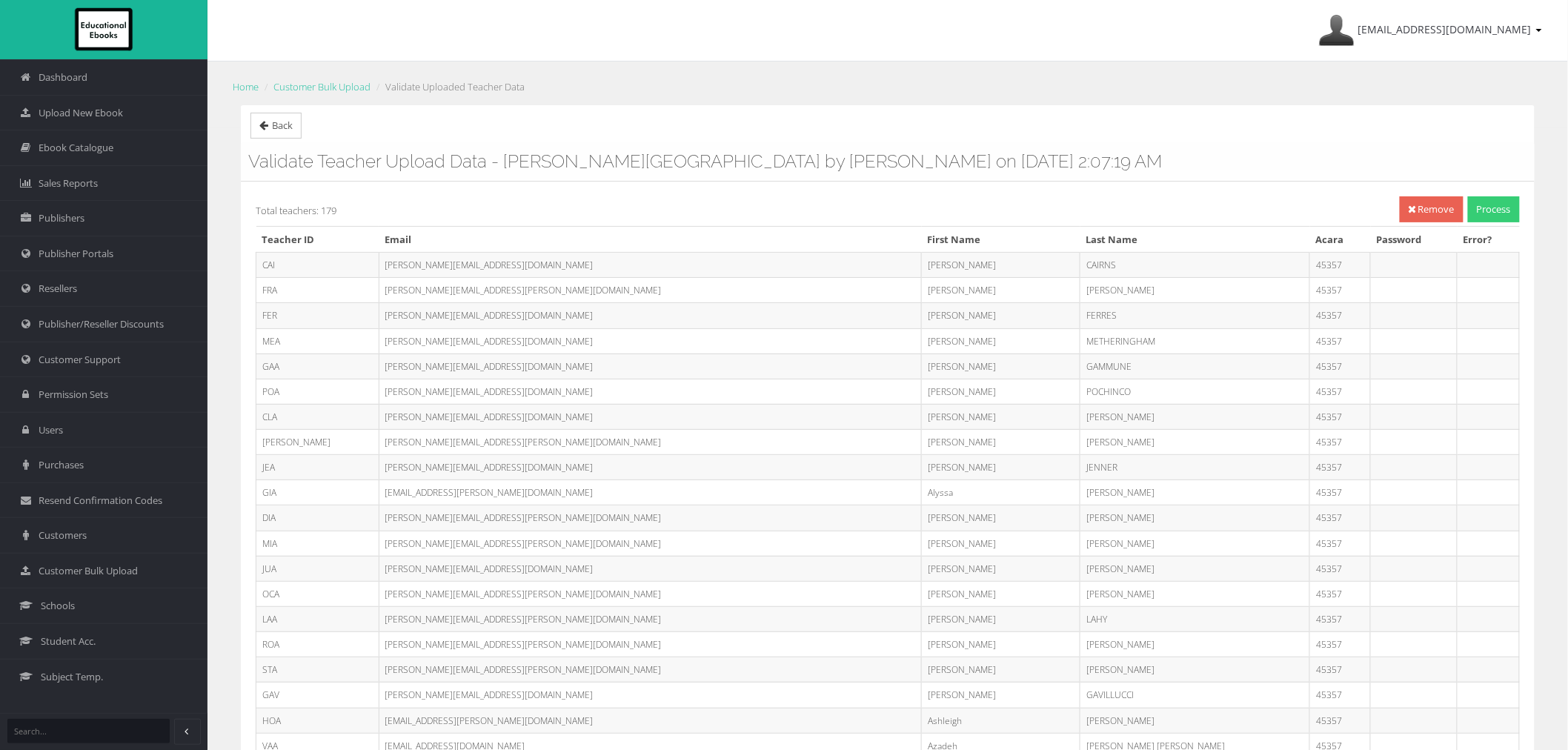
click at [1490, 212] on link "Process" at bounding box center [1494, 210] width 52 height 26
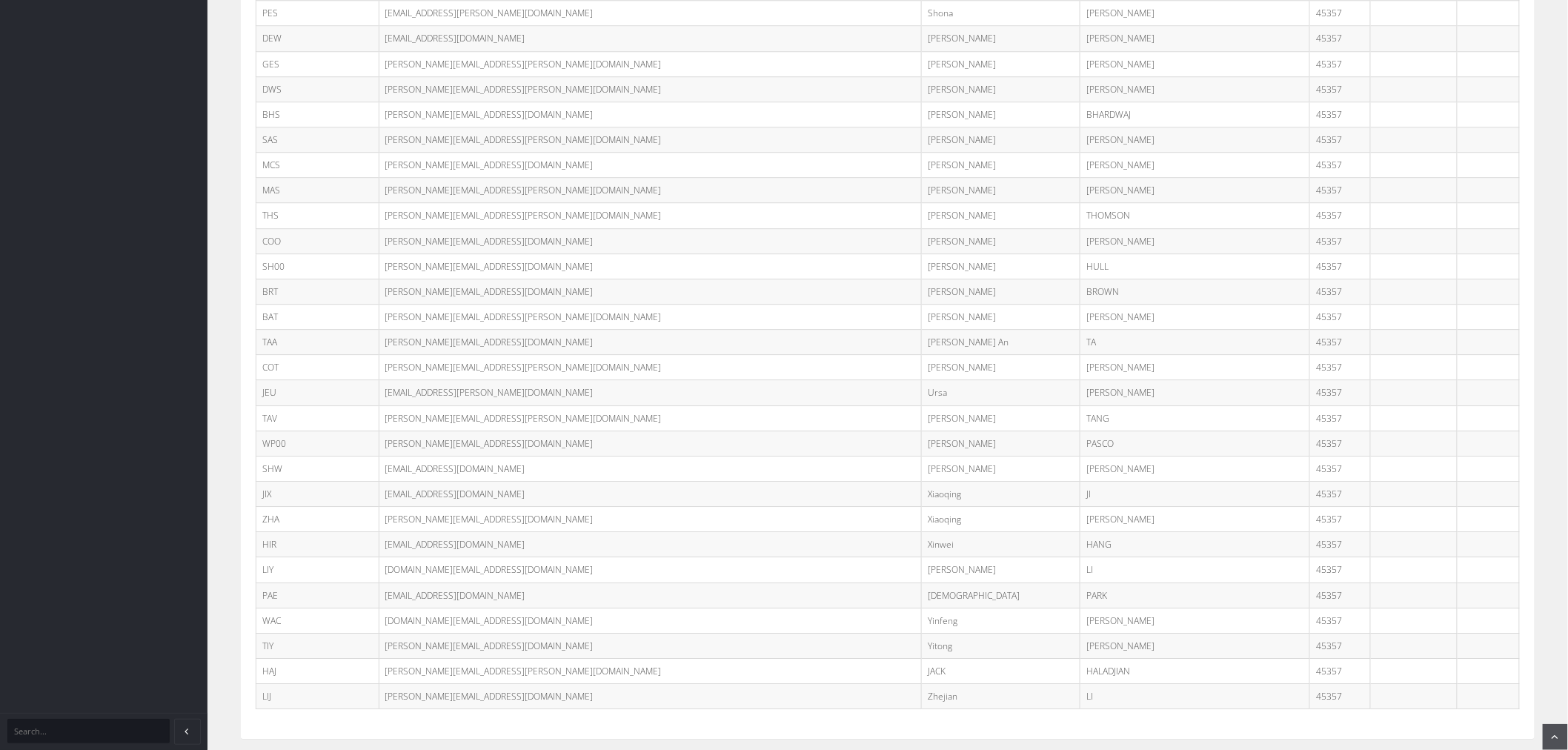
scroll to position [4092, 0]
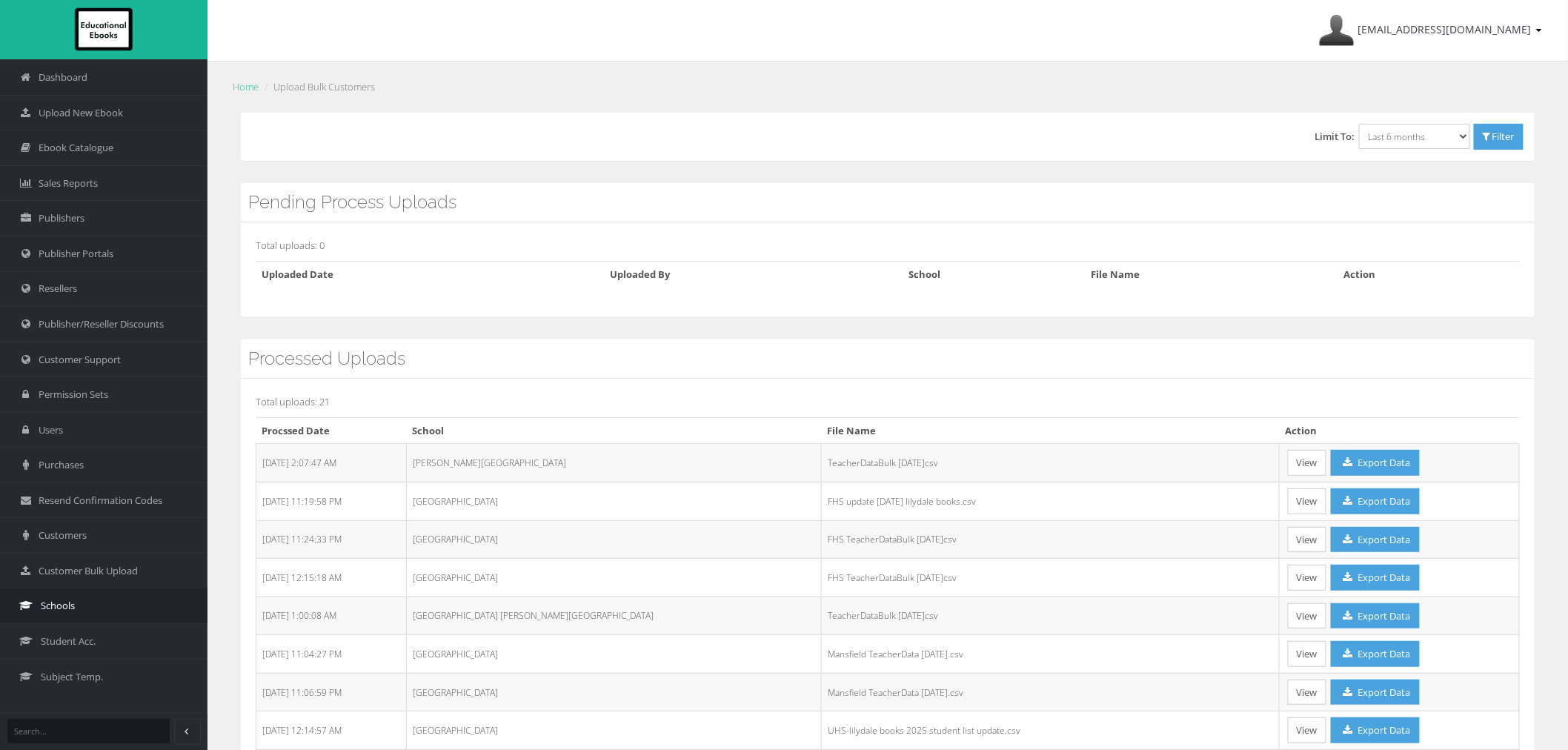
click at [112, 601] on link "Schools" at bounding box center [103, 605] width 208 height 35
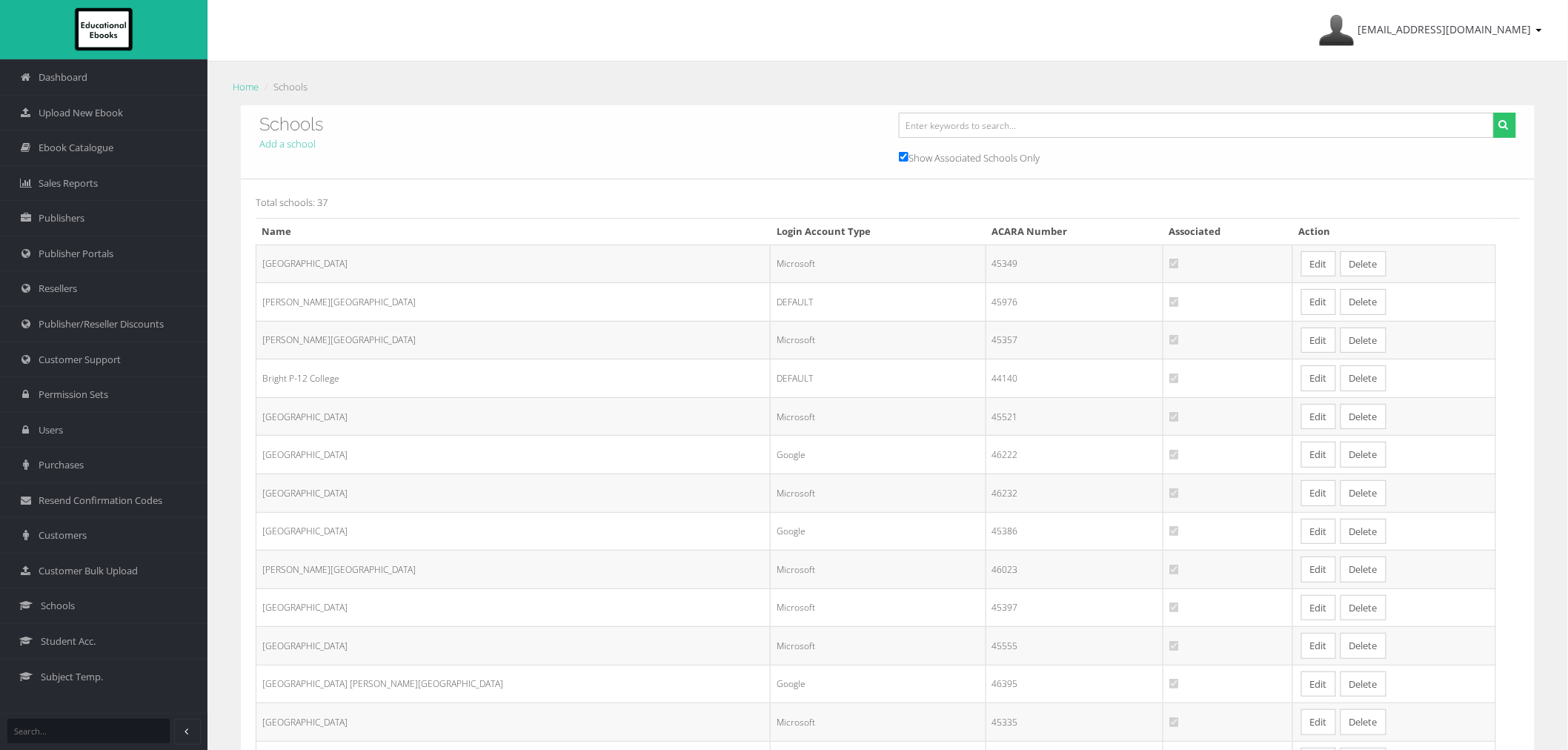
click at [1301, 336] on link "Edit" at bounding box center [1319, 341] width 35 height 26
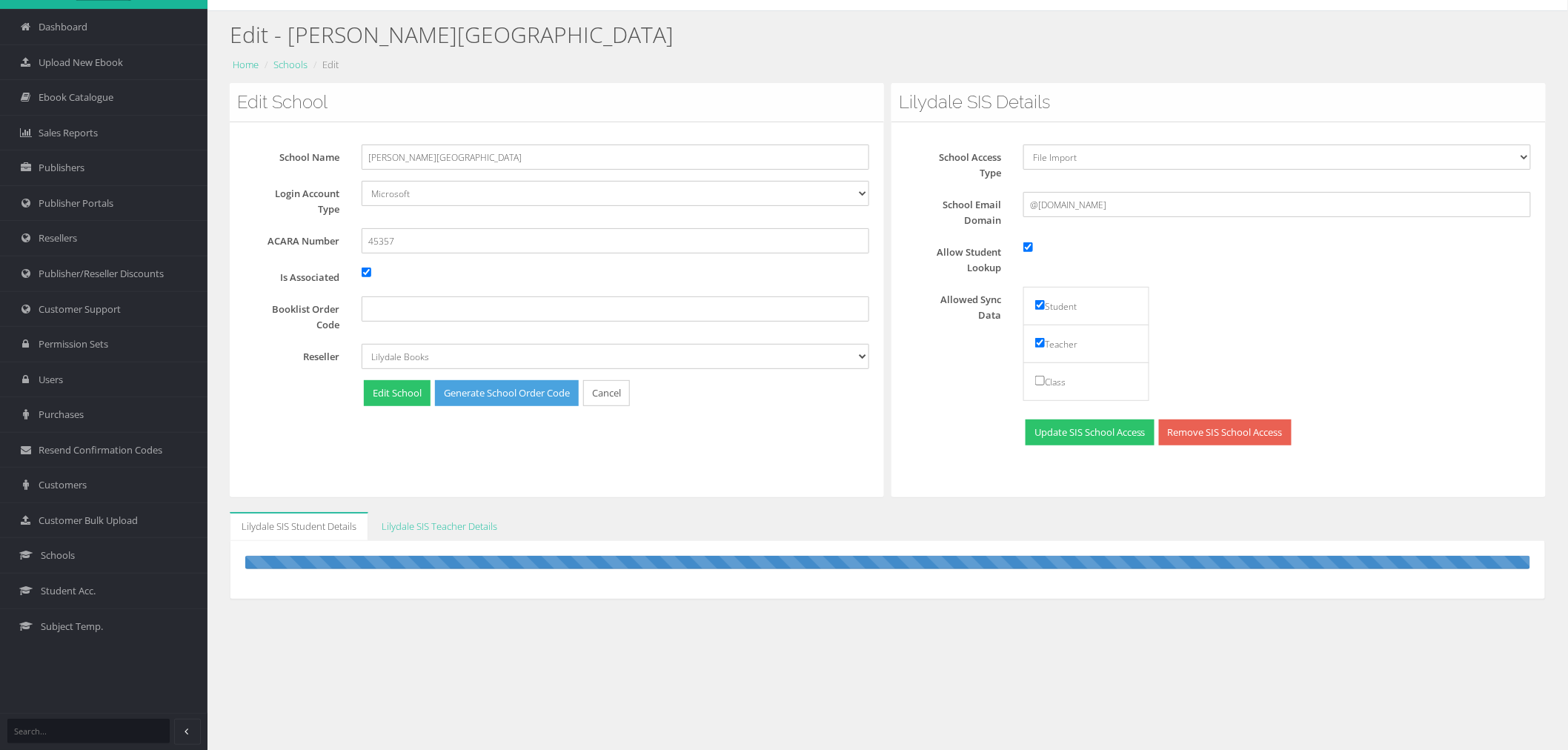
scroll to position [92, 0]
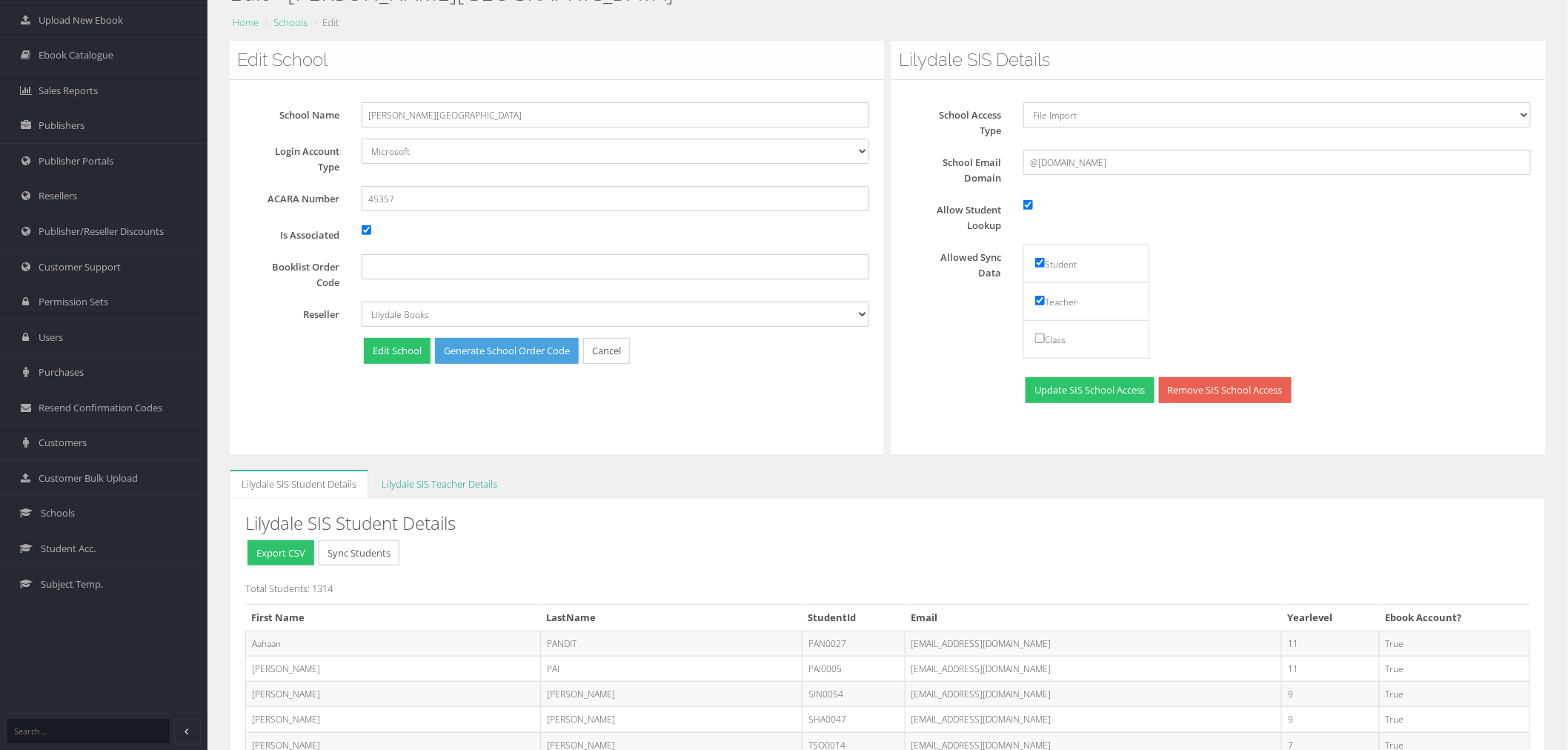
click at [462, 478] on link "Lilydale SIS Teacher Details" at bounding box center [439, 483] width 140 height 29
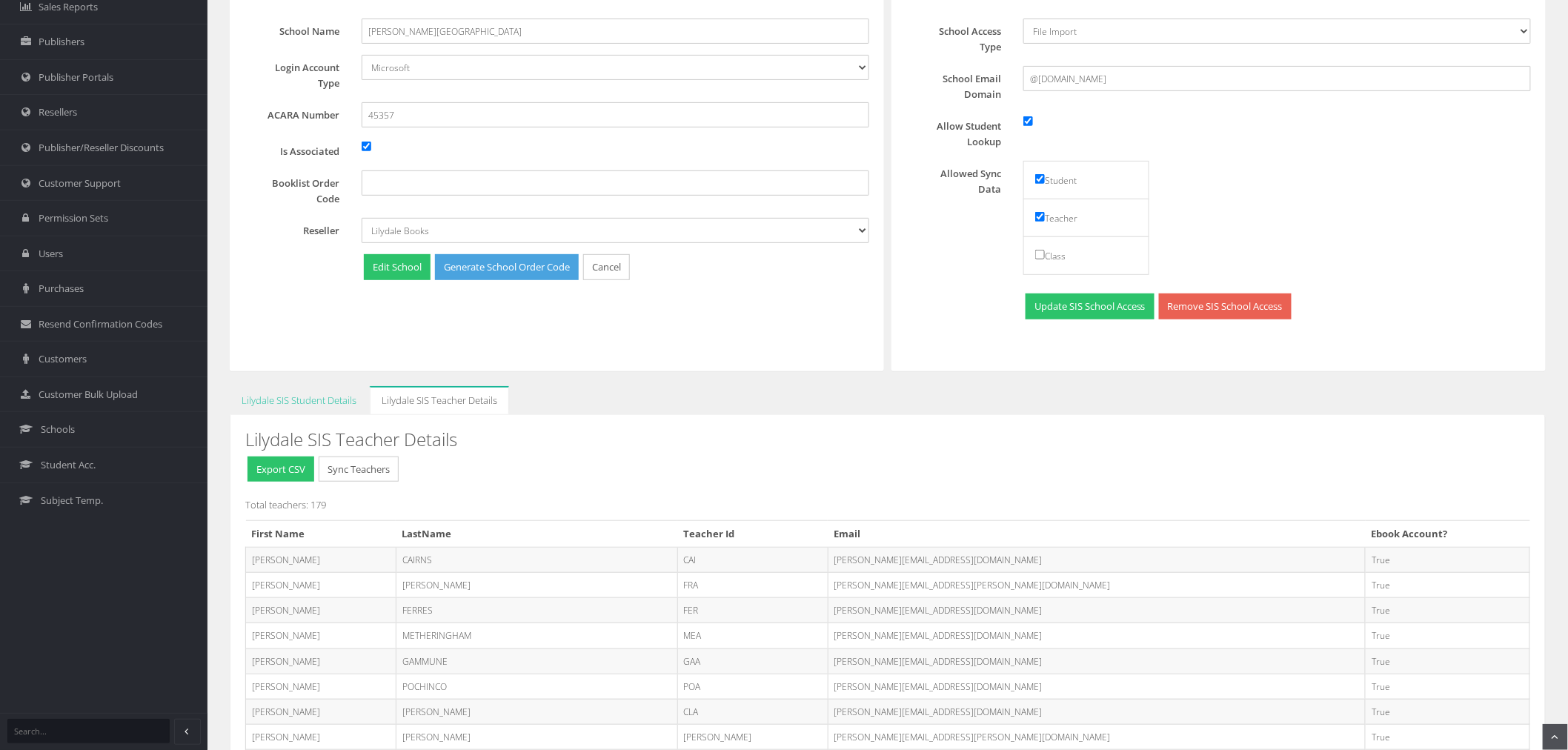
scroll to position [175, 0]
click at [260, 465] on button "Export CSV" at bounding box center [281, 471] width 67 height 26
